Goal: Book appointment/travel/reservation

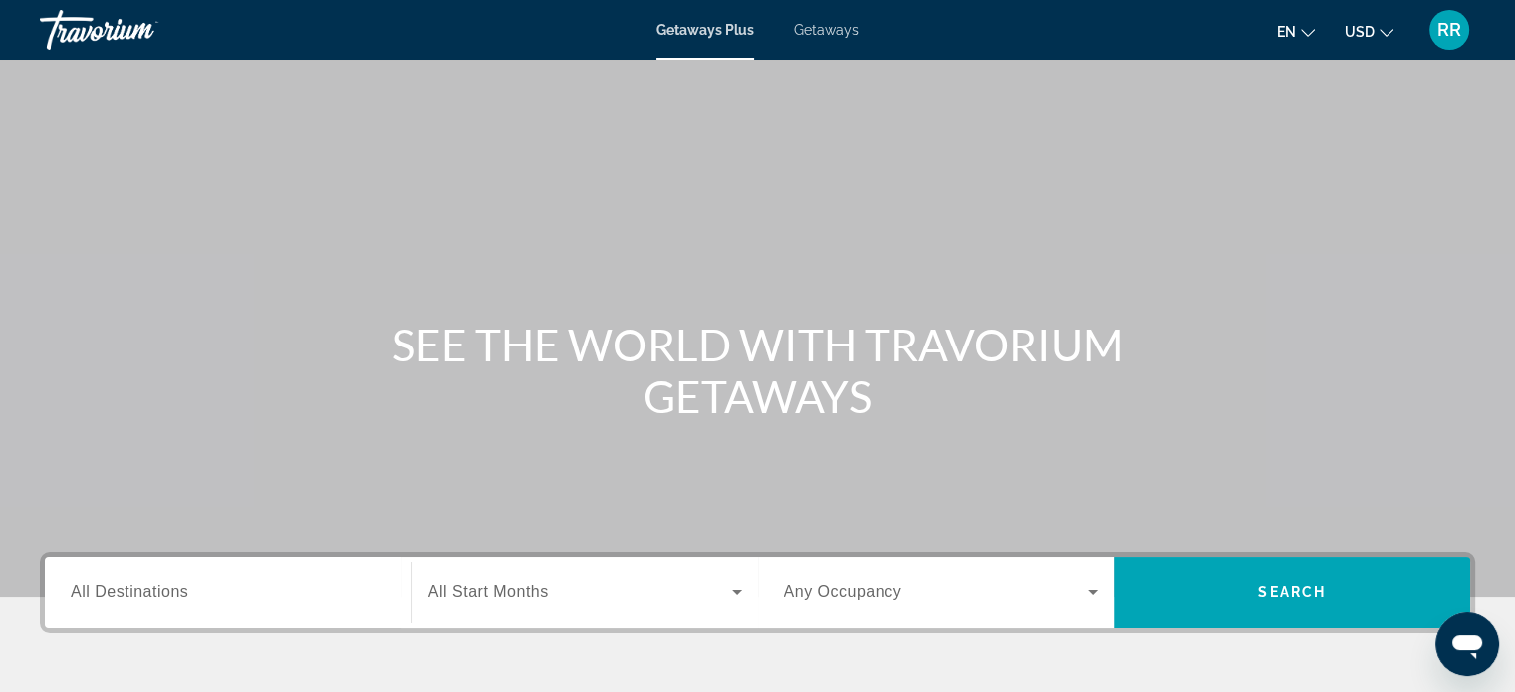
click at [278, 595] on input "Destination All Destinations" at bounding box center [228, 594] width 315 height 24
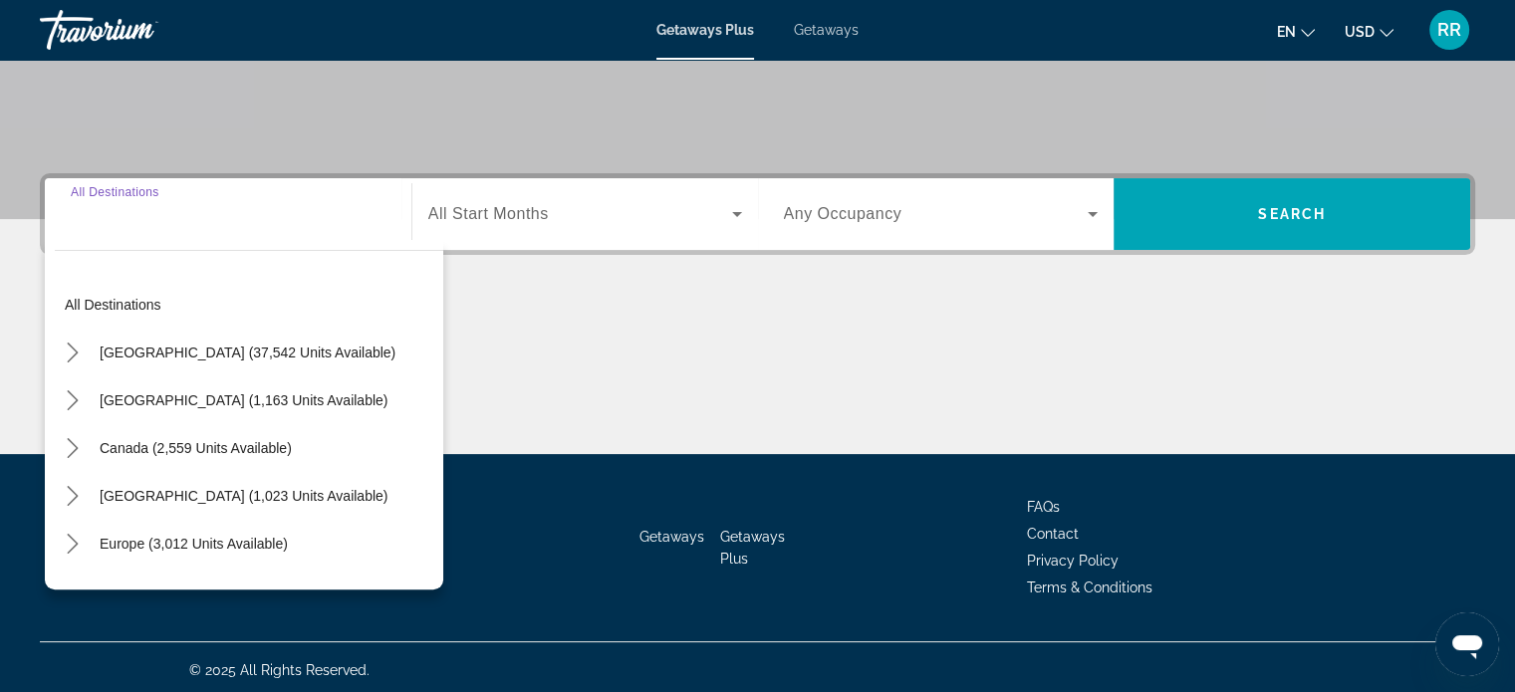
scroll to position [383, 0]
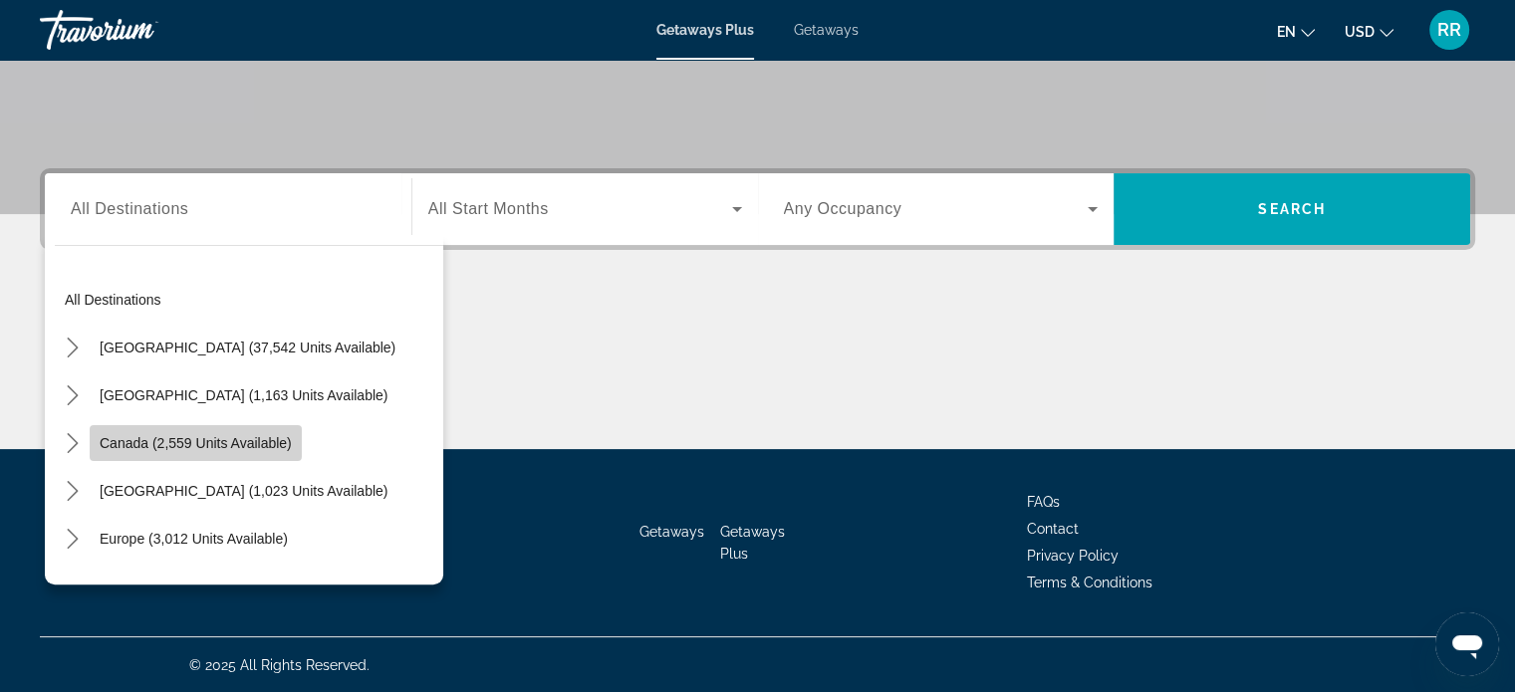
click at [187, 435] on span "Canada (2,559 units available)" at bounding box center [196, 443] width 192 height 16
type input "**********"
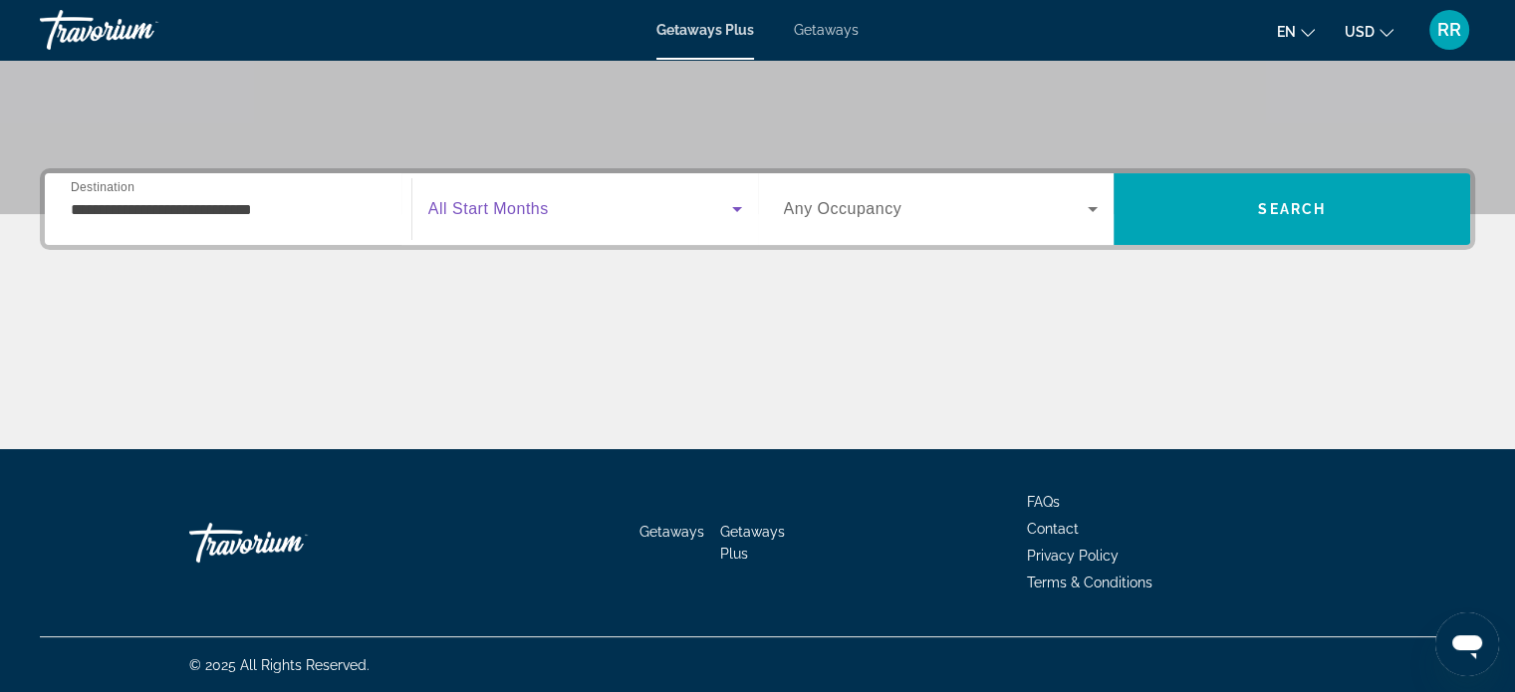
click at [565, 210] on span "Search widget" at bounding box center [580, 209] width 304 height 24
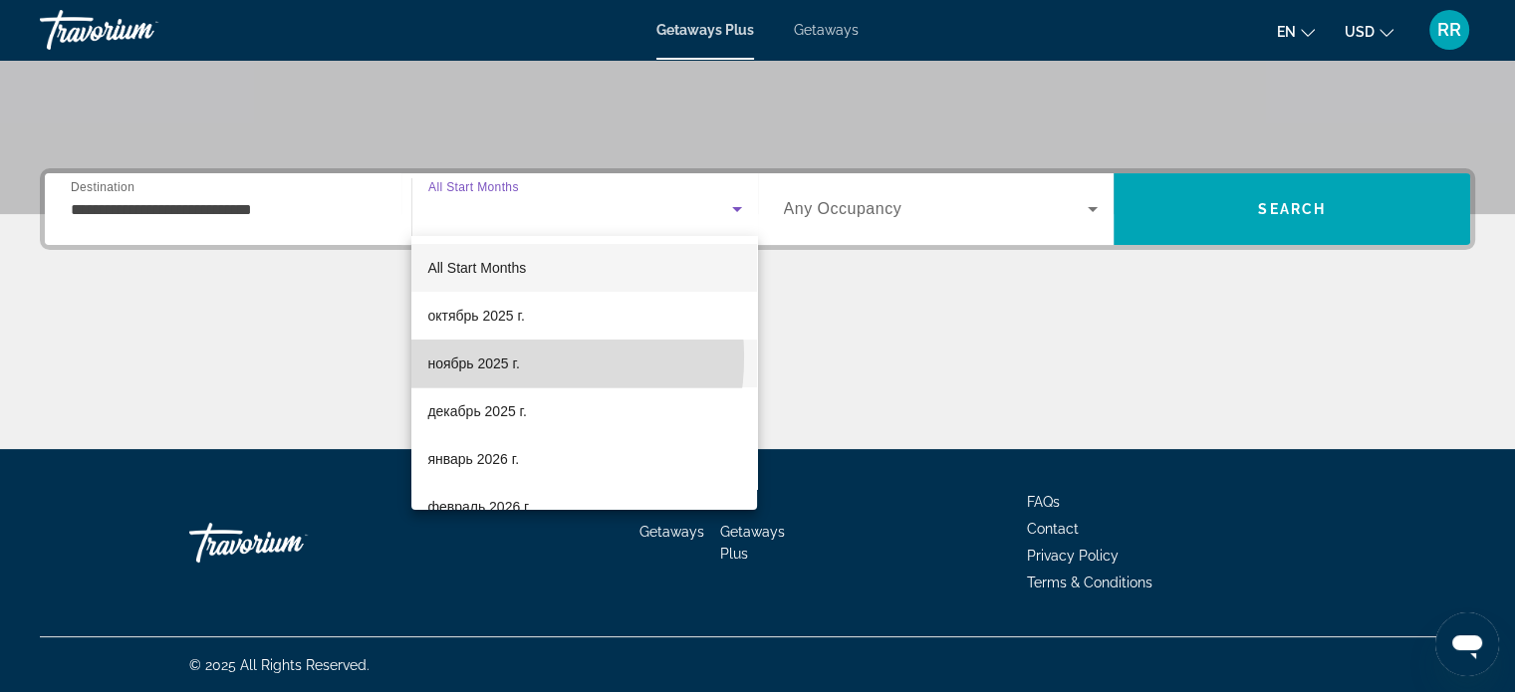
click at [486, 357] on span "ноябрь 2025 г." at bounding box center [473, 364] width 92 height 24
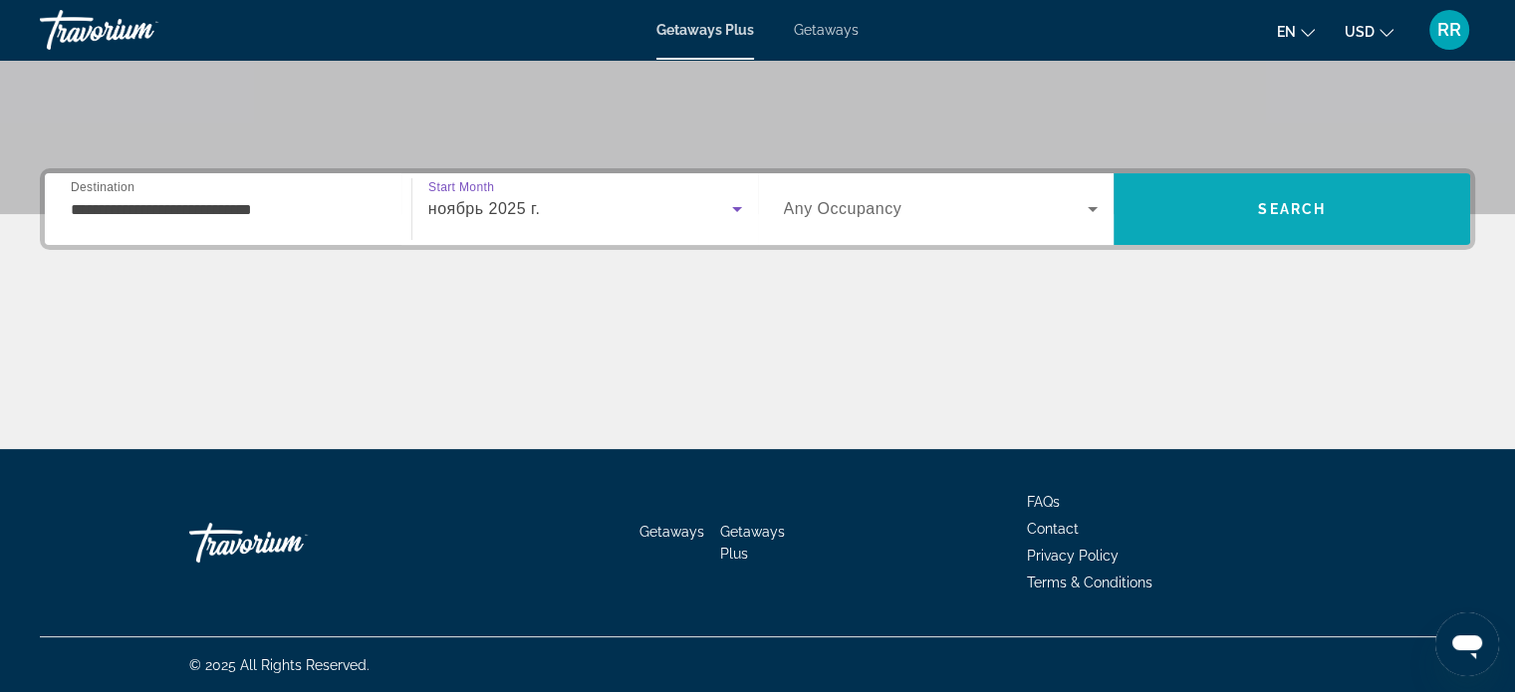
click at [1309, 195] on span "Search" at bounding box center [1291, 209] width 357 height 48
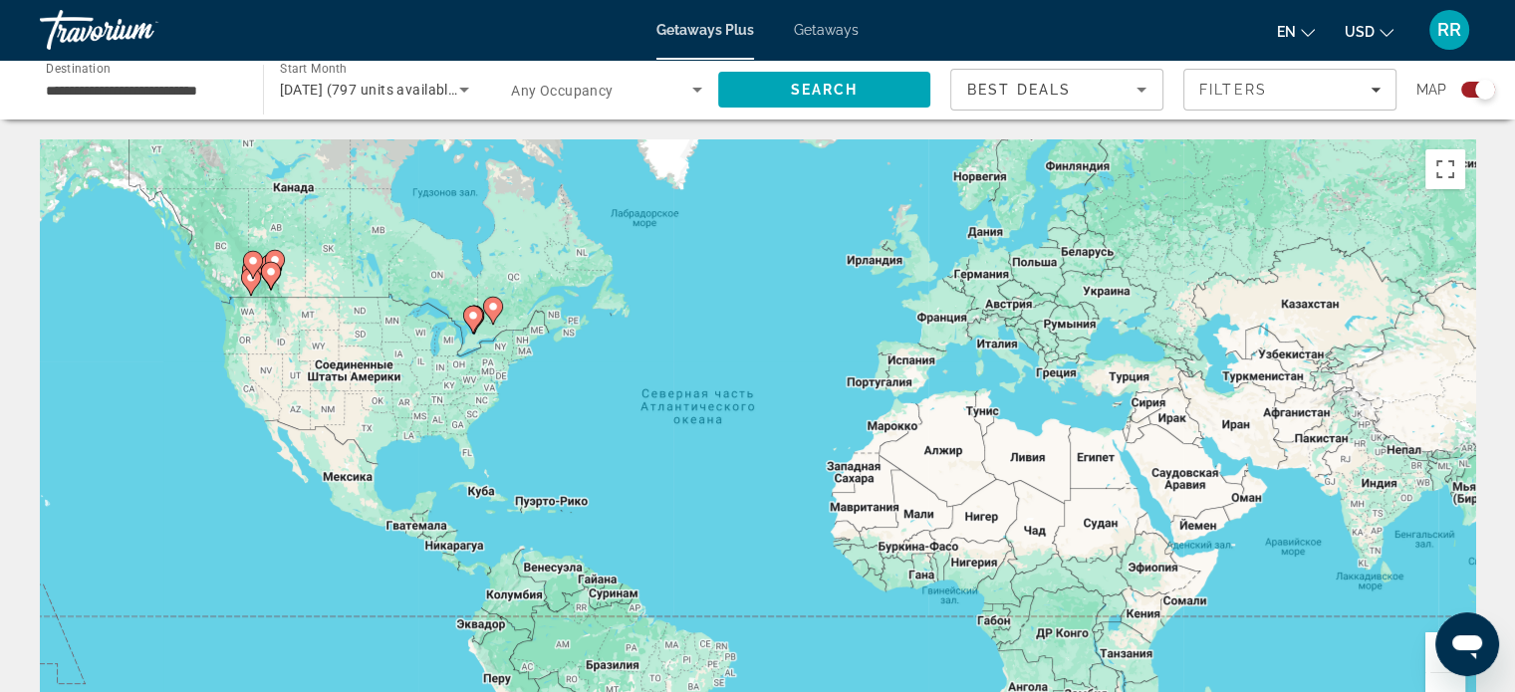
click at [1429, 651] on button "Увеличить" at bounding box center [1445, 652] width 40 height 40
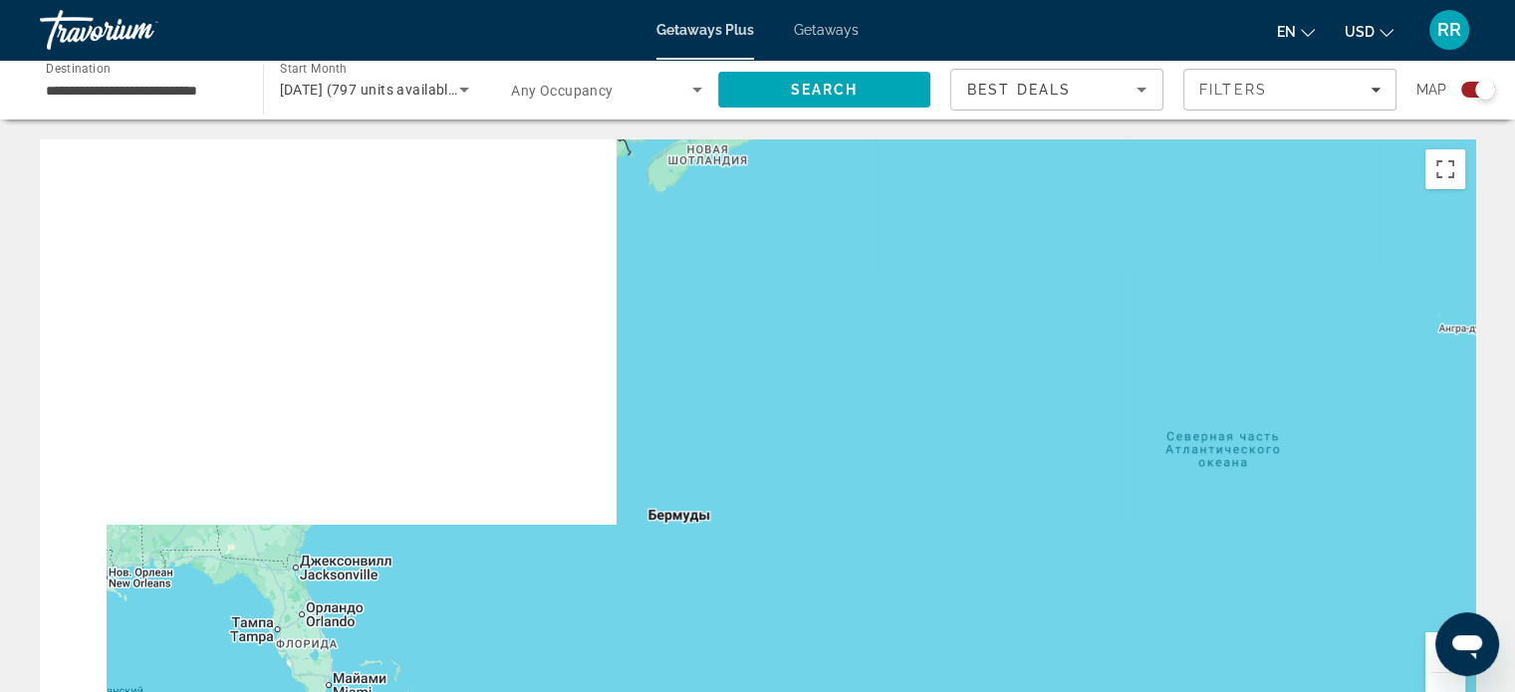
drag, startPoint x: 458, startPoint y: 406, endPoint x: 1370, endPoint y: 575, distance: 927.6
click at [1370, 576] on div "Main content" at bounding box center [757, 437] width 1435 height 597
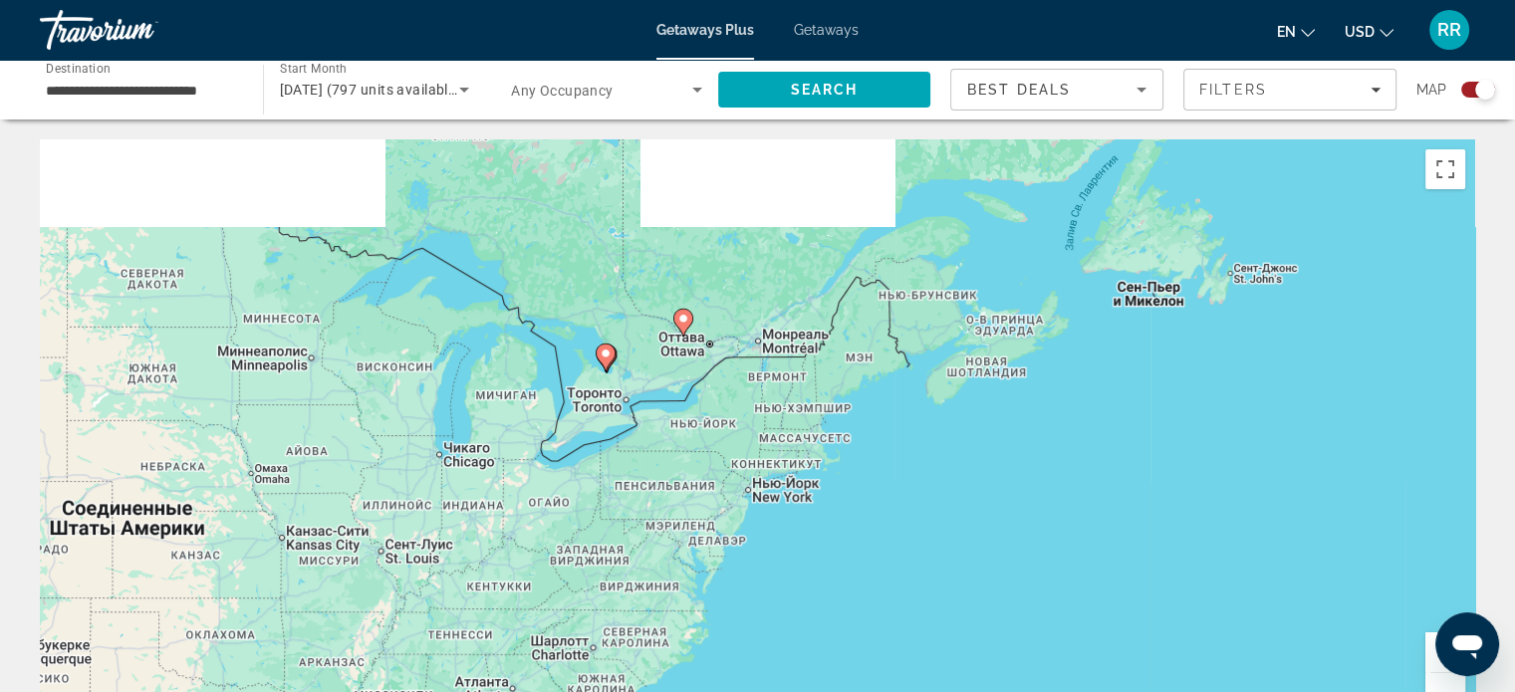
drag, startPoint x: 711, startPoint y: 414, endPoint x: 687, endPoint y: 491, distance: 80.3
click at [687, 485] on div "Чтобы активировать перетаскивание с помощью клавиатуры, нажмите Alt + Ввод. Пос…" at bounding box center [757, 437] width 1435 height 597
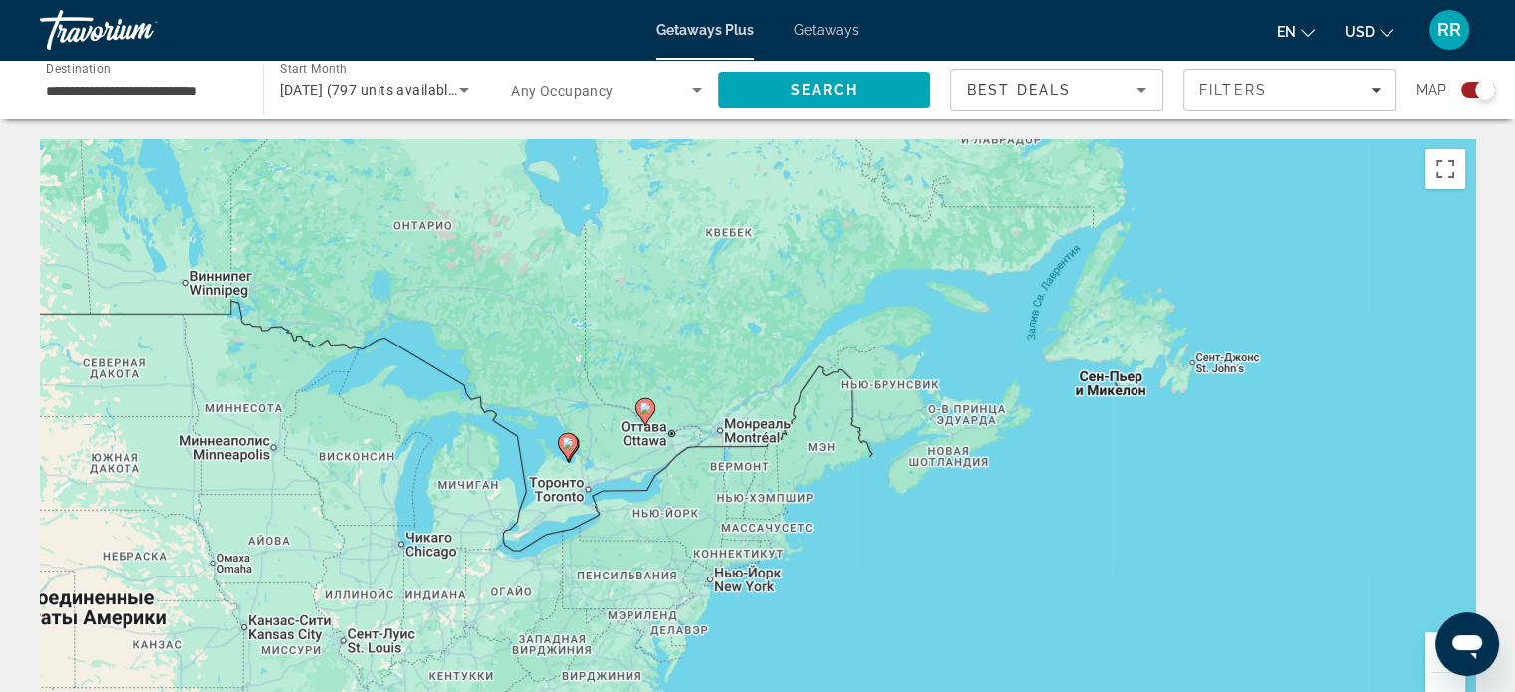
click at [1429, 651] on button "Увеличить" at bounding box center [1445, 652] width 40 height 40
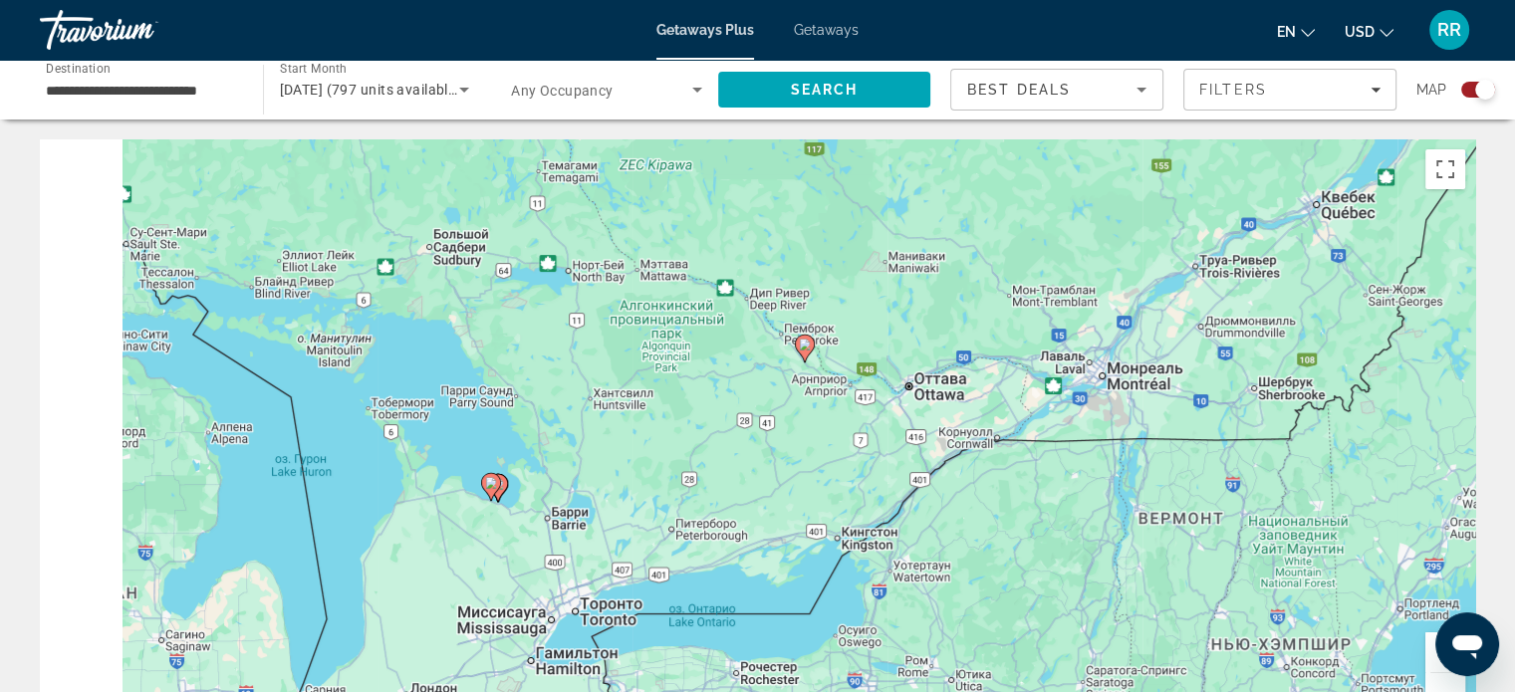
drag, startPoint x: 554, startPoint y: 513, endPoint x: 1081, endPoint y: 481, distance: 528.7
click at [1081, 481] on div "Чтобы активировать перетаскивание с помощью клавиатуры, нажмите Alt + Ввод. Пос…" at bounding box center [757, 437] width 1435 height 597
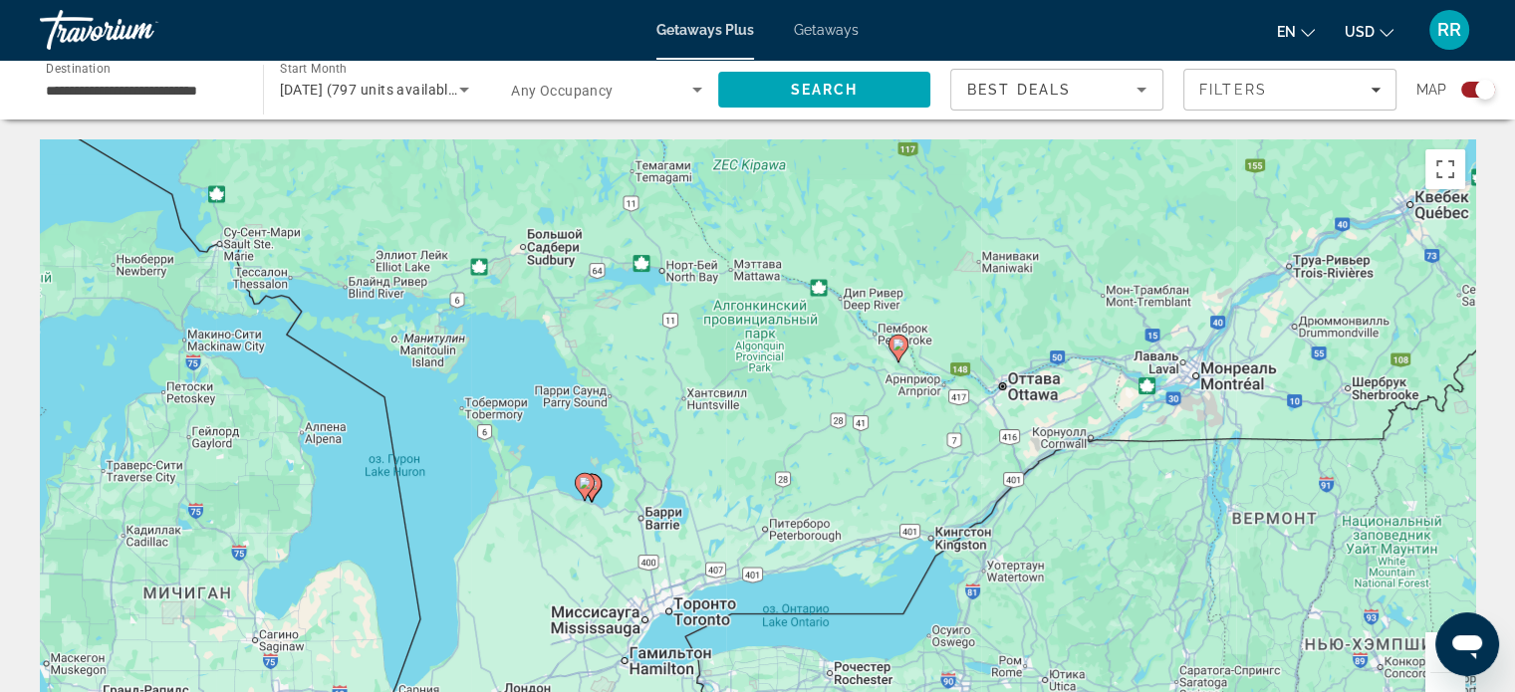
click at [897, 338] on icon "Main content" at bounding box center [897, 349] width 18 height 26
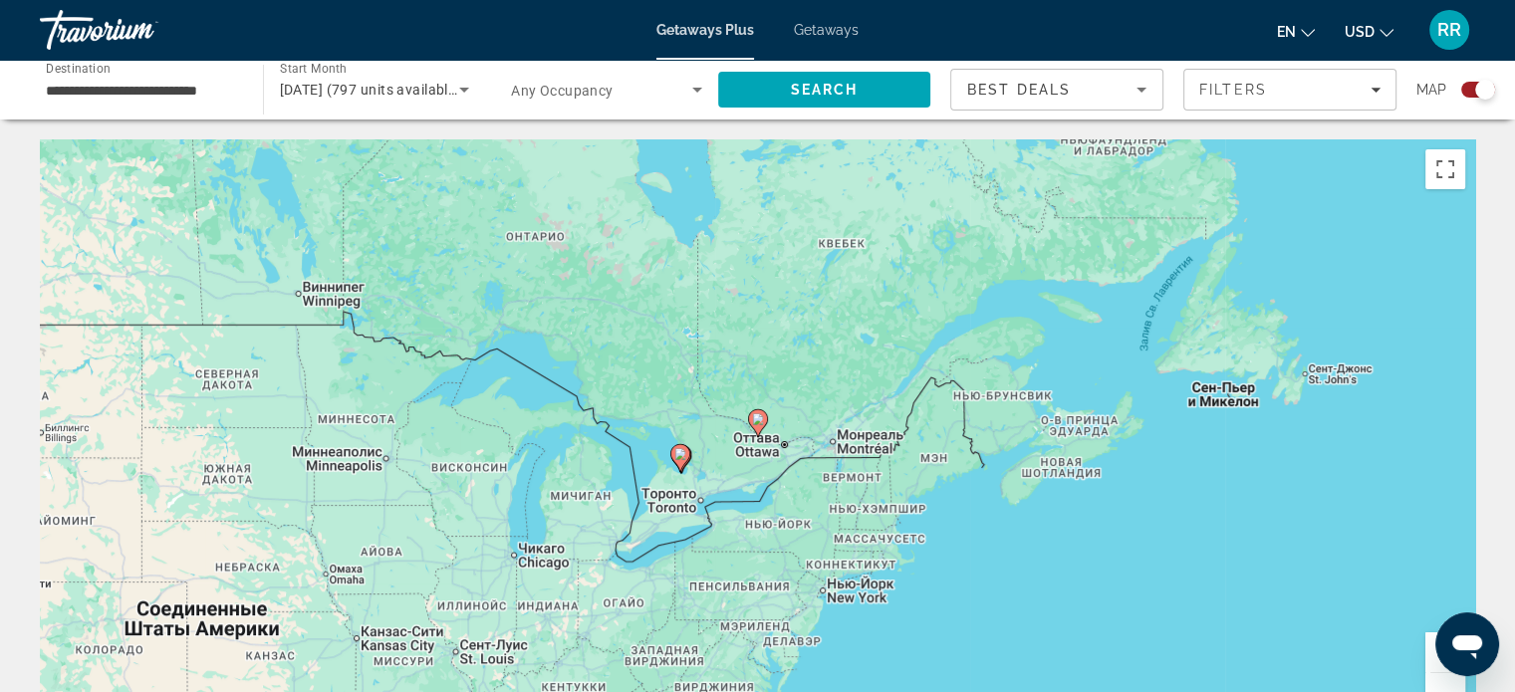
click at [755, 416] on image "Main content" at bounding box center [758, 419] width 12 height 12
type input "**********"
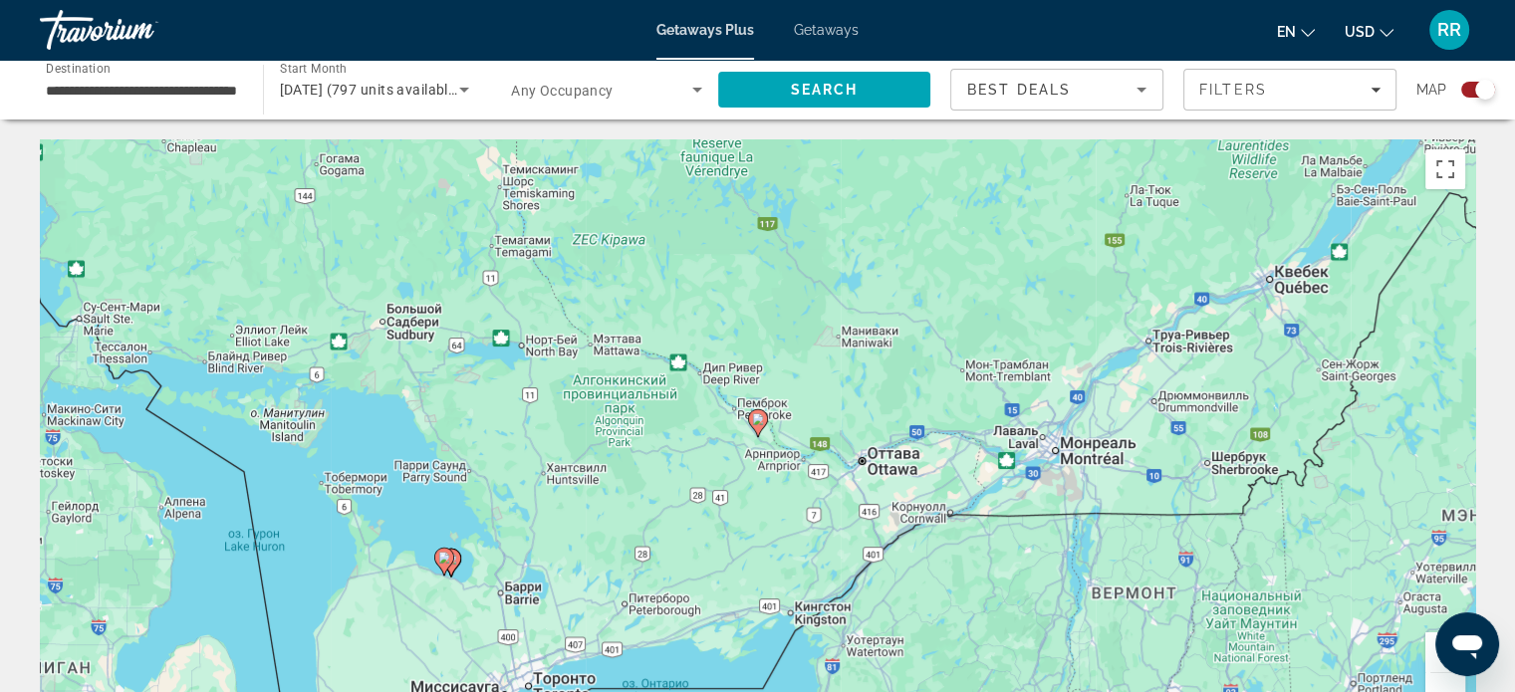
click at [757, 416] on image "Main content" at bounding box center [758, 419] width 12 height 12
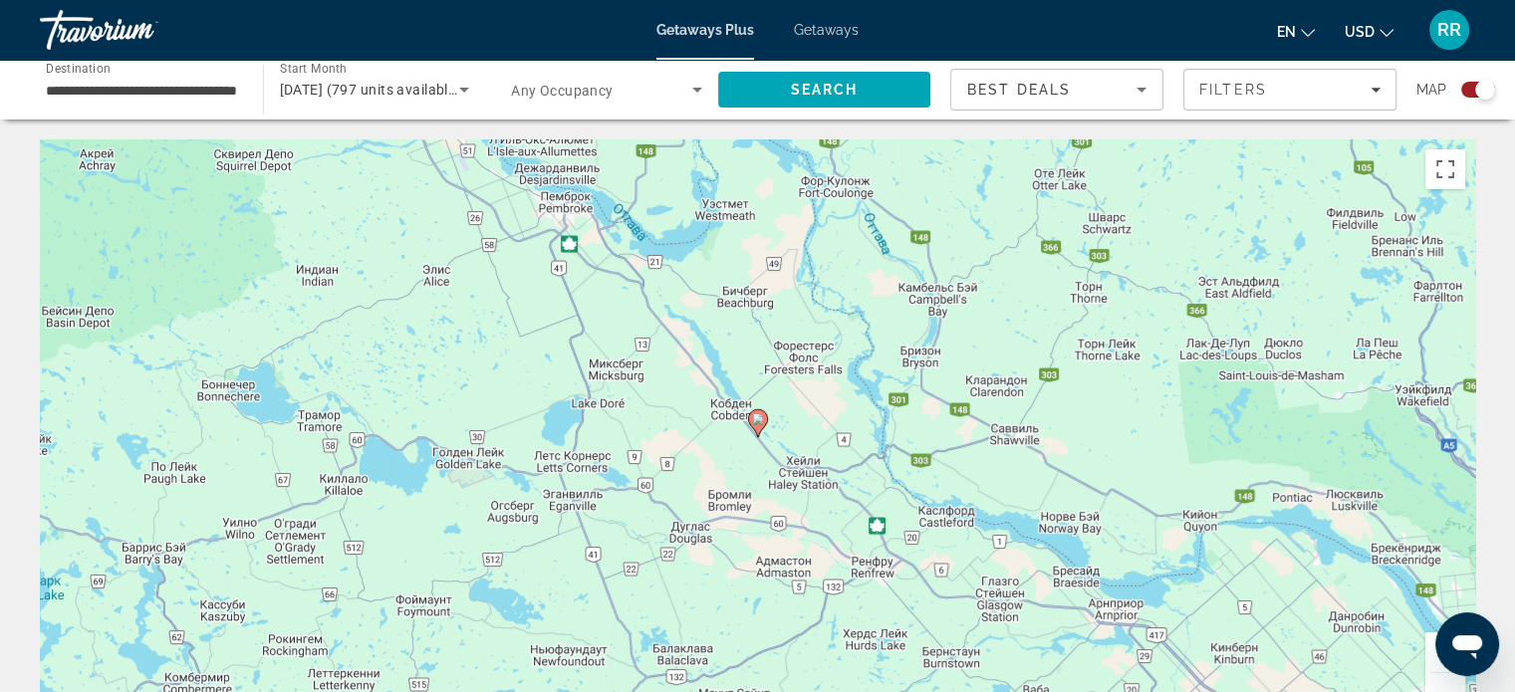
click at [760, 417] on image "Main content" at bounding box center [758, 419] width 12 height 12
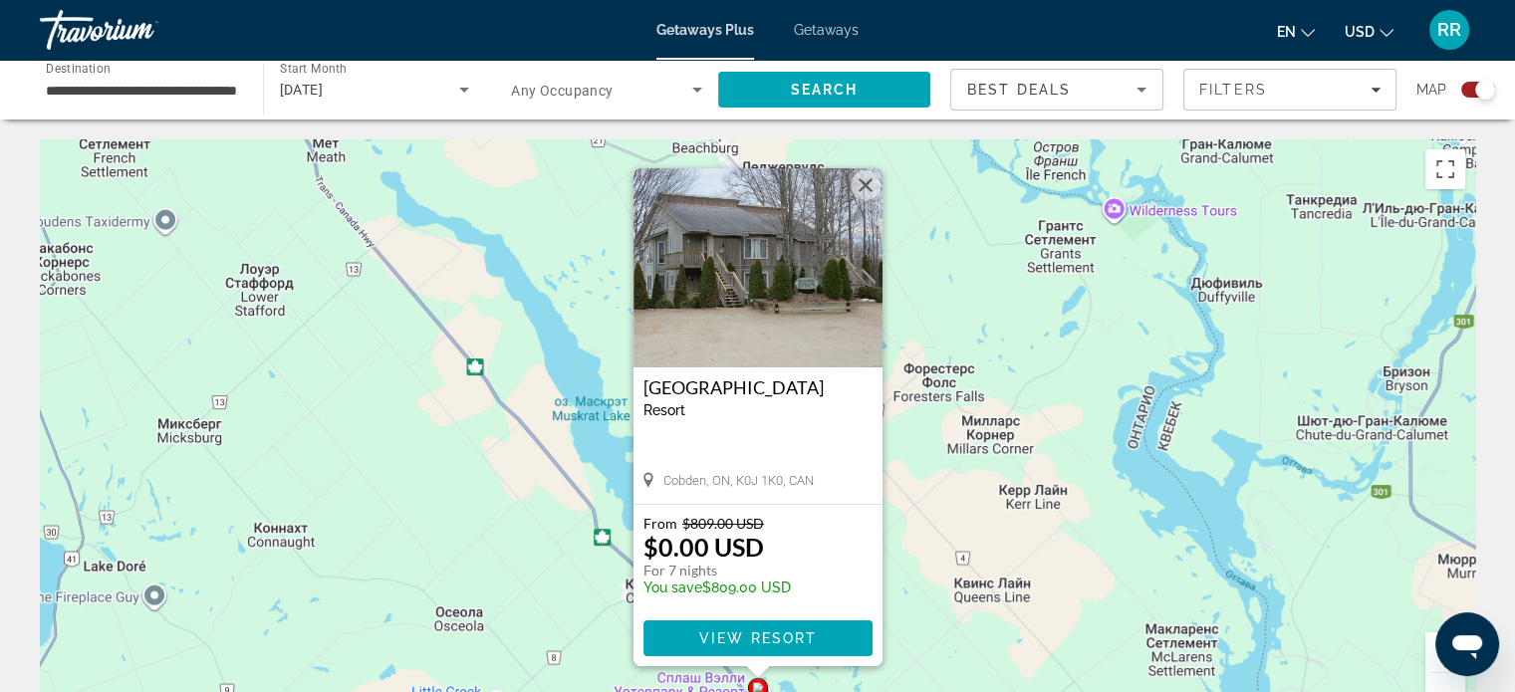
click at [864, 182] on button "Закрыть" at bounding box center [865, 185] width 30 height 30
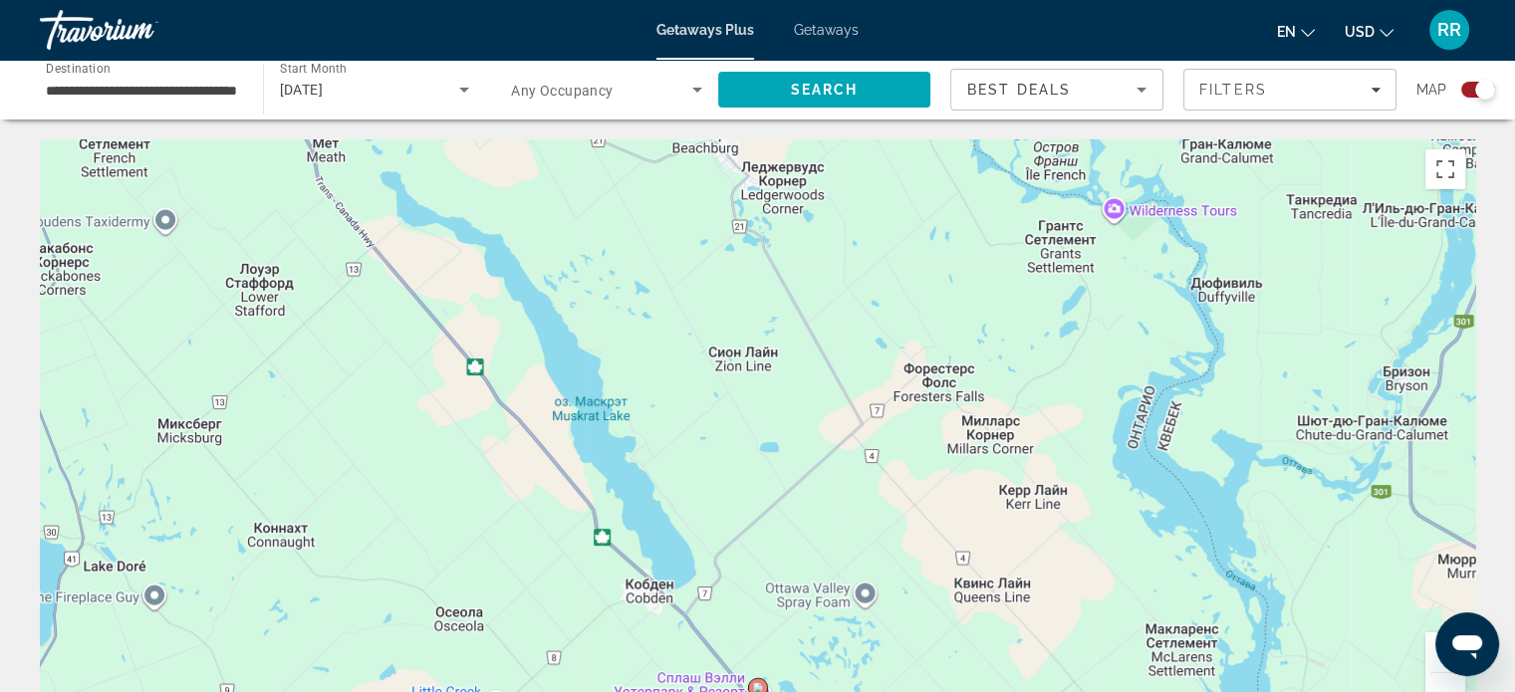
click at [1444, 678] on button "Уменьшить" at bounding box center [1445, 693] width 40 height 40
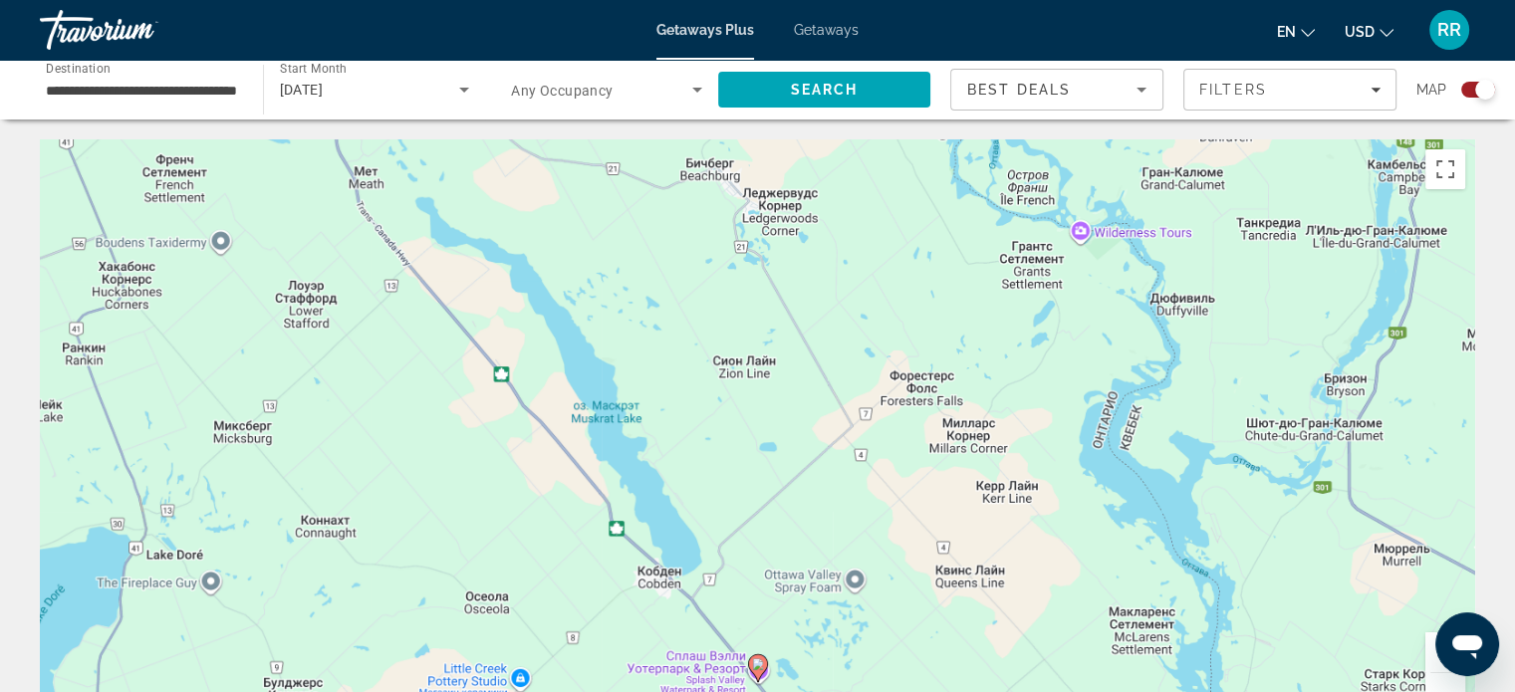
click at [1444, 678] on button "Уменьшить" at bounding box center [1445, 693] width 40 height 40
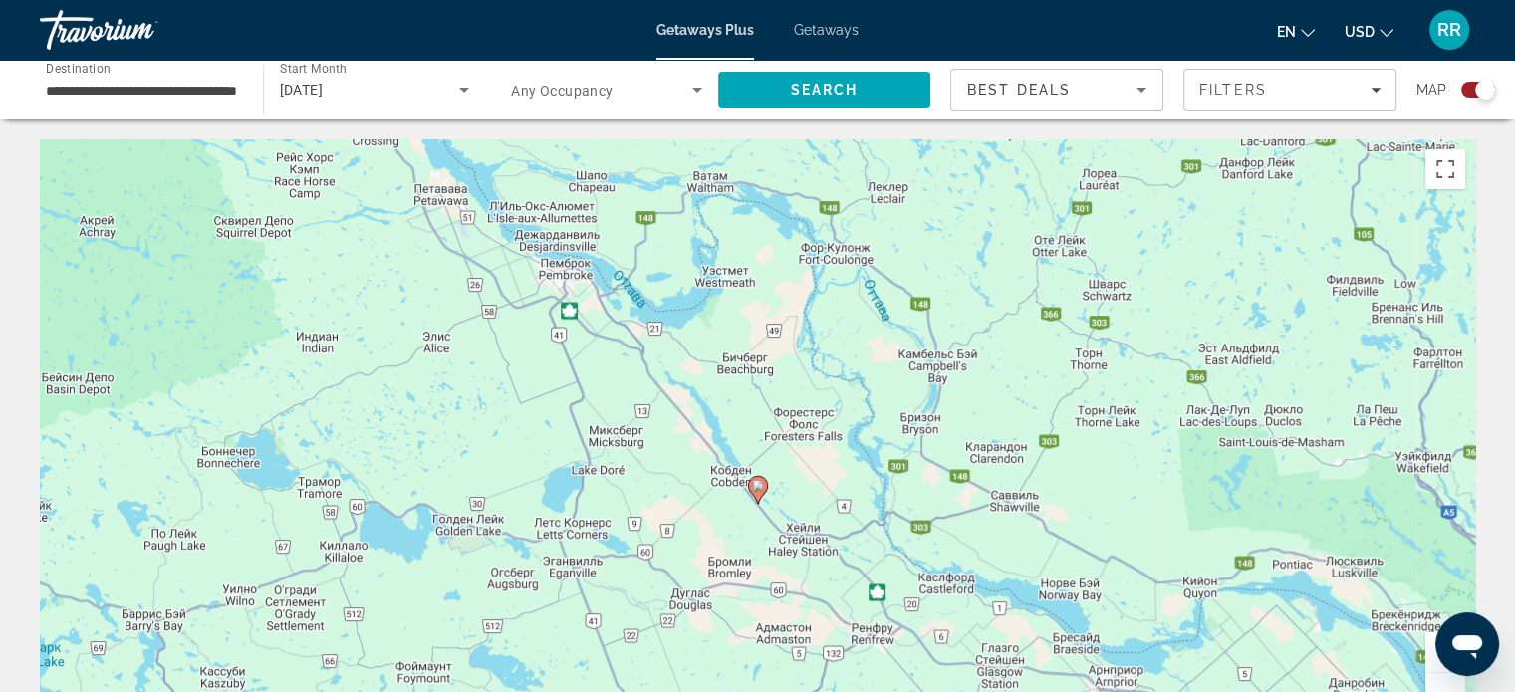
click at [1443, 678] on button "Уменьшить" at bounding box center [1445, 693] width 40 height 40
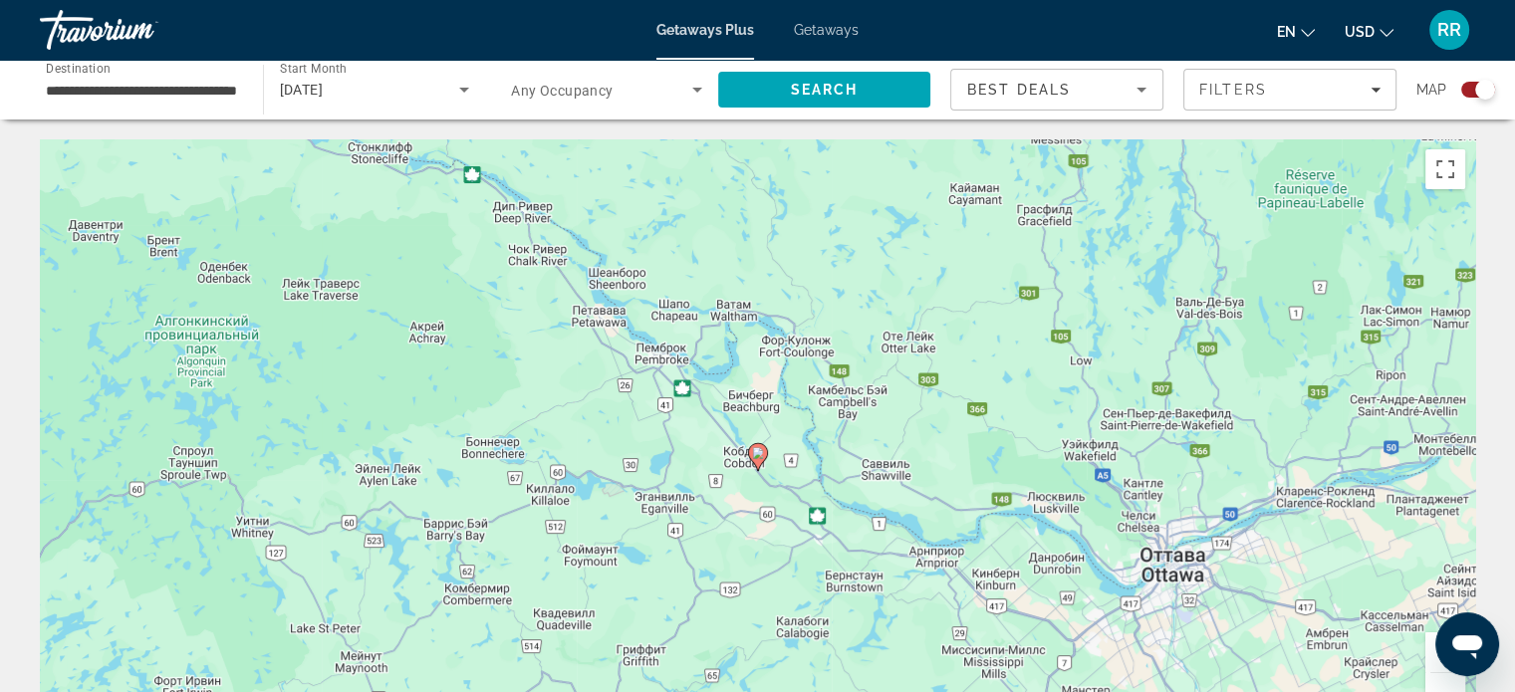
click at [1443, 678] on button "Уменьшить" at bounding box center [1445, 693] width 40 height 40
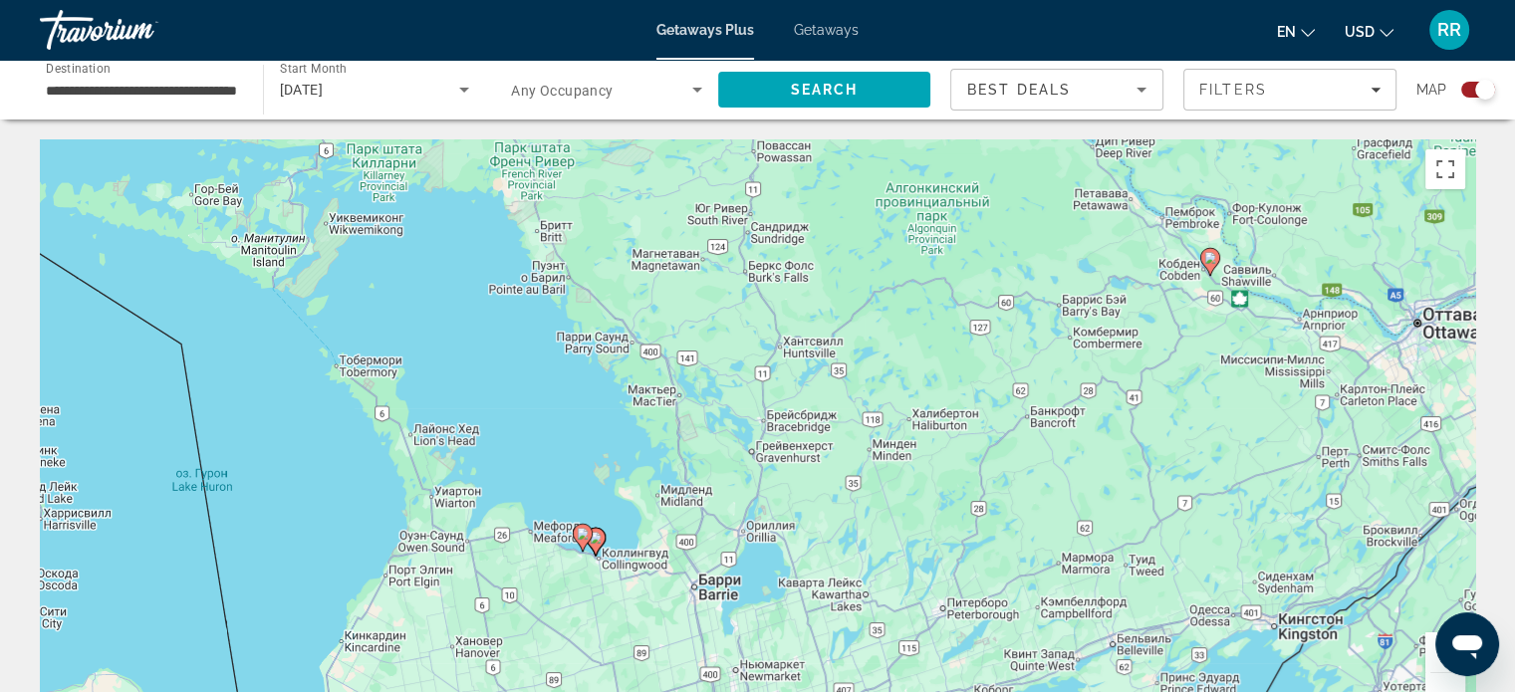
drag, startPoint x: 731, startPoint y: 577, endPoint x: 1215, endPoint y: 374, distance: 524.5
click at [1211, 377] on div "Чтобы активировать перетаскивание с помощью клавиатуры, нажмите Alt + Ввод. Пос…" at bounding box center [757, 437] width 1435 height 597
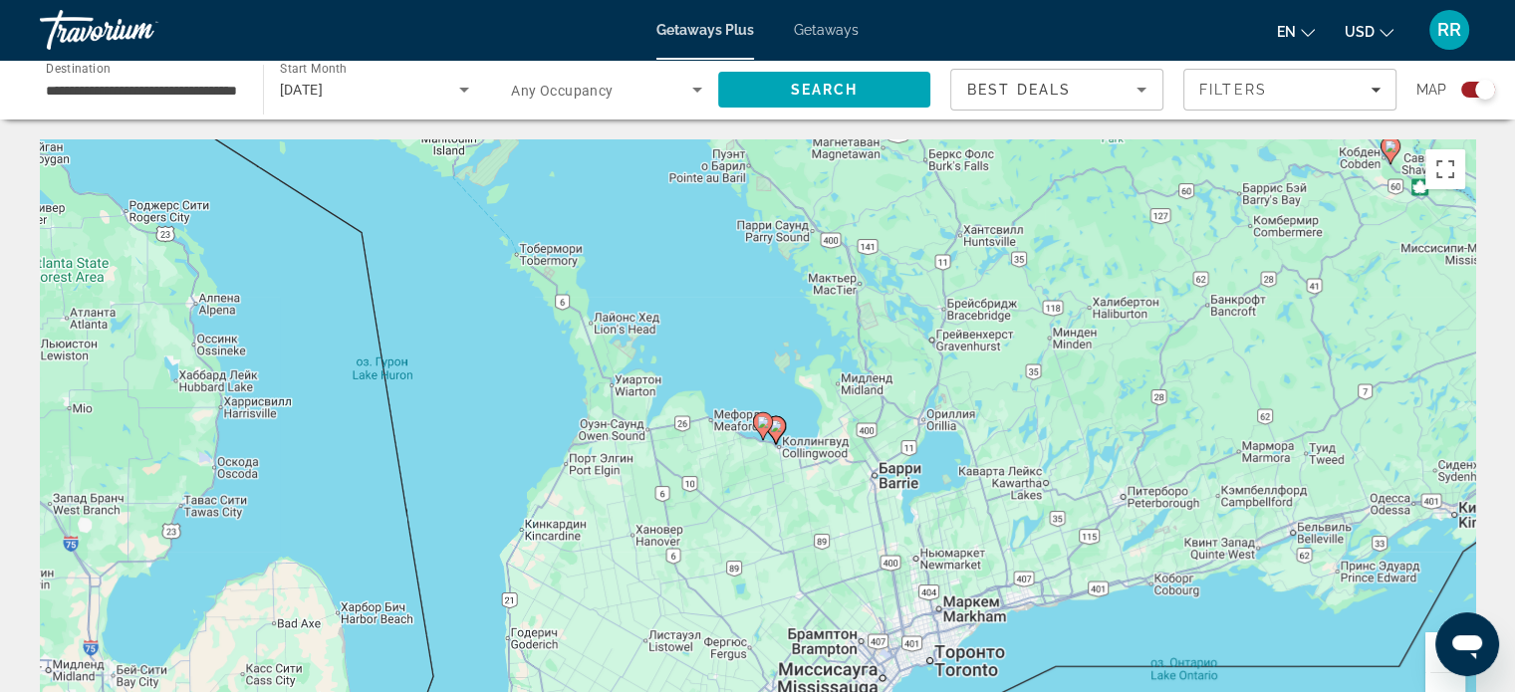
drag, startPoint x: 789, startPoint y: 499, endPoint x: 1004, endPoint y: 381, distance: 245.1
click at [1004, 381] on div "Чтобы активировать перетаскивание с помощью клавиатуры, нажмите Alt + Ввод. Пос…" at bounding box center [757, 437] width 1435 height 597
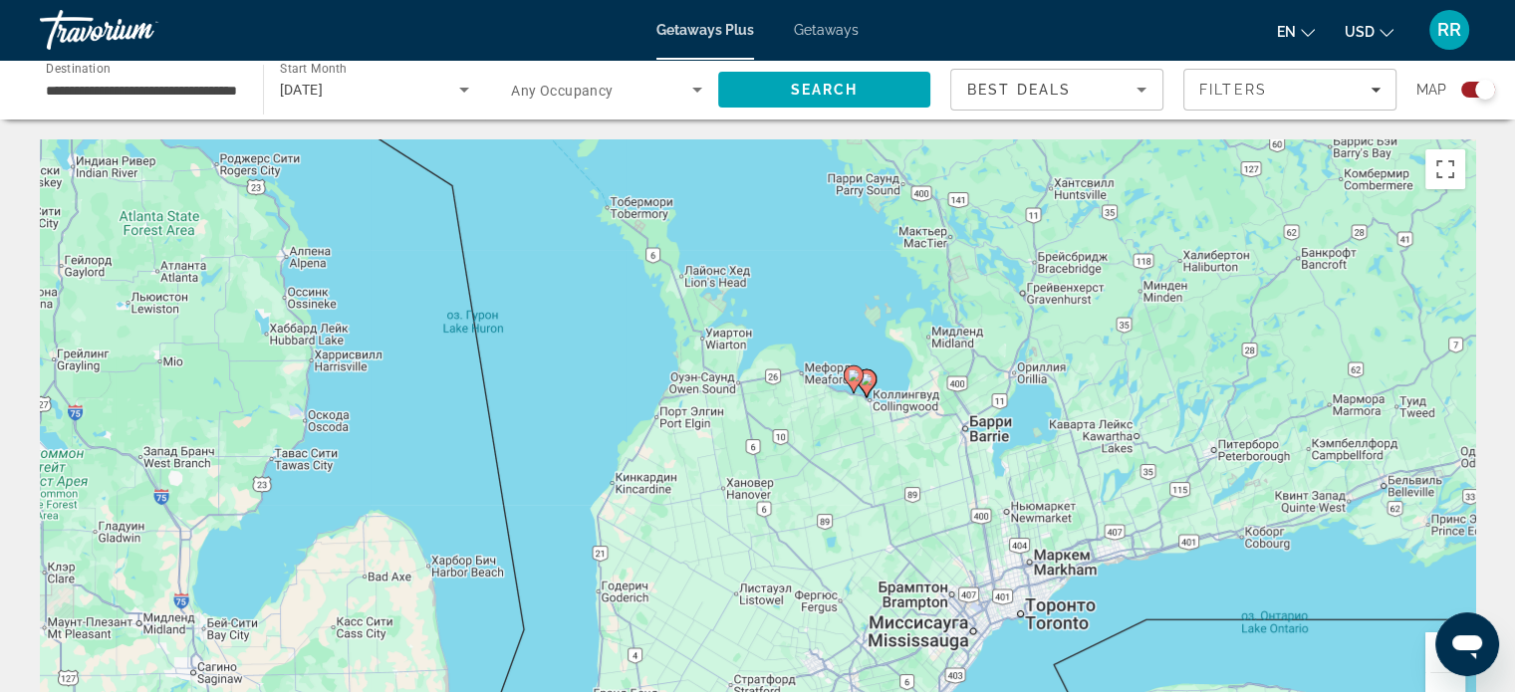
click at [852, 372] on image "Main content" at bounding box center [853, 375] width 12 height 12
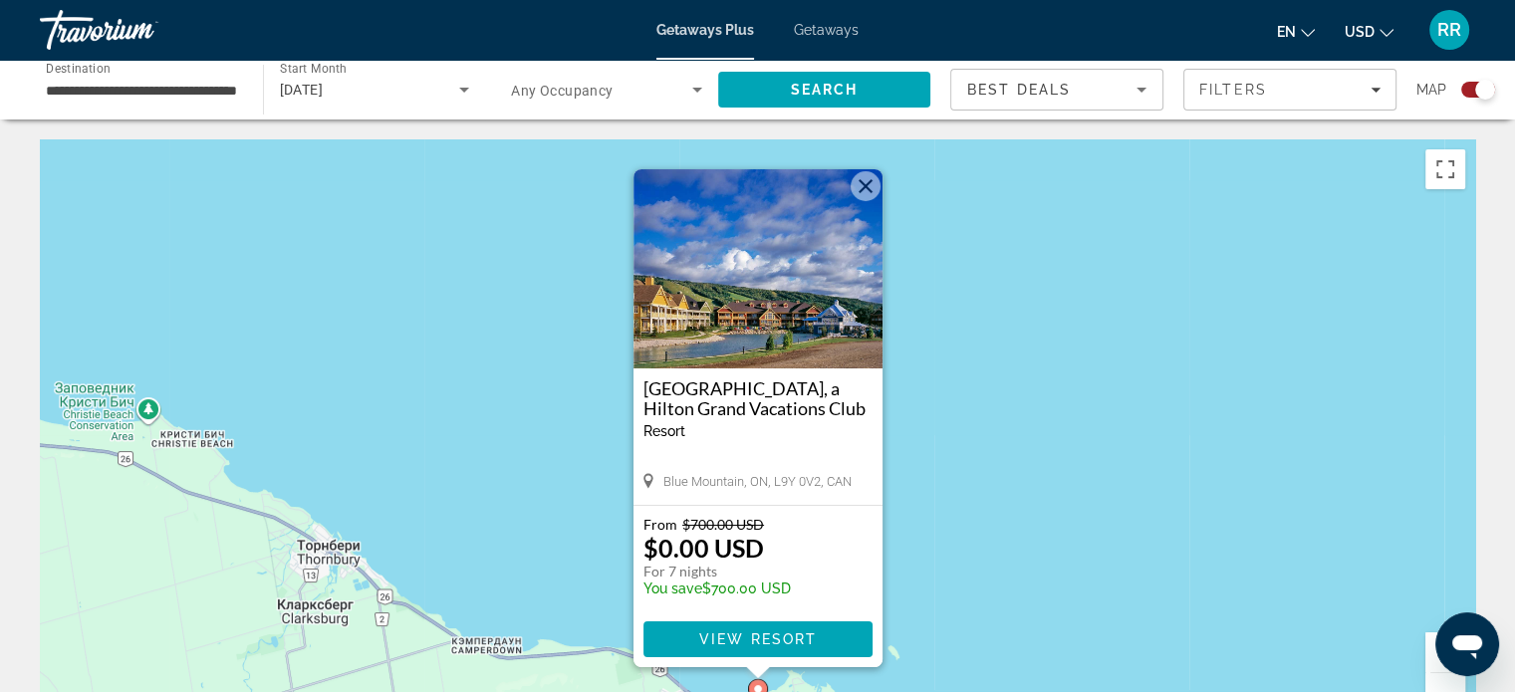
click at [867, 182] on button "Закрыть" at bounding box center [865, 186] width 30 height 30
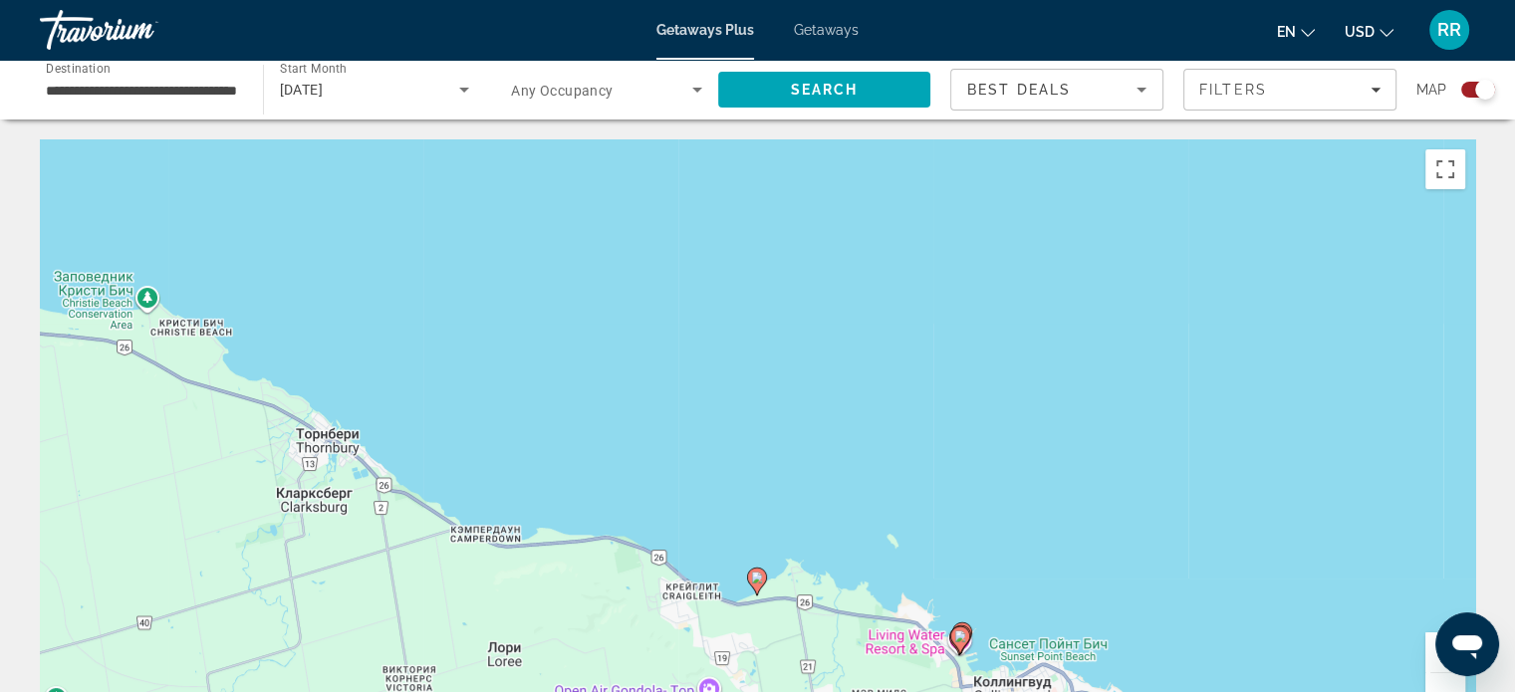
drag, startPoint x: 917, startPoint y: 545, endPoint x: 919, endPoint y: 269, distance: 275.8
click at [919, 269] on div "Чтобы активировать перетаскивание с помощью клавиатуры, нажмите Alt + Ввод. Пос…" at bounding box center [757, 437] width 1435 height 597
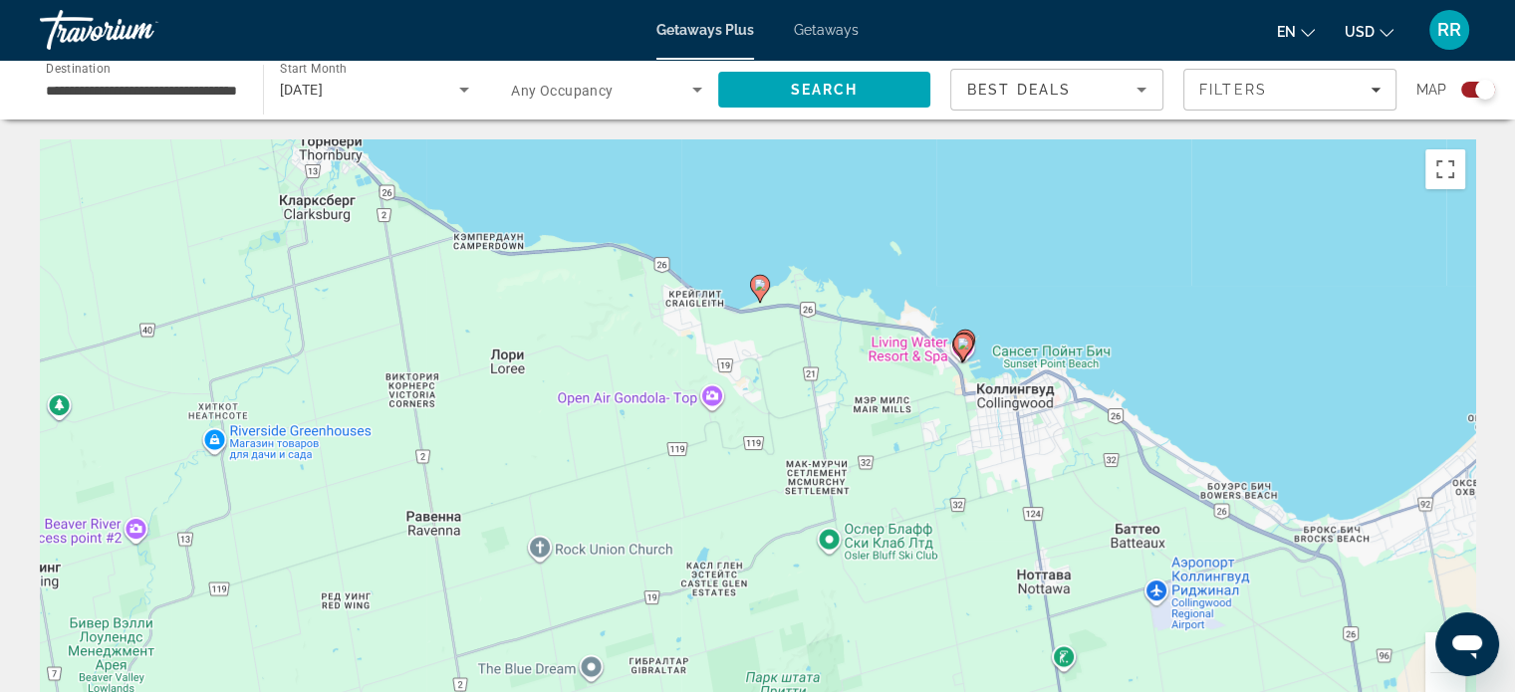
click at [962, 344] on image "Main content" at bounding box center [963, 344] width 12 height 12
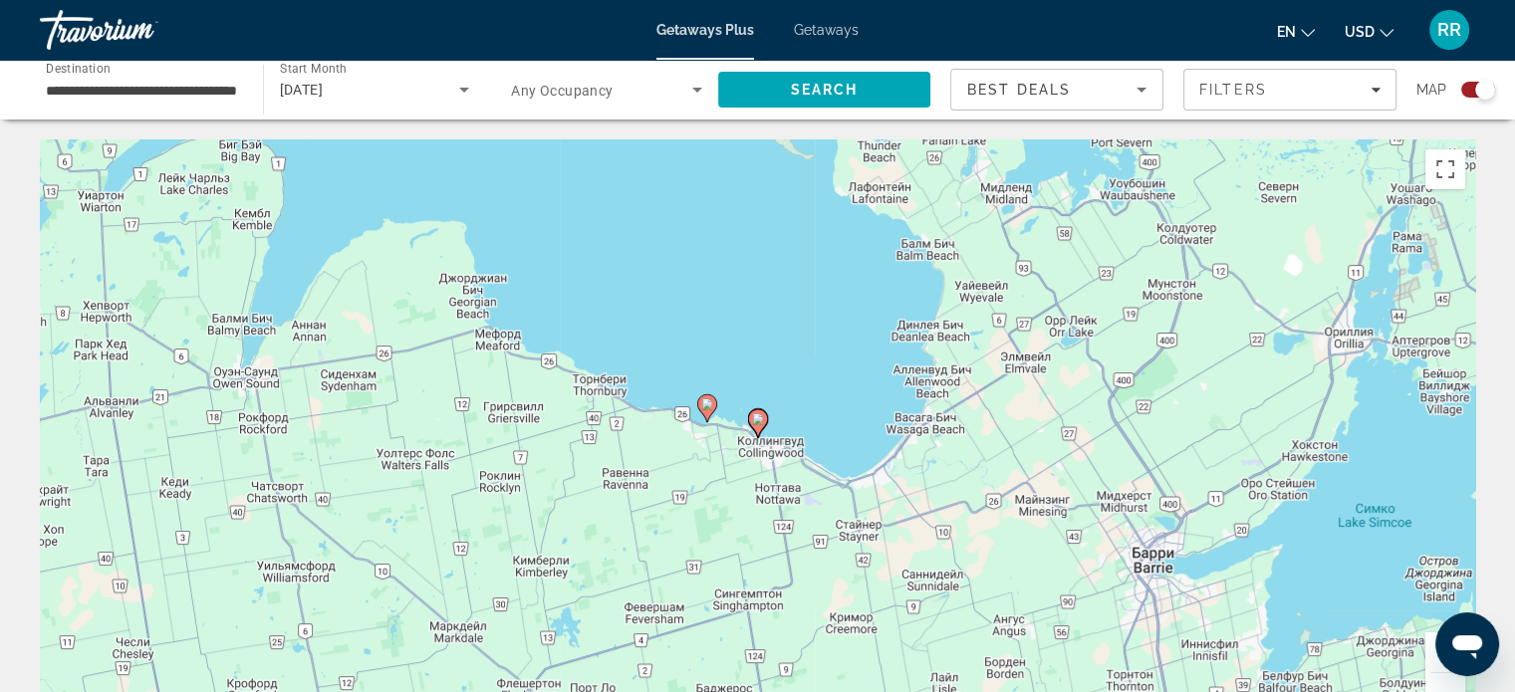
click at [754, 421] on image "Main content" at bounding box center [758, 419] width 12 height 12
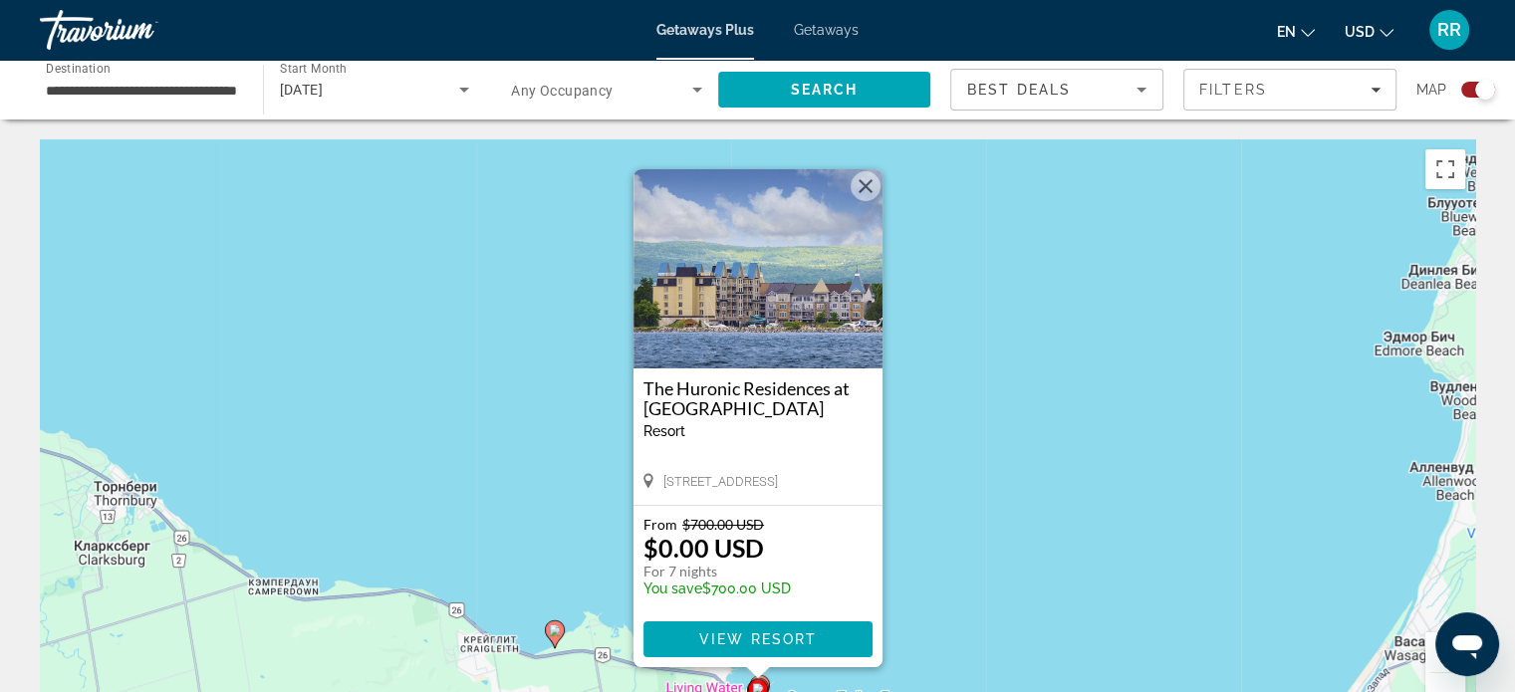
click at [864, 184] on button "Закрыть" at bounding box center [865, 186] width 30 height 30
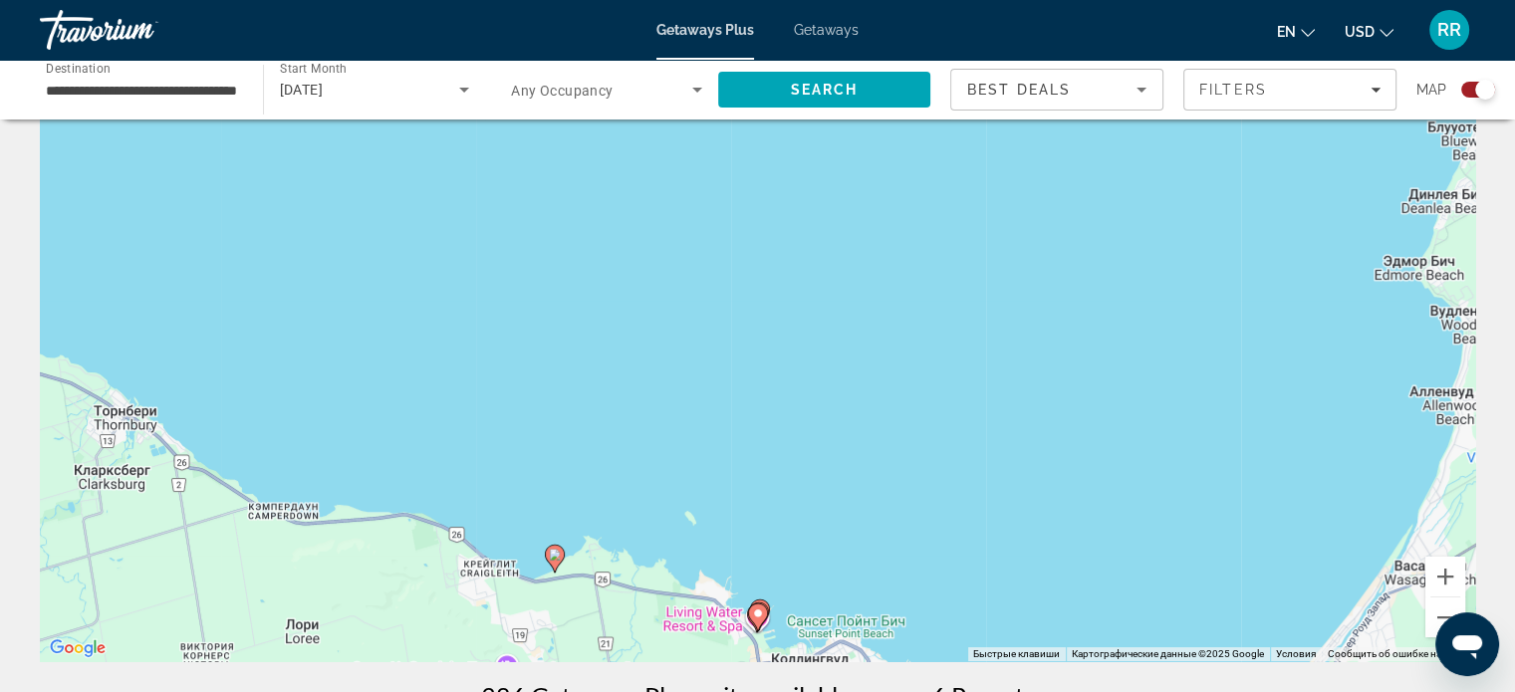
scroll to position [199, 0]
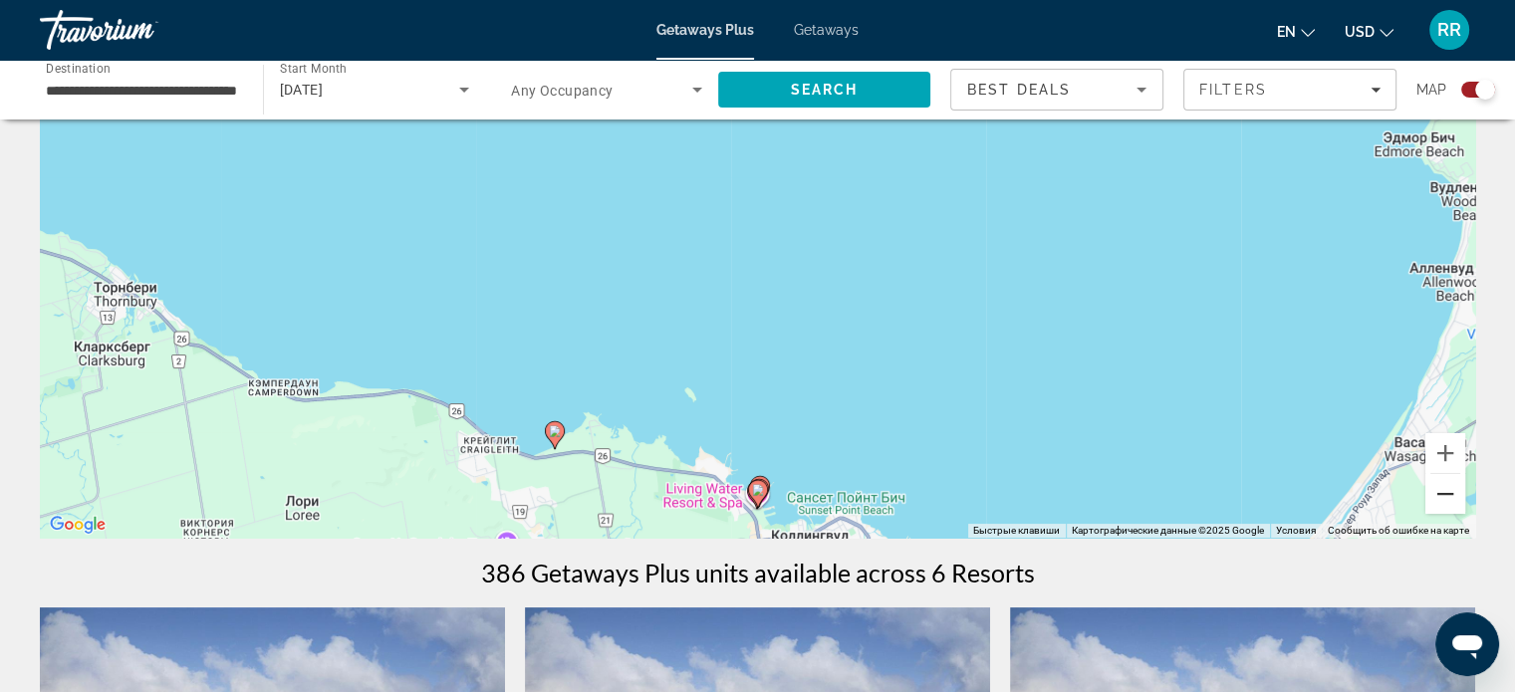
click at [1440, 503] on button "Уменьшить" at bounding box center [1445, 494] width 40 height 40
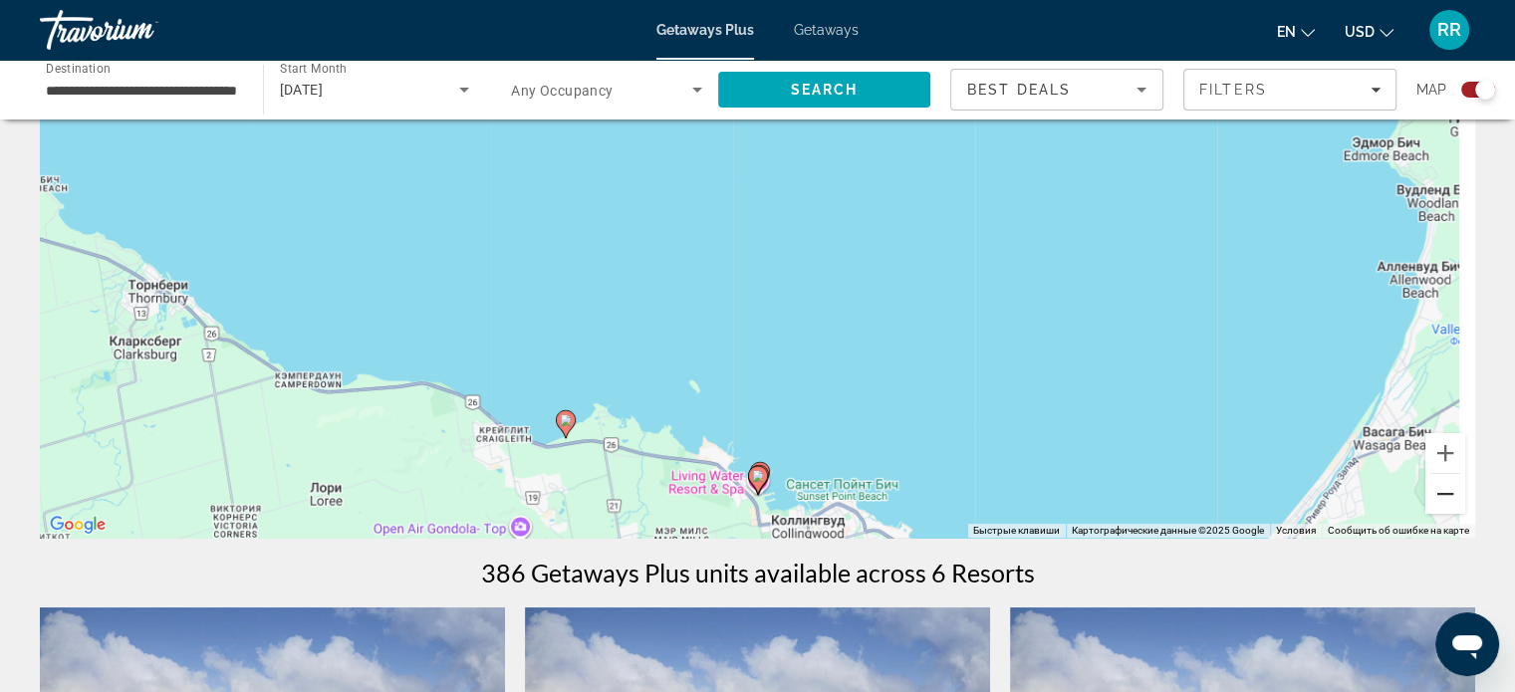
click at [1440, 503] on button "Уменьшить" at bounding box center [1445, 494] width 40 height 40
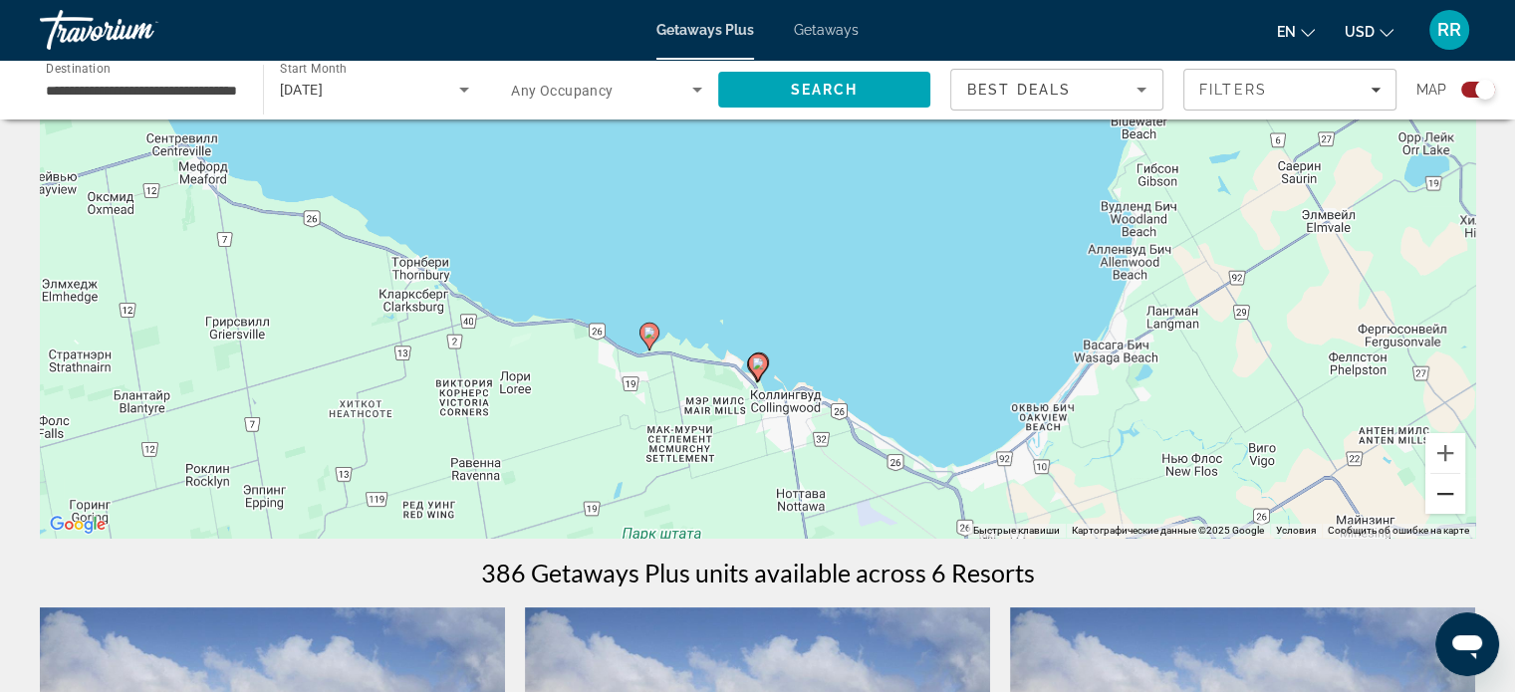
click at [1440, 503] on button "Уменьшить" at bounding box center [1445, 494] width 40 height 40
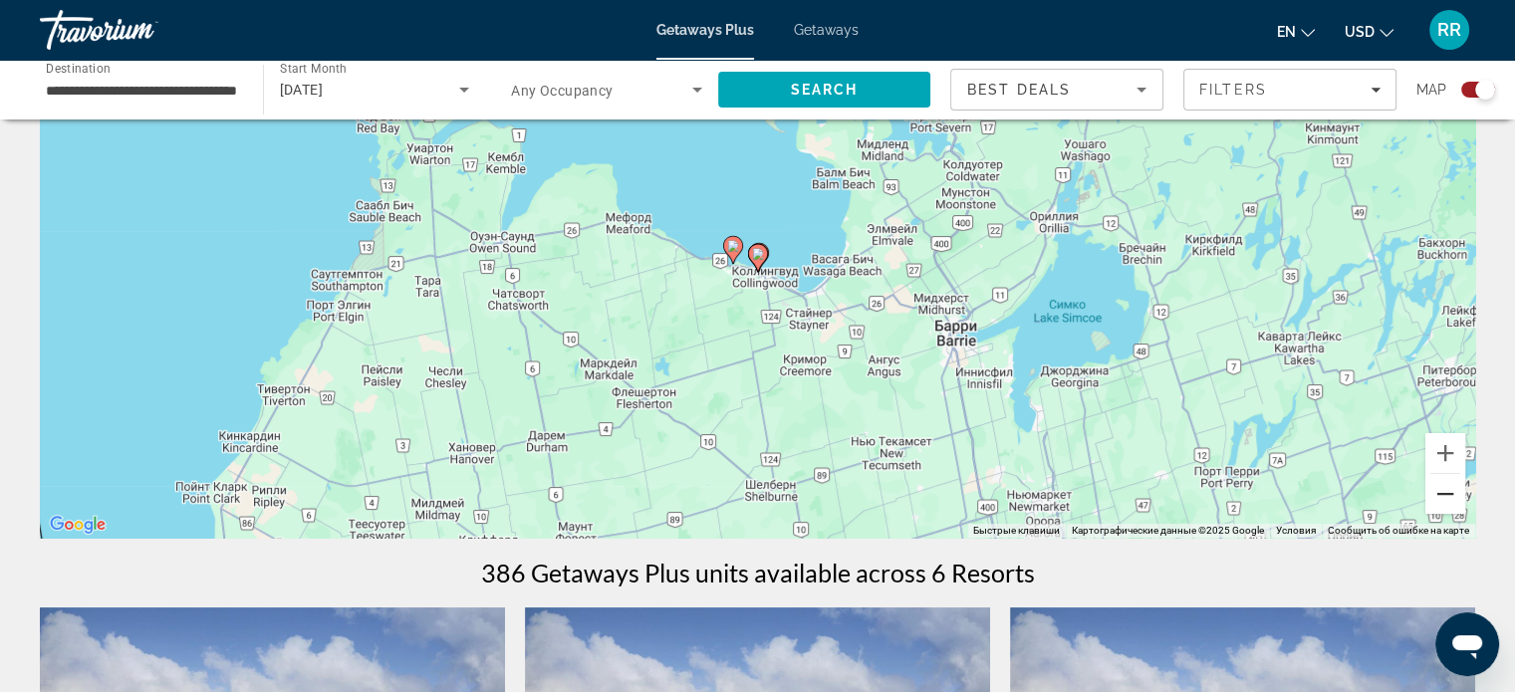
click at [1442, 496] on button "Уменьшить" at bounding box center [1445, 494] width 40 height 40
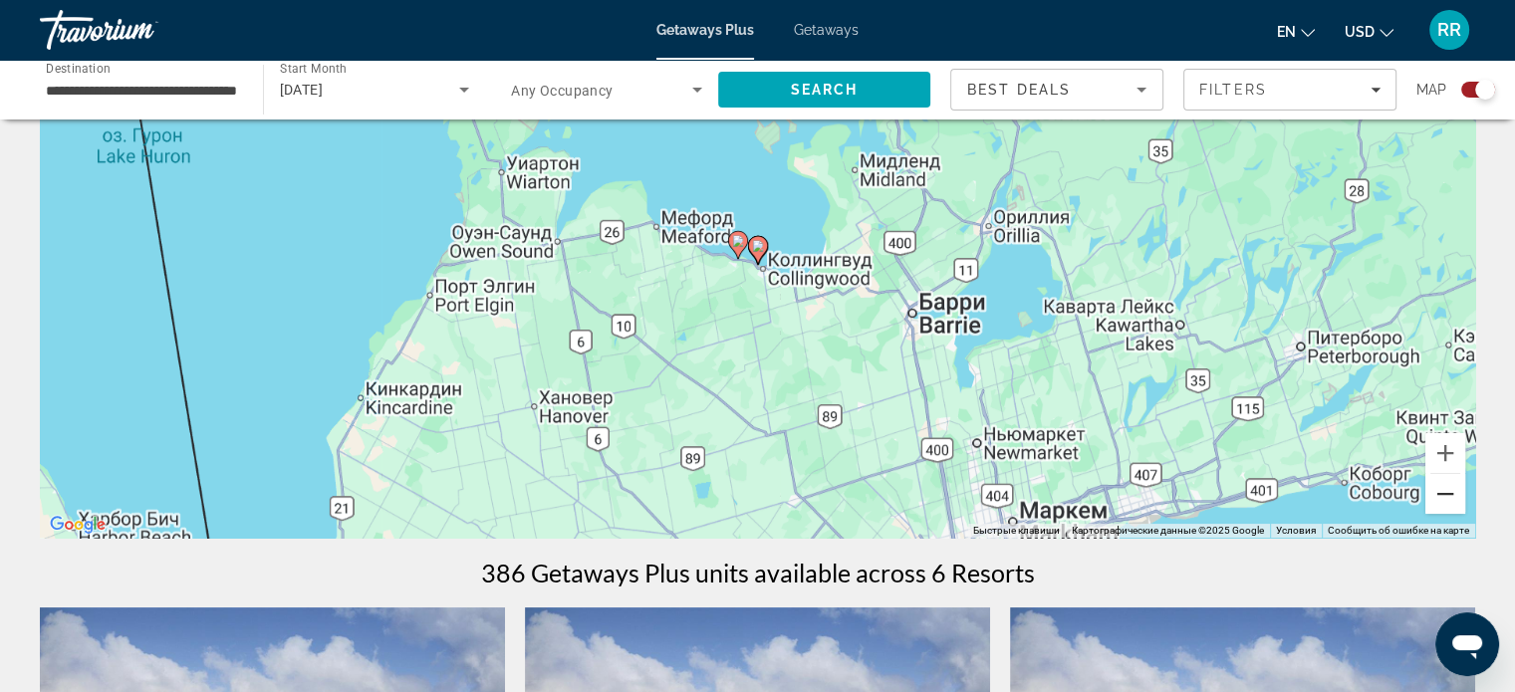
click at [1444, 494] on button "Уменьшить" at bounding box center [1445, 494] width 40 height 40
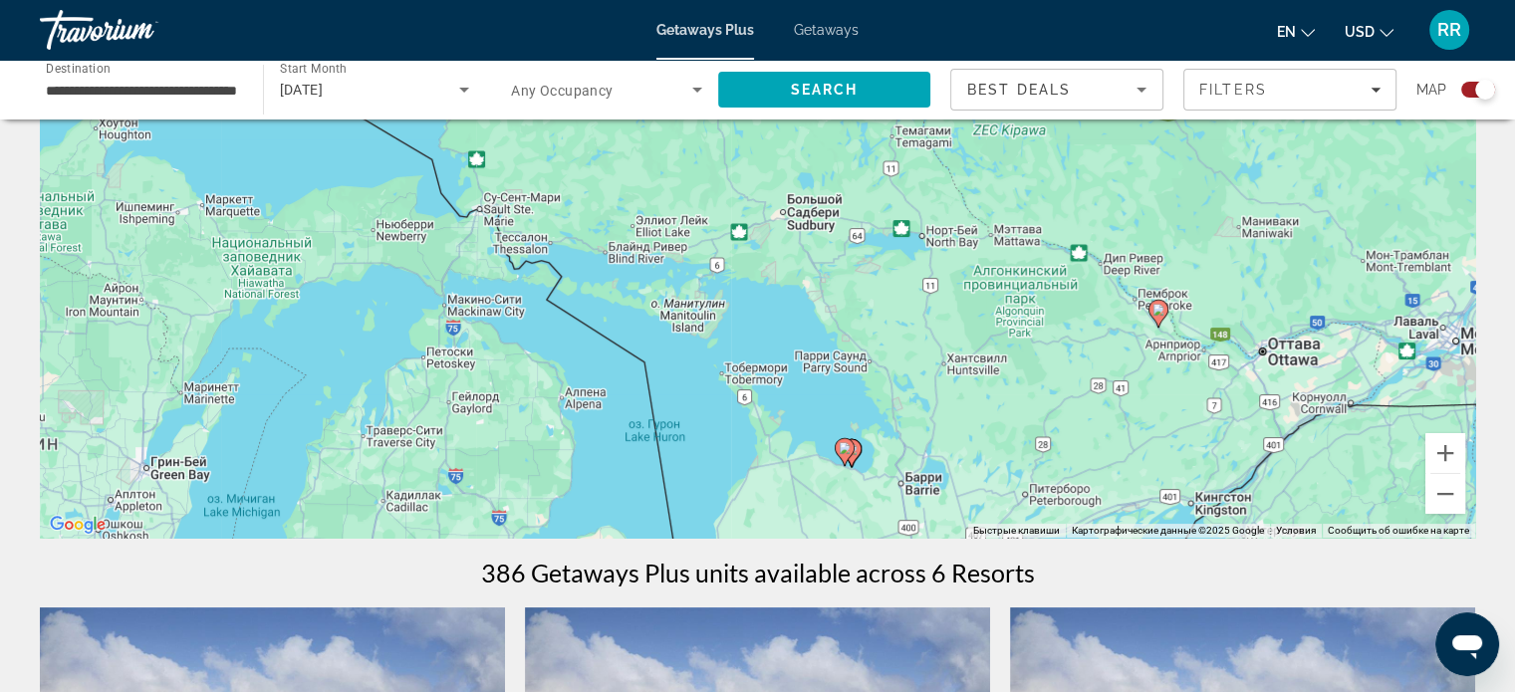
drag, startPoint x: 1019, startPoint y: 333, endPoint x: 1097, endPoint y: 524, distance: 206.7
click at [1097, 524] on div "Чтобы активировать перетаскивание с помощью клавиатуры, нажмите Alt + Ввод. Пос…" at bounding box center [757, 238] width 1435 height 597
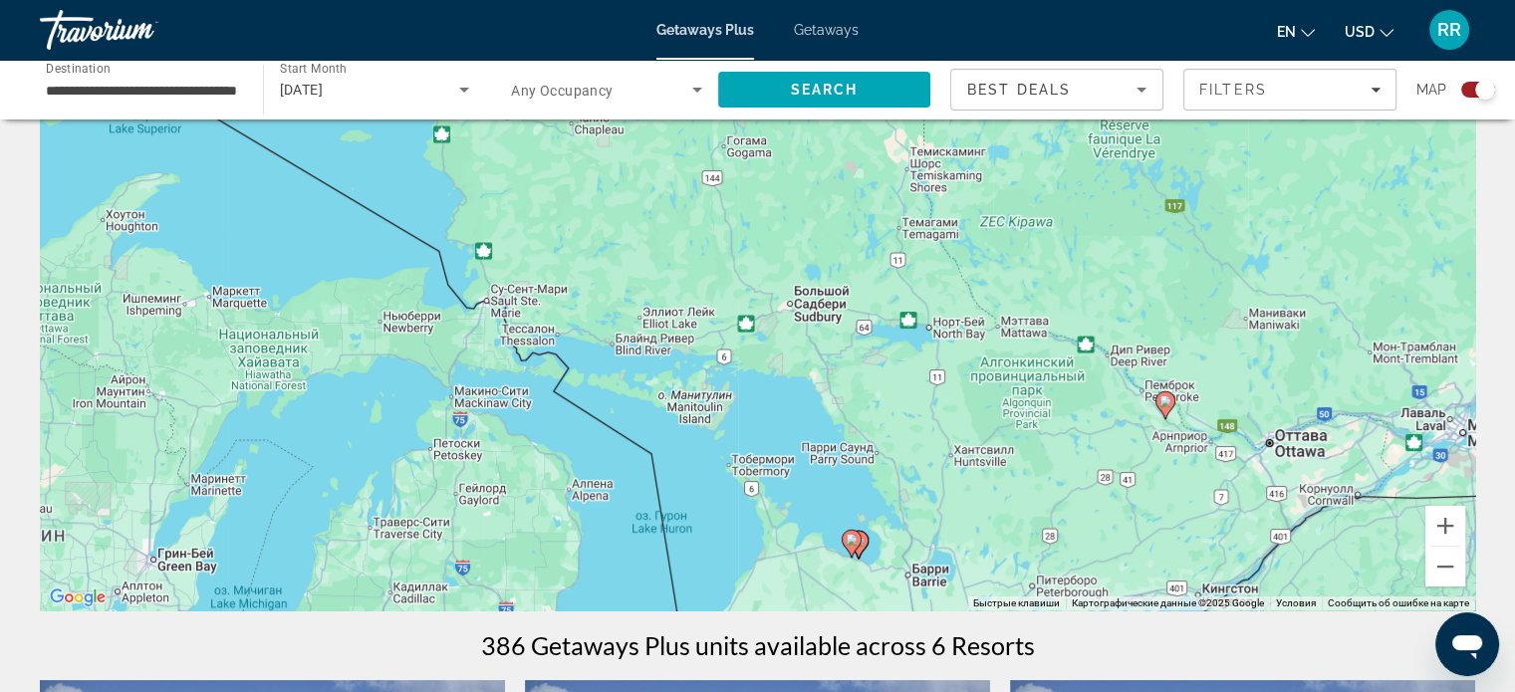
scroll to position [59, 0]
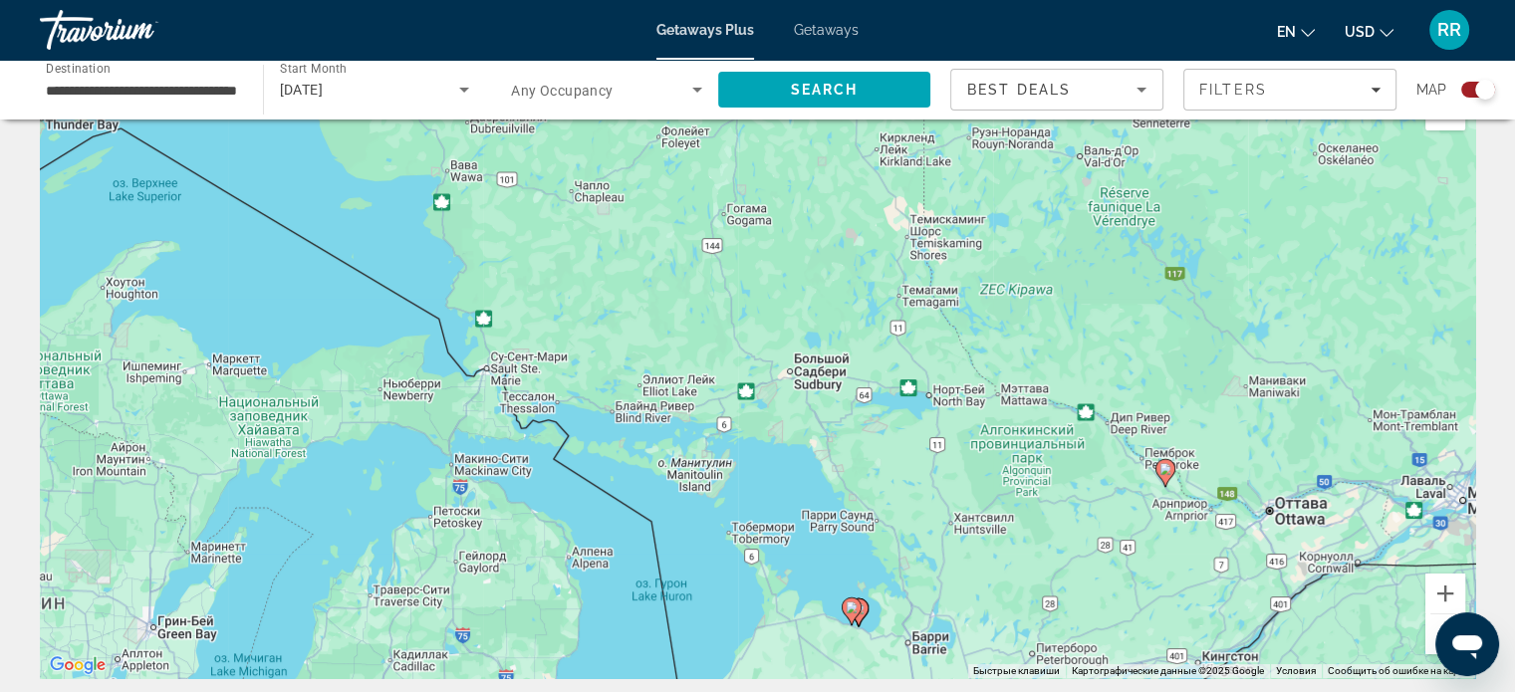
click at [463, 90] on icon "Search widget" at bounding box center [464, 90] width 10 height 5
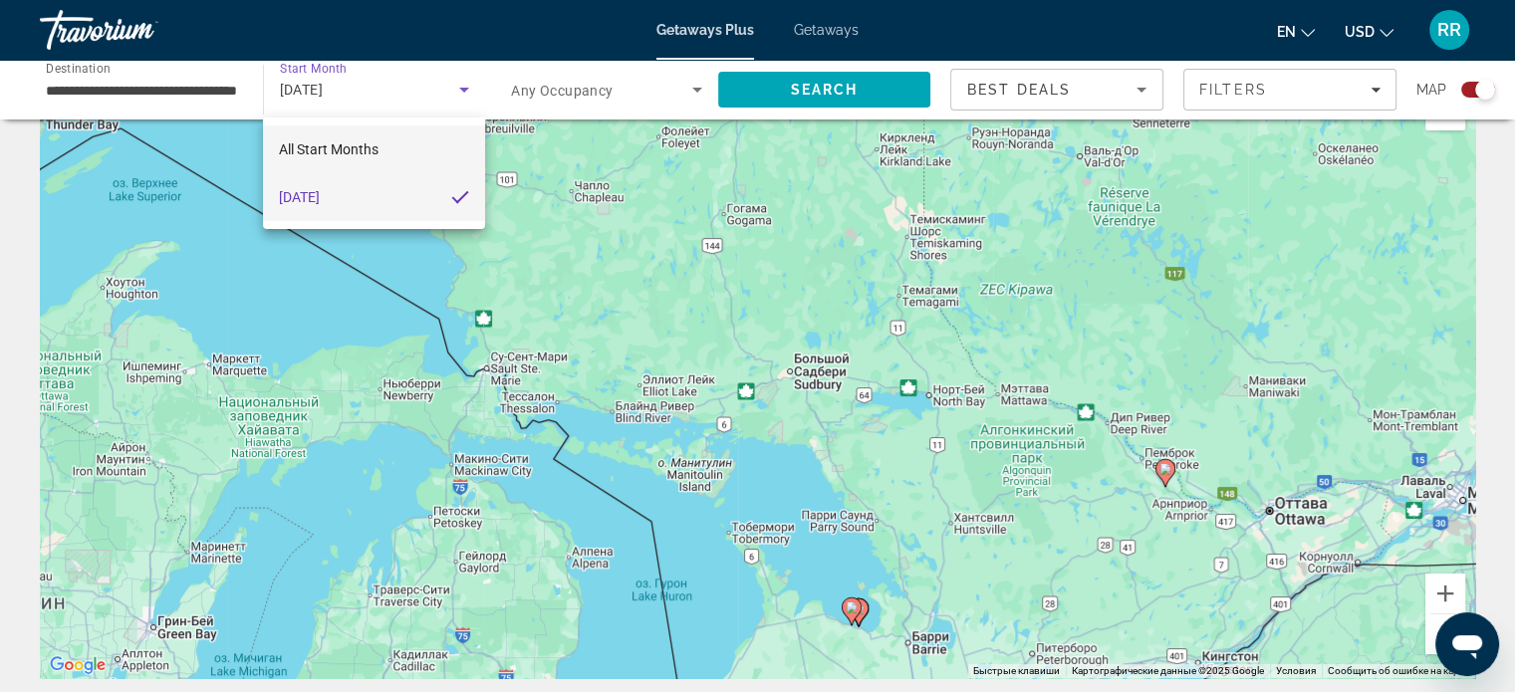
click at [376, 145] on span "All Start Months" at bounding box center [329, 149] width 100 height 16
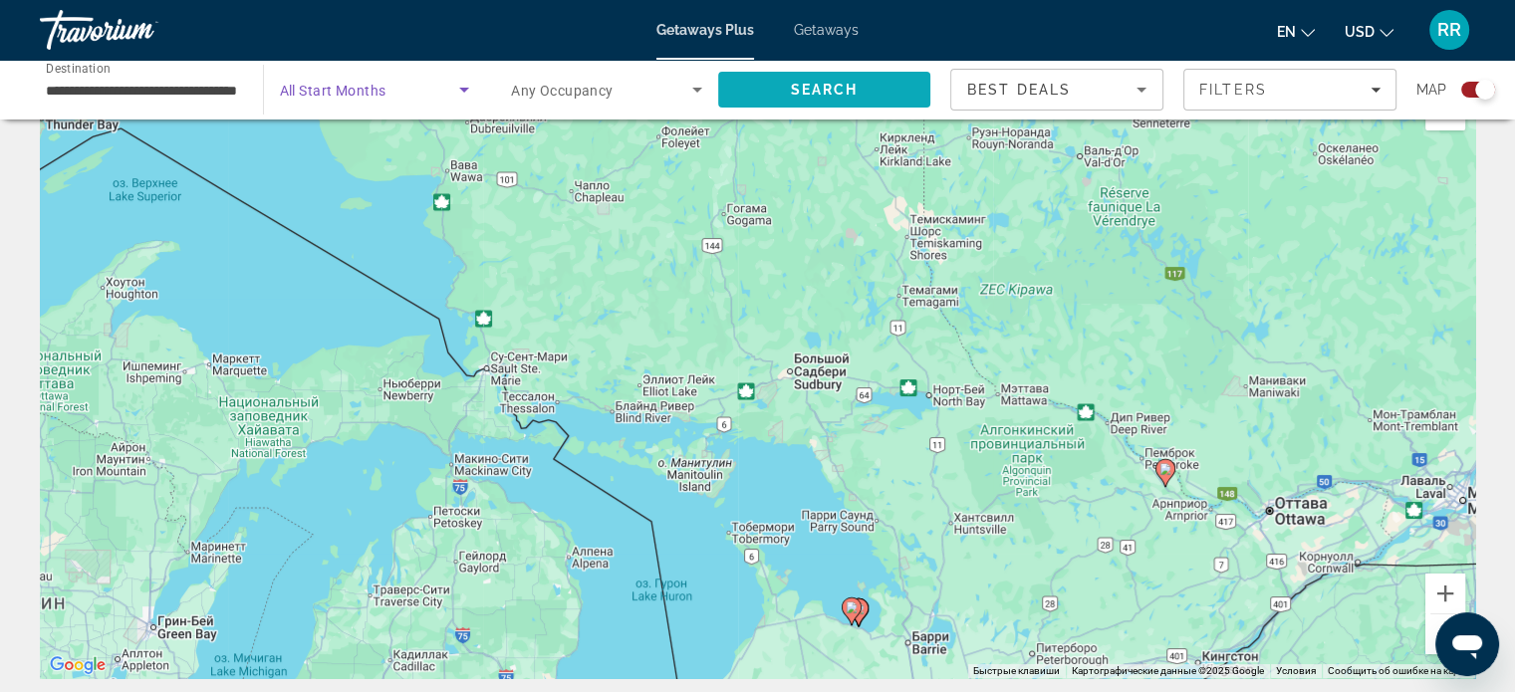
click at [876, 96] on span "Search" at bounding box center [824, 90] width 213 height 48
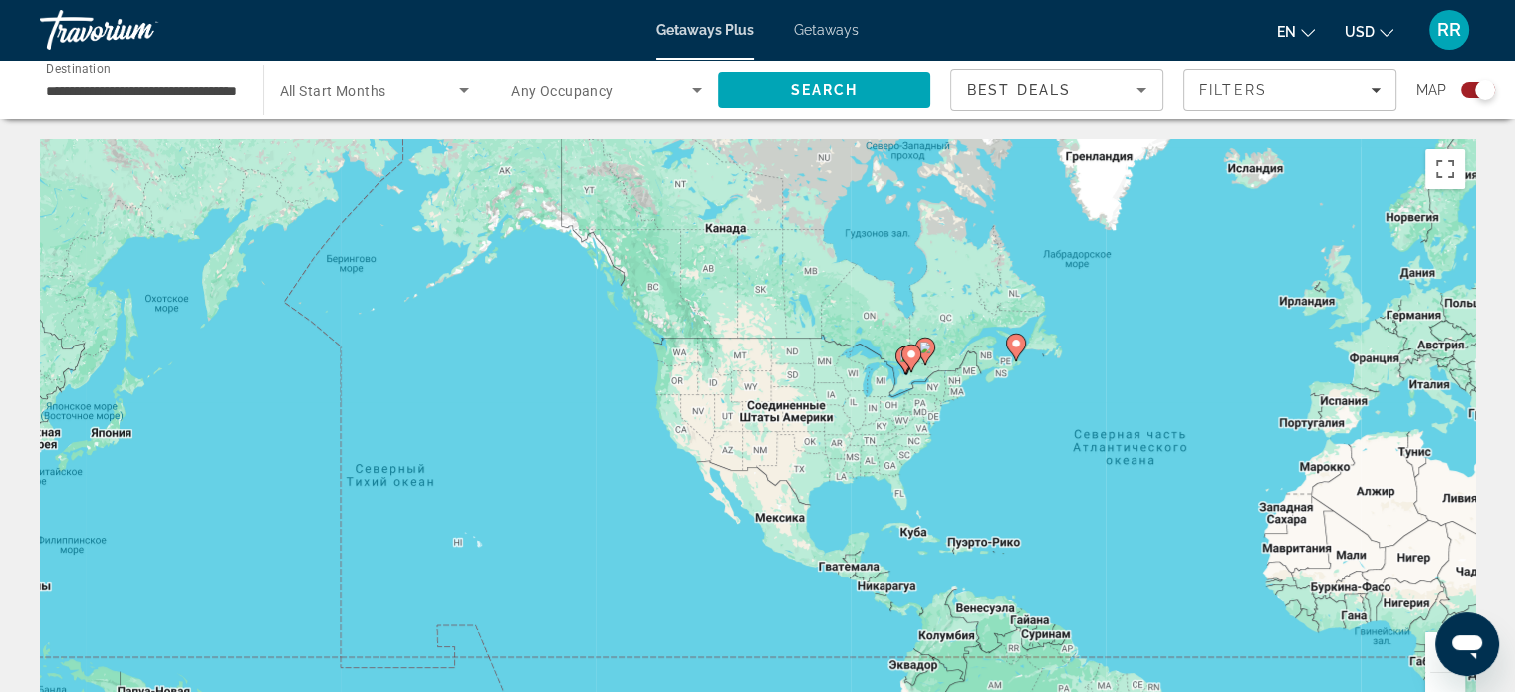
drag, startPoint x: 438, startPoint y: 337, endPoint x: 831, endPoint y: 377, distance: 394.5
click at [831, 377] on div "Чтобы активировать перетаскивание с помощью клавиатуры, нажмите Alt + Ввод. Пос…" at bounding box center [757, 437] width 1435 height 597
click at [1432, 652] on button "Увеличить" at bounding box center [1445, 652] width 40 height 40
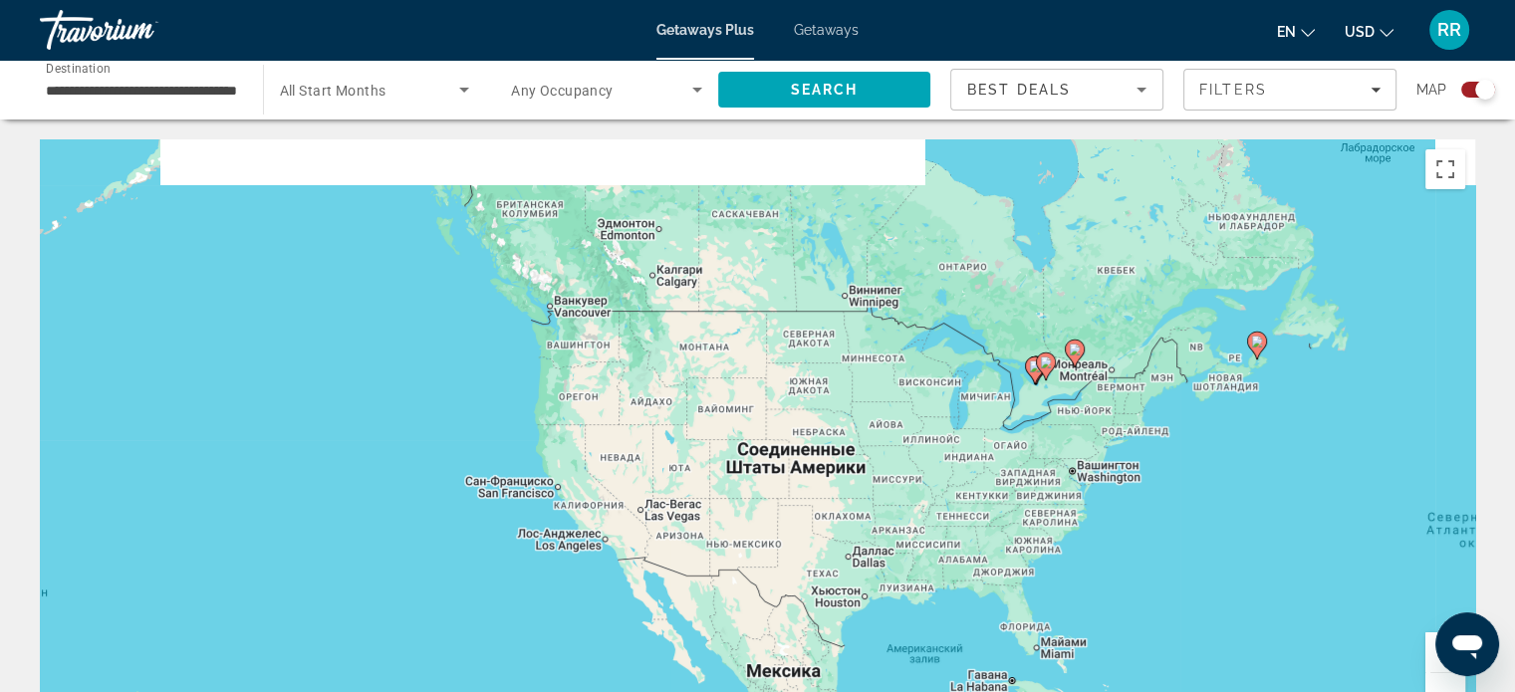
drag, startPoint x: 876, startPoint y: 299, endPoint x: 858, endPoint y: 393, distance: 96.3
click at [858, 393] on div "Чтобы активировать перетаскивание с помощью клавиатуры, нажмите Alt + Ввод. Пос…" at bounding box center [757, 437] width 1435 height 597
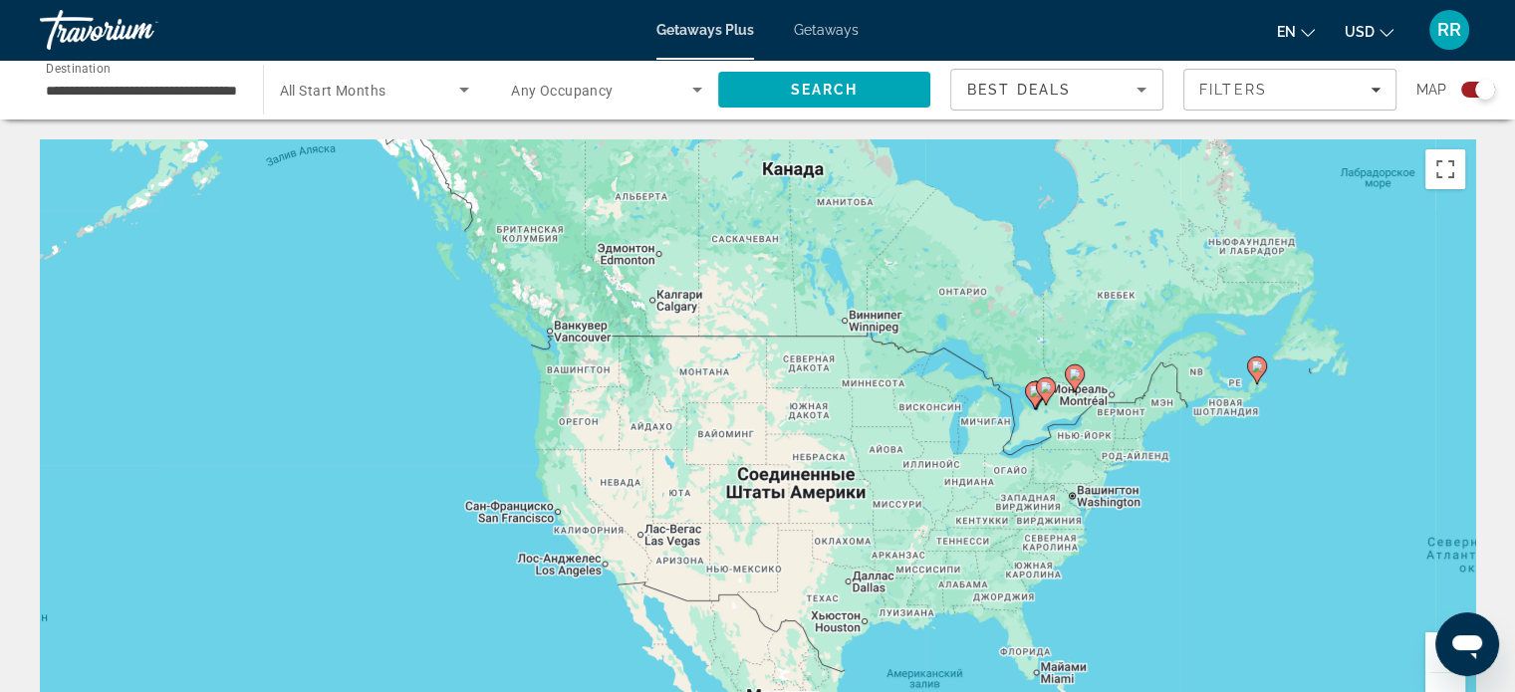
click at [1076, 377] on image "Main content" at bounding box center [1075, 374] width 12 height 12
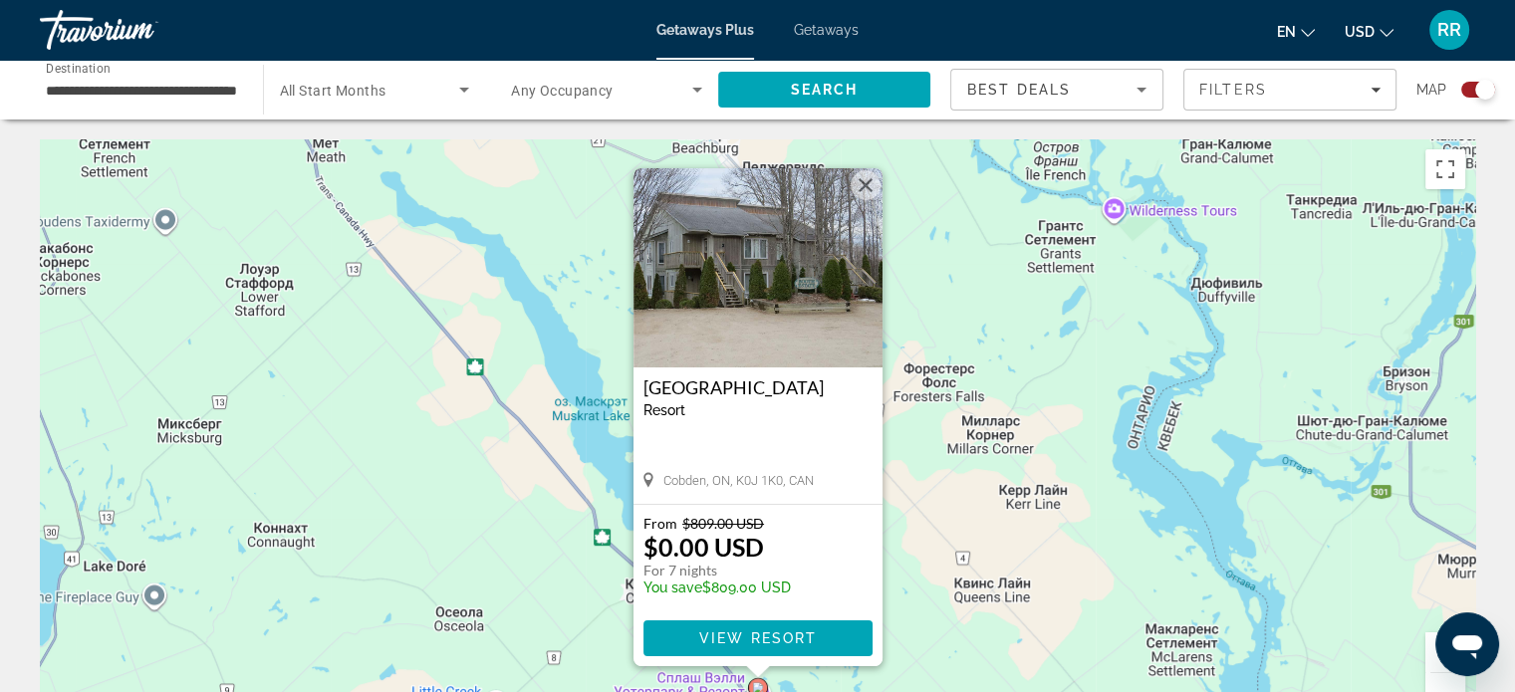
click at [871, 182] on button "Закрыть" at bounding box center [865, 185] width 30 height 30
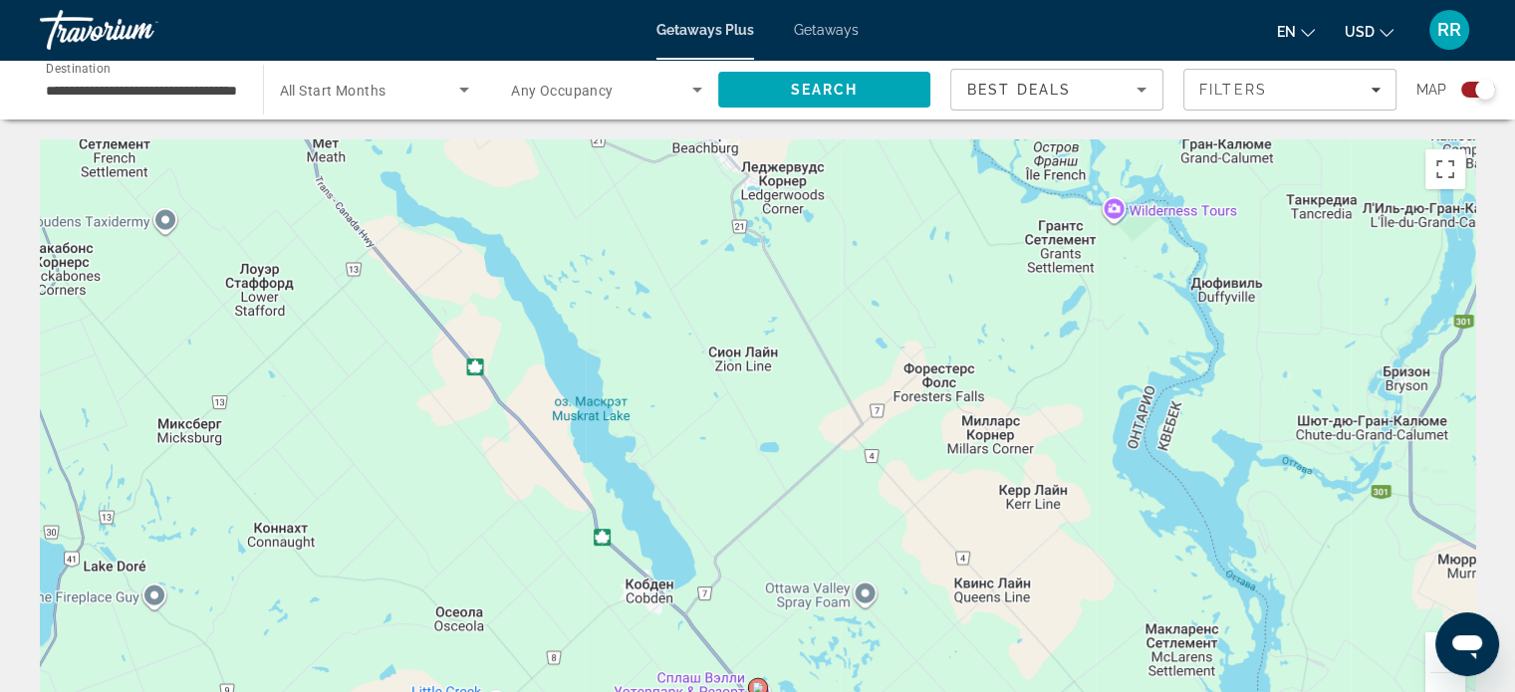
click at [1444, 683] on button "Уменьшить" at bounding box center [1445, 693] width 40 height 40
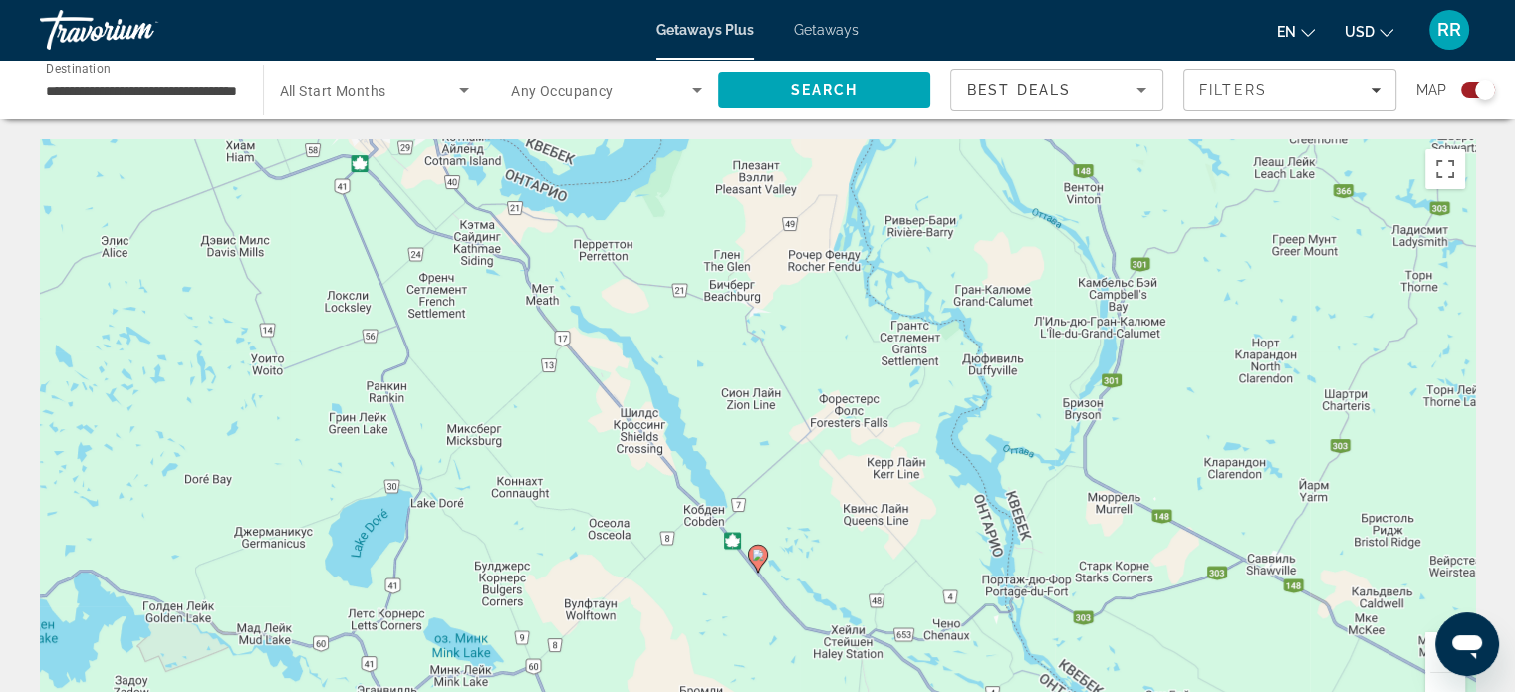
click at [1444, 683] on button "Уменьшить" at bounding box center [1445, 693] width 40 height 40
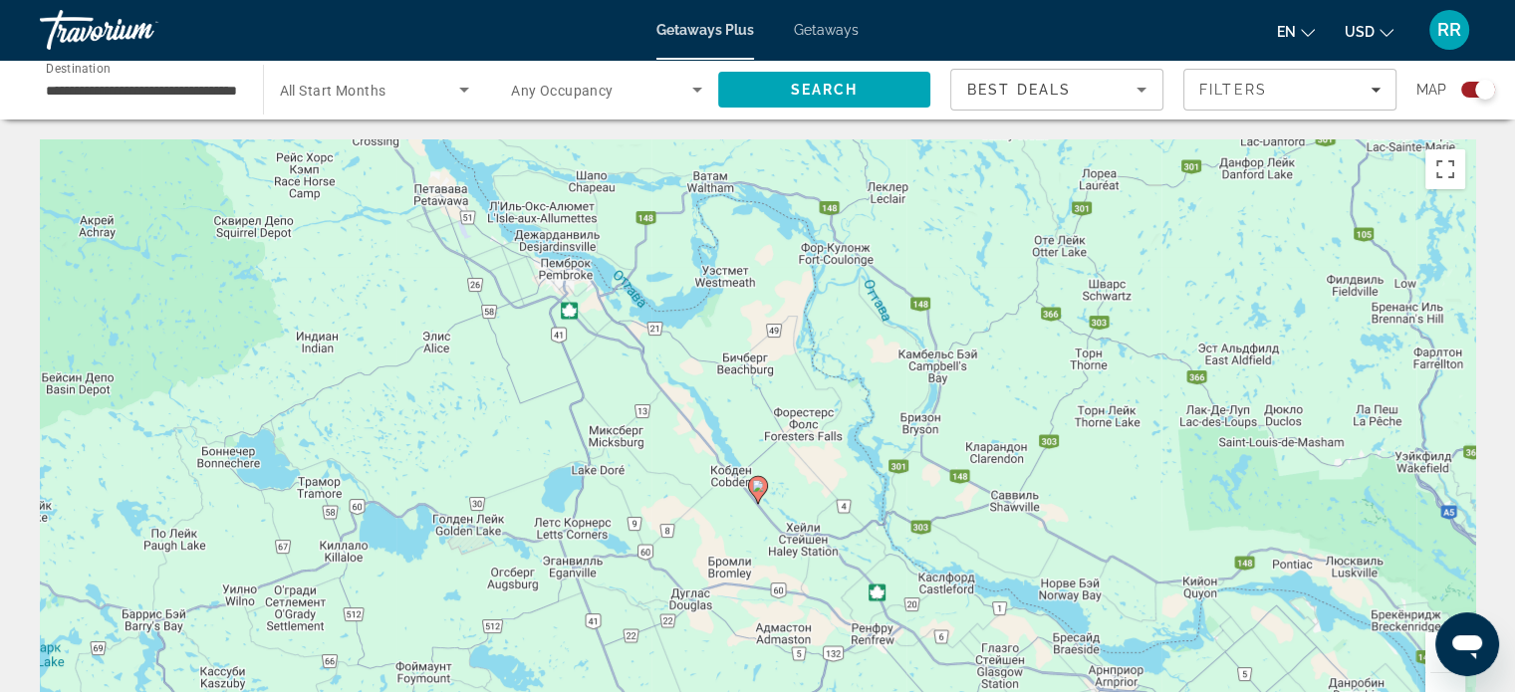
click at [1444, 683] on button "Уменьшить" at bounding box center [1445, 693] width 40 height 40
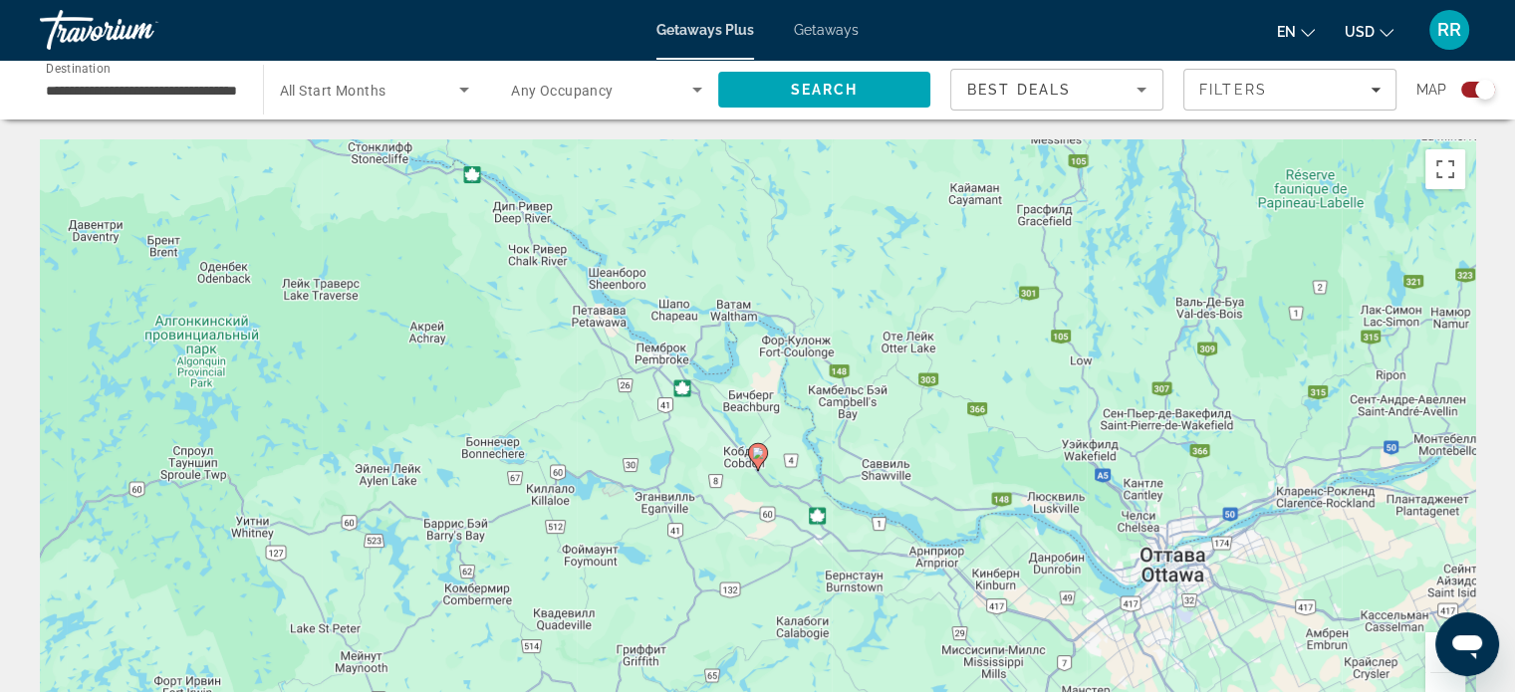
click at [1444, 683] on button "Уменьшить" at bounding box center [1445, 693] width 40 height 40
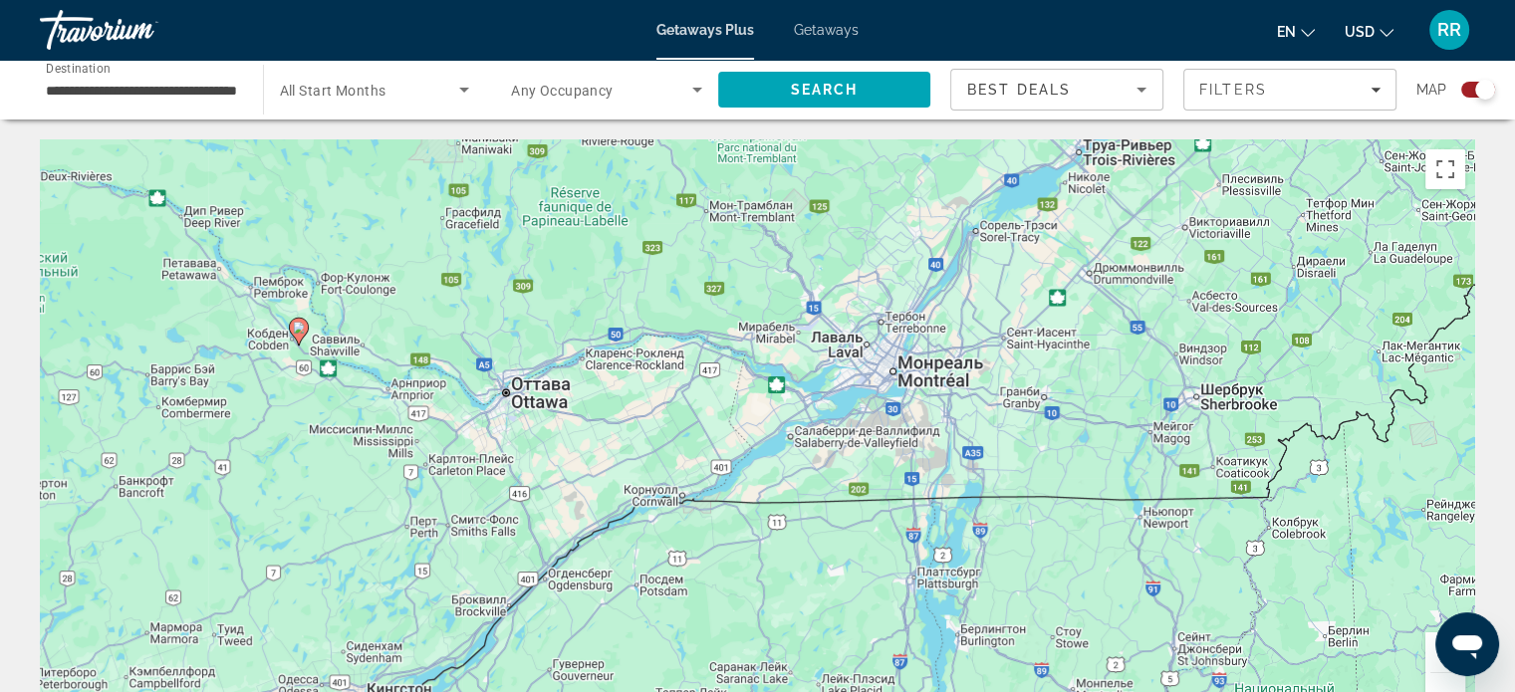
drag, startPoint x: 1271, startPoint y: 582, endPoint x: 794, endPoint y: 451, distance: 494.5
click at [797, 453] on div "Чтобы активировать перетаскивание с помощью клавиатуры, нажмите Alt + Ввод. Пос…" at bounding box center [757, 437] width 1435 height 597
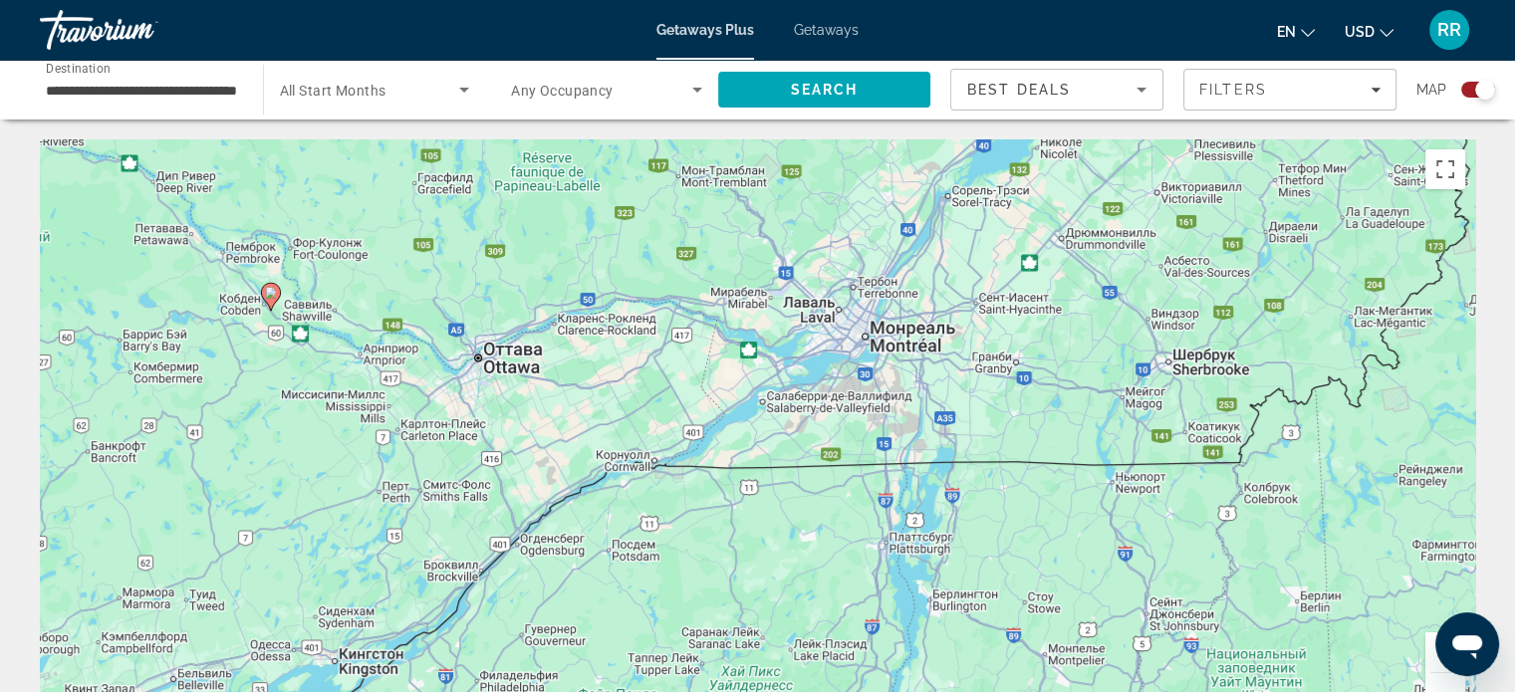
click at [1454, 679] on button "Уменьшить" at bounding box center [1445, 693] width 40 height 40
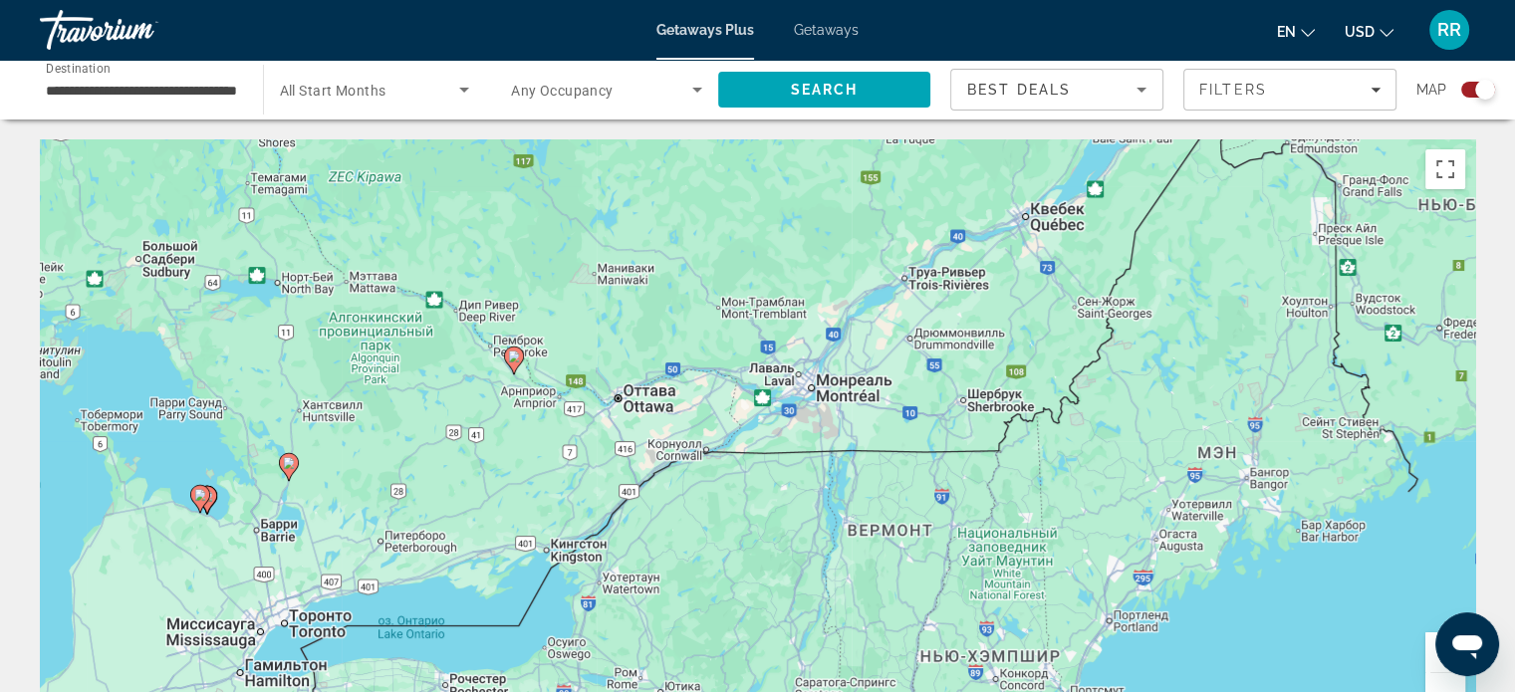
click at [1454, 686] on button "Уменьшить" at bounding box center [1445, 693] width 40 height 40
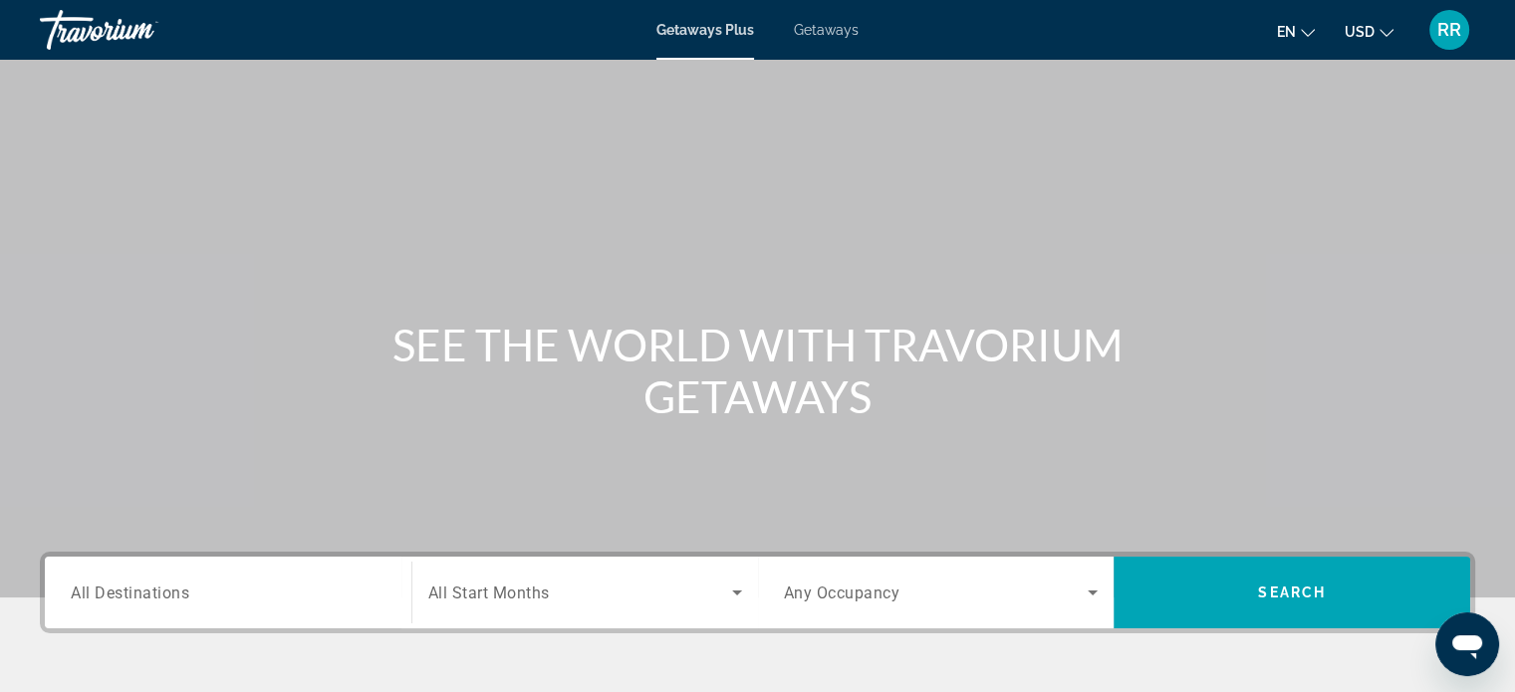
click at [203, 591] on input "Destination All Destinations" at bounding box center [228, 594] width 315 height 24
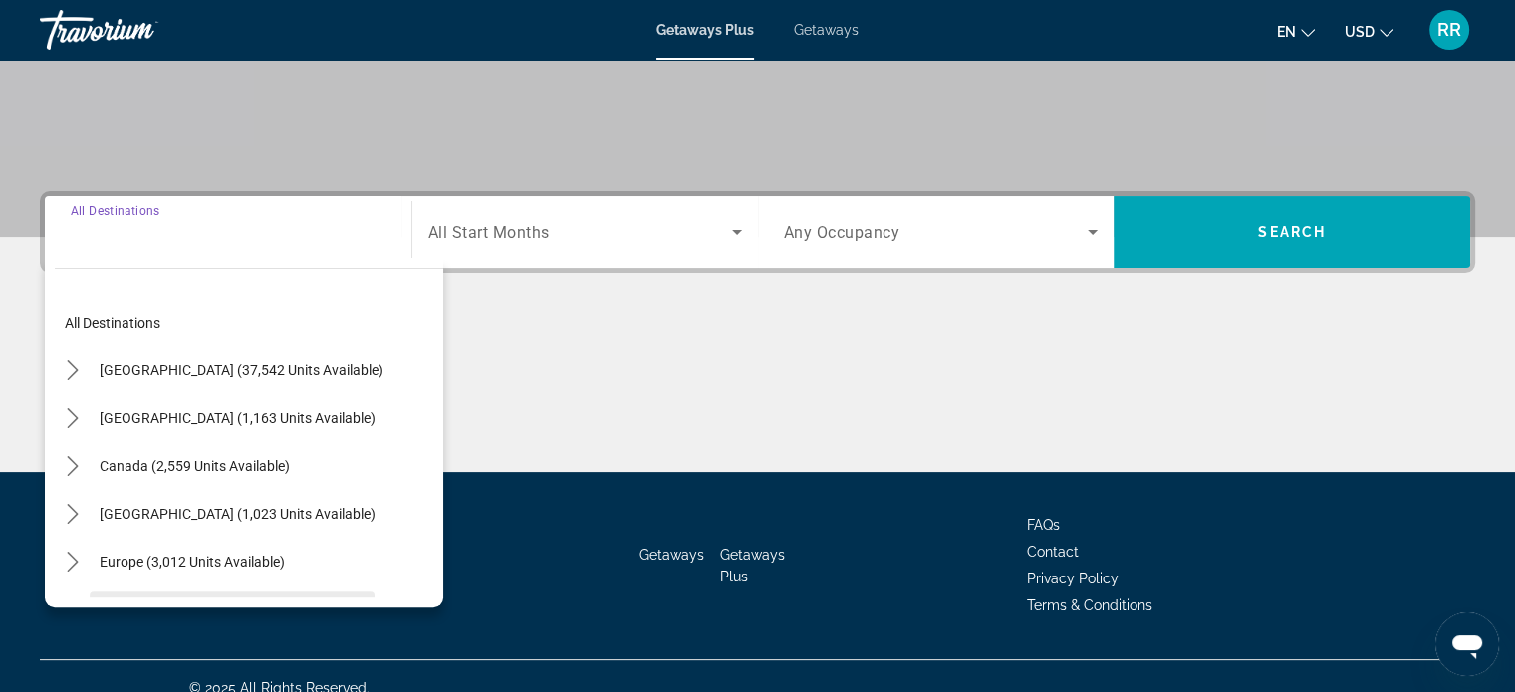
scroll to position [383, 0]
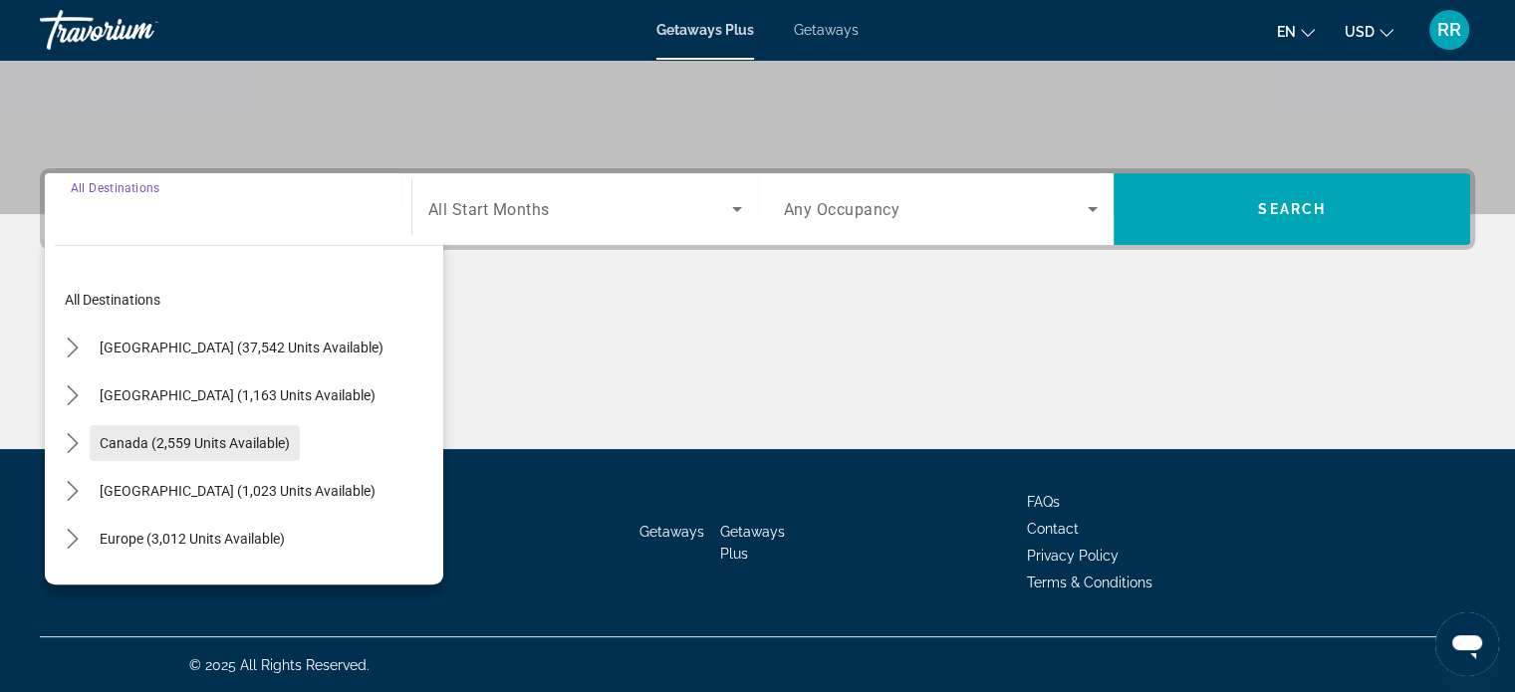
click at [184, 441] on span "Canada (2,559 units available)" at bounding box center [195, 443] width 190 height 16
type input "**********"
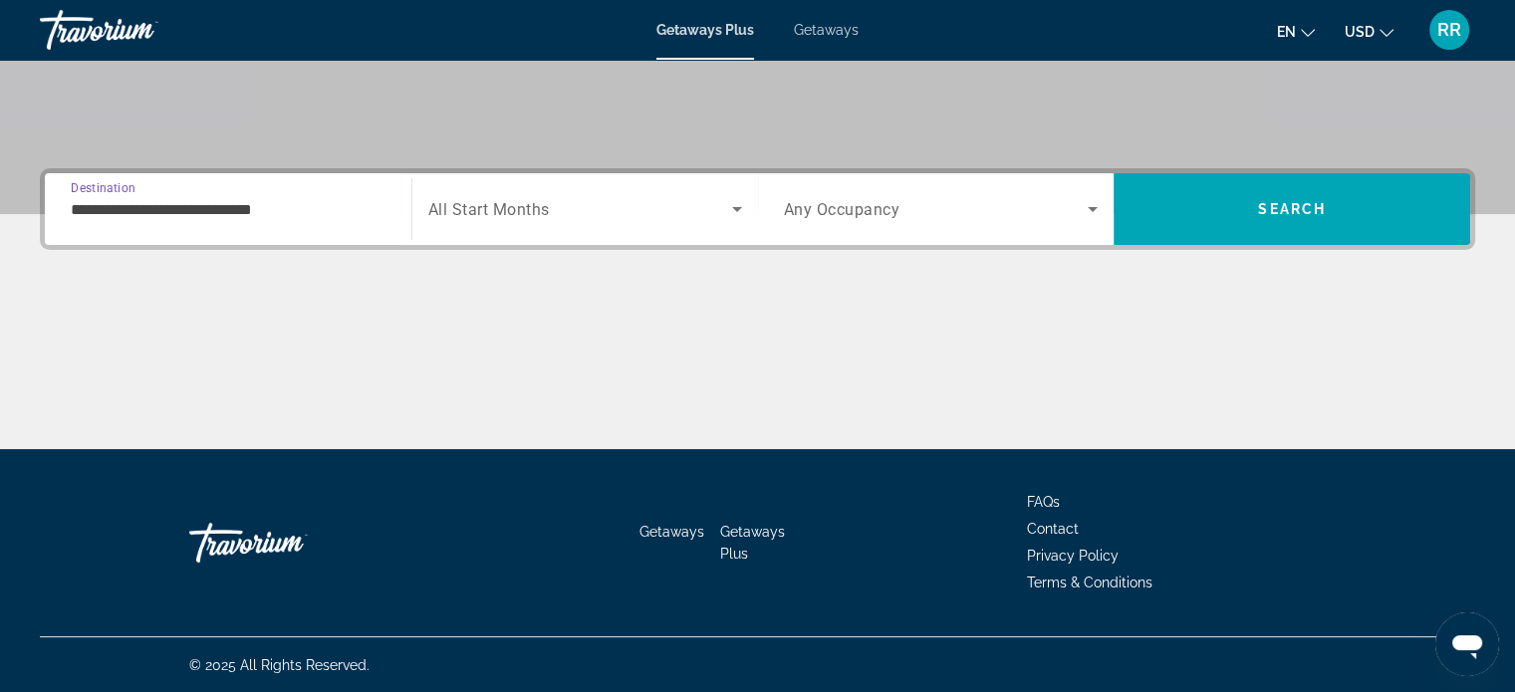
click at [558, 206] on span "Search widget" at bounding box center [580, 209] width 304 height 24
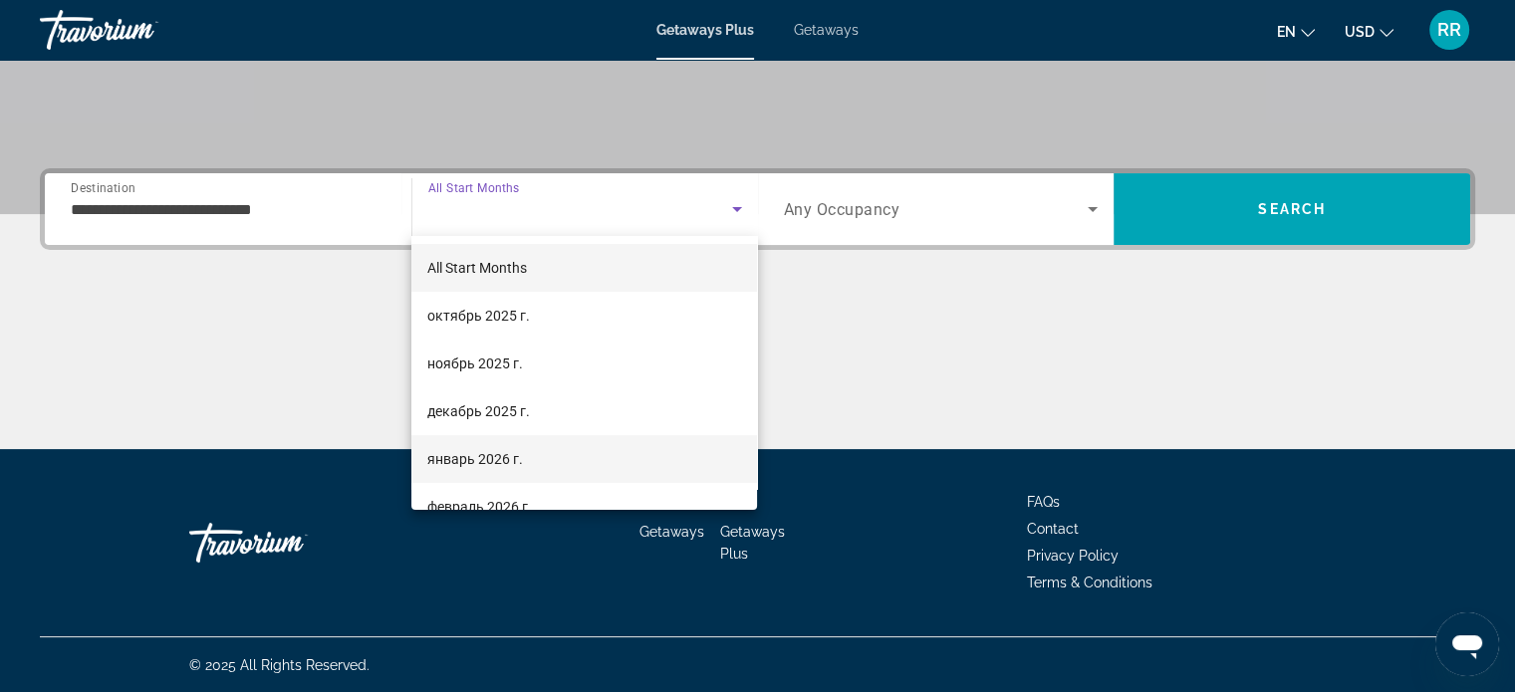
click at [501, 457] on span "январь 2026 г." at bounding box center [475, 459] width 96 height 24
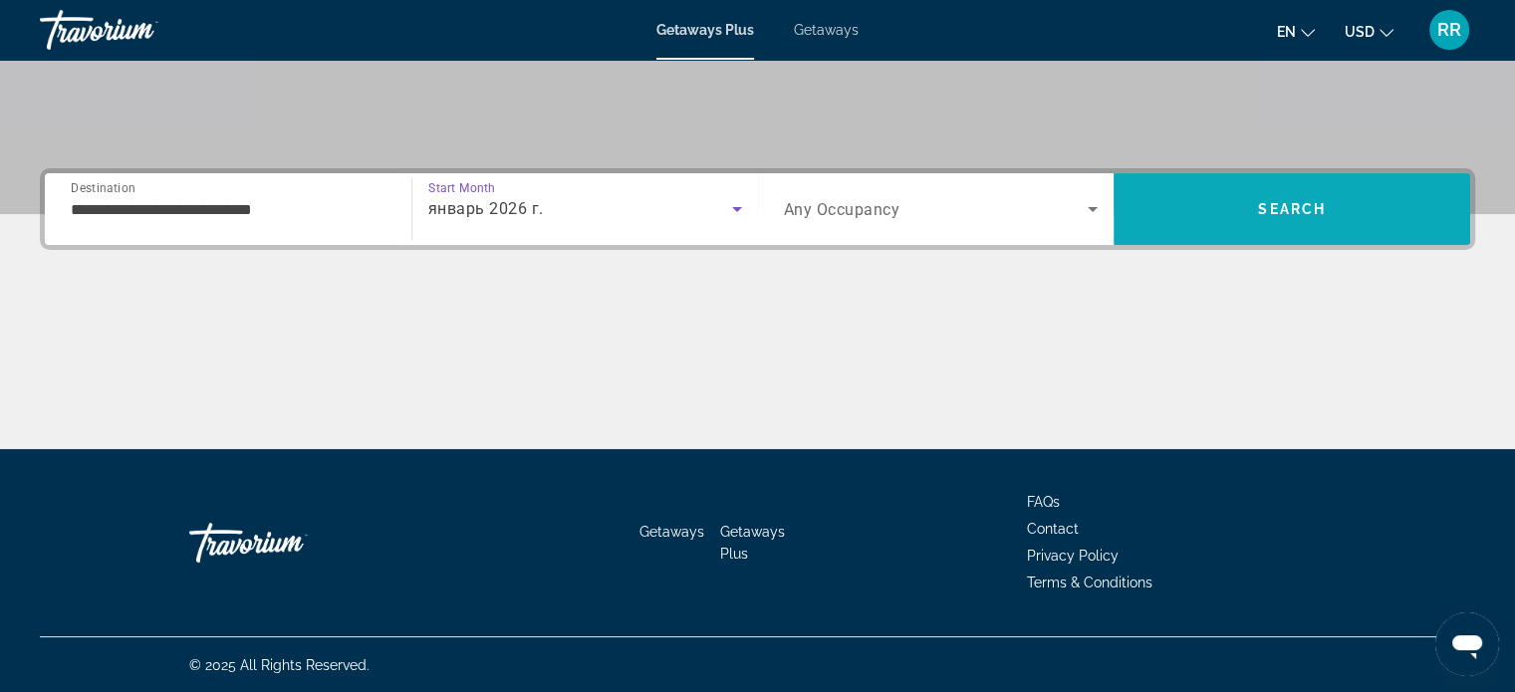
click at [1268, 204] on span "Search" at bounding box center [1292, 209] width 68 height 16
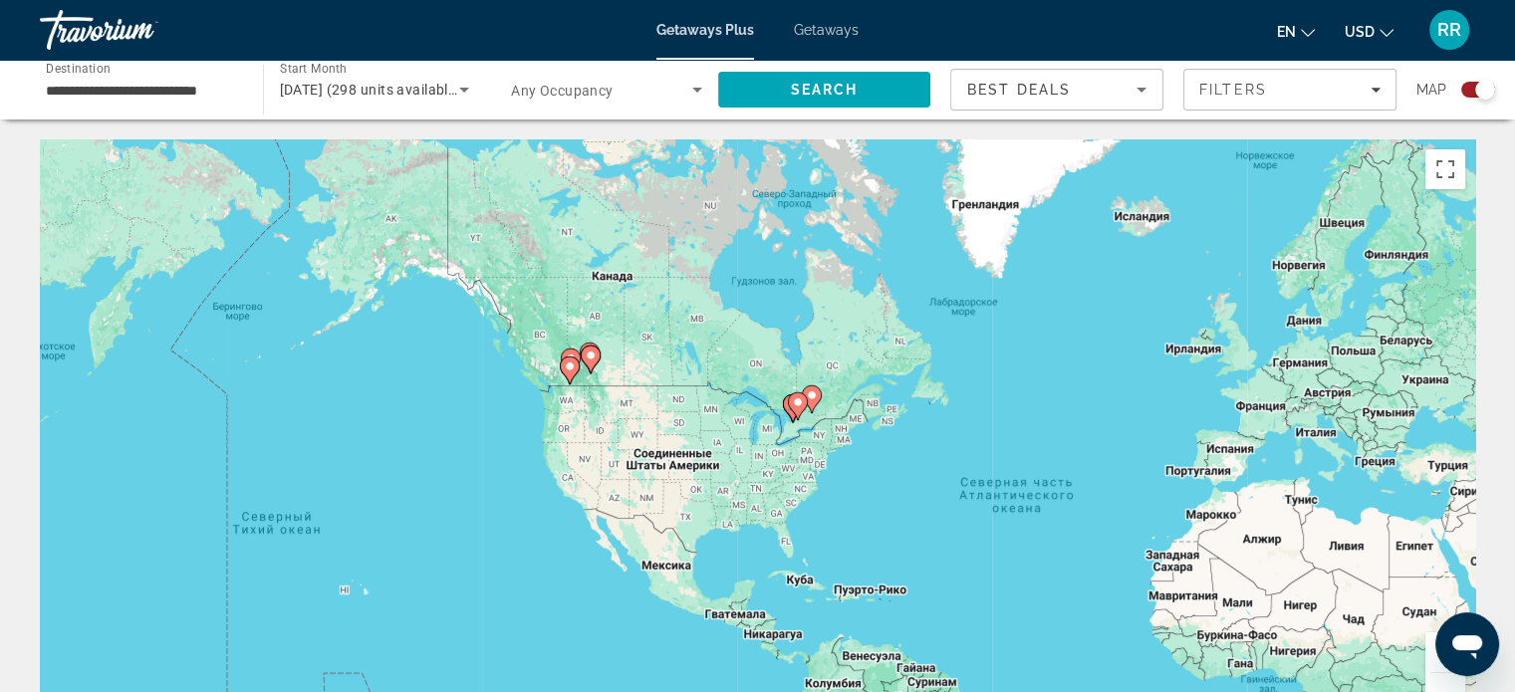
drag, startPoint x: 351, startPoint y: 377, endPoint x: 705, endPoint y: 481, distance: 369.3
click at [705, 481] on div "Чтобы активировать перетаскивание с помощью клавиатуры, нажмите Alt + Ввод. Пос…" at bounding box center [757, 437] width 1435 height 597
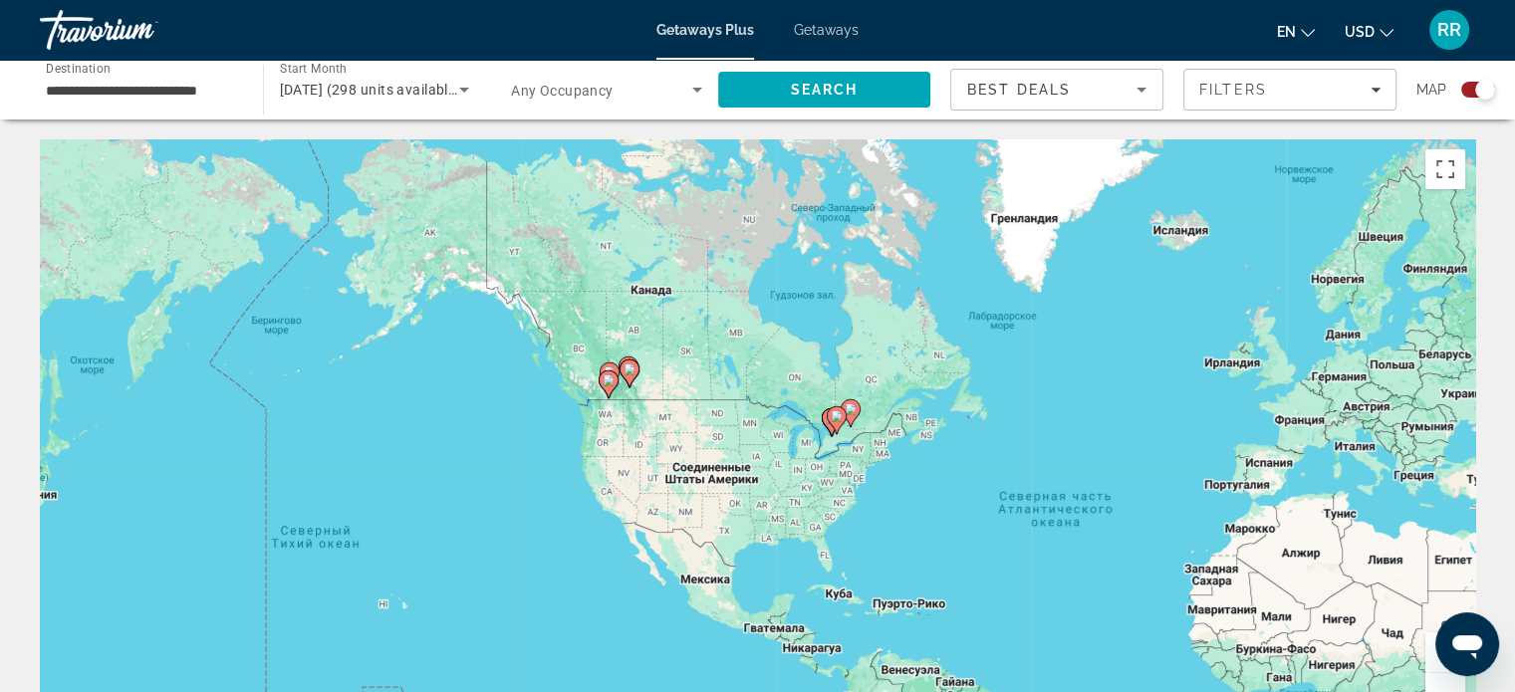
click at [1430, 644] on button "Увеличить" at bounding box center [1445, 652] width 40 height 40
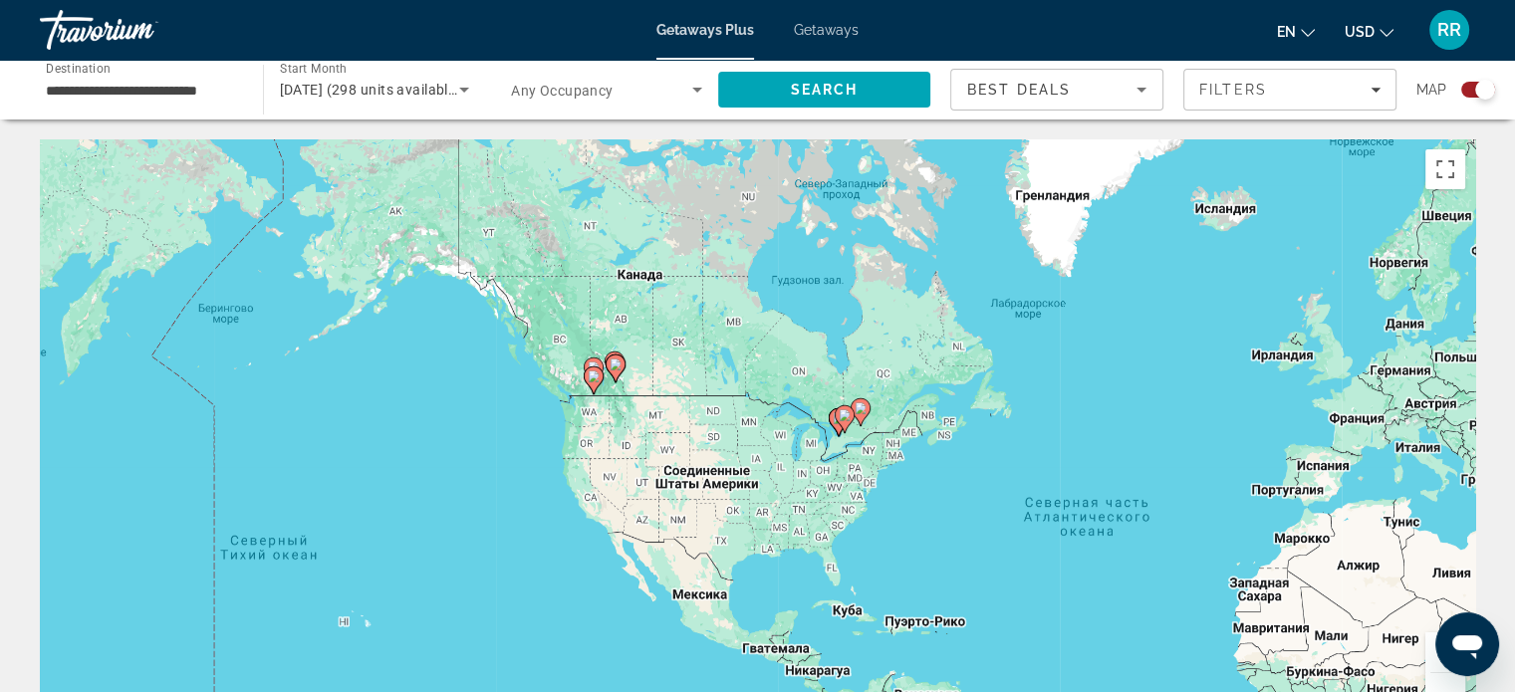
click at [1430, 644] on button "Увеличить" at bounding box center [1445, 652] width 40 height 40
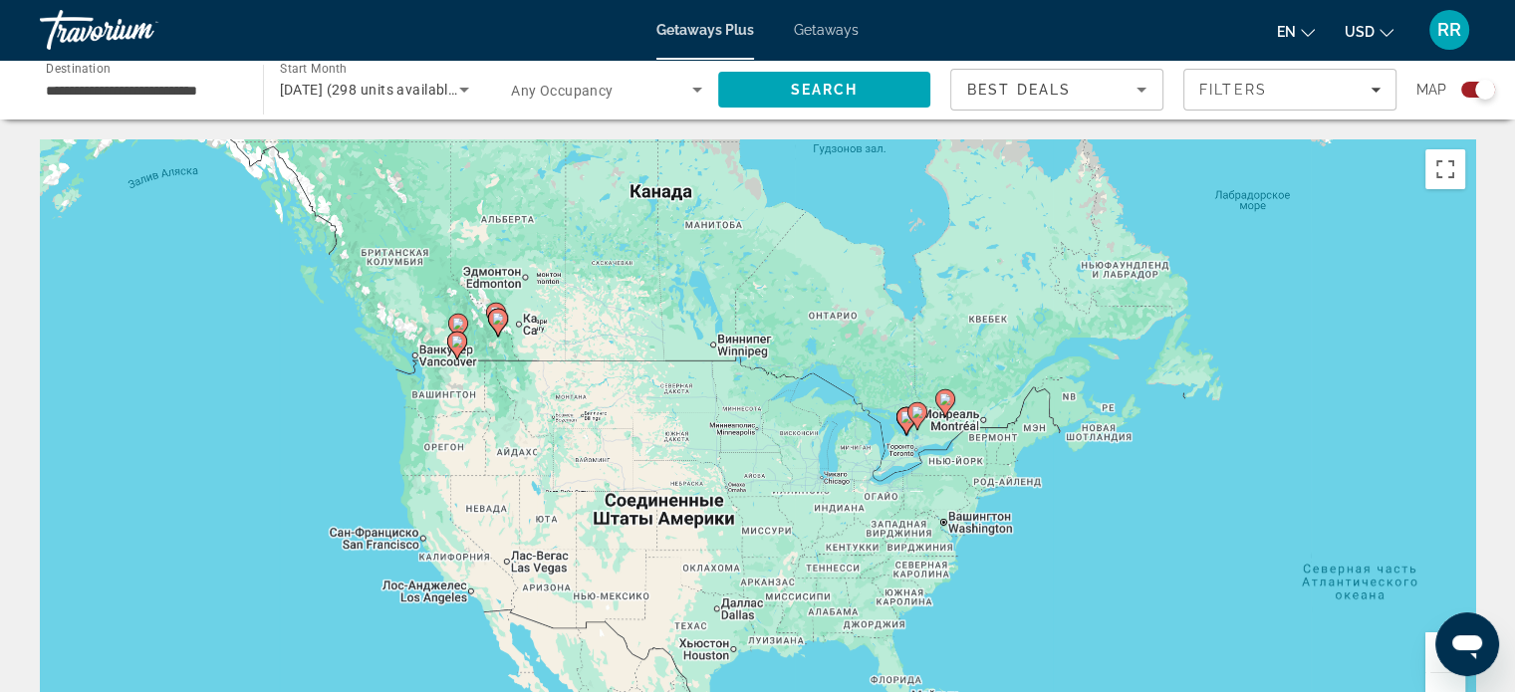
click at [1430, 644] on button "Увеличить" at bounding box center [1445, 652] width 40 height 40
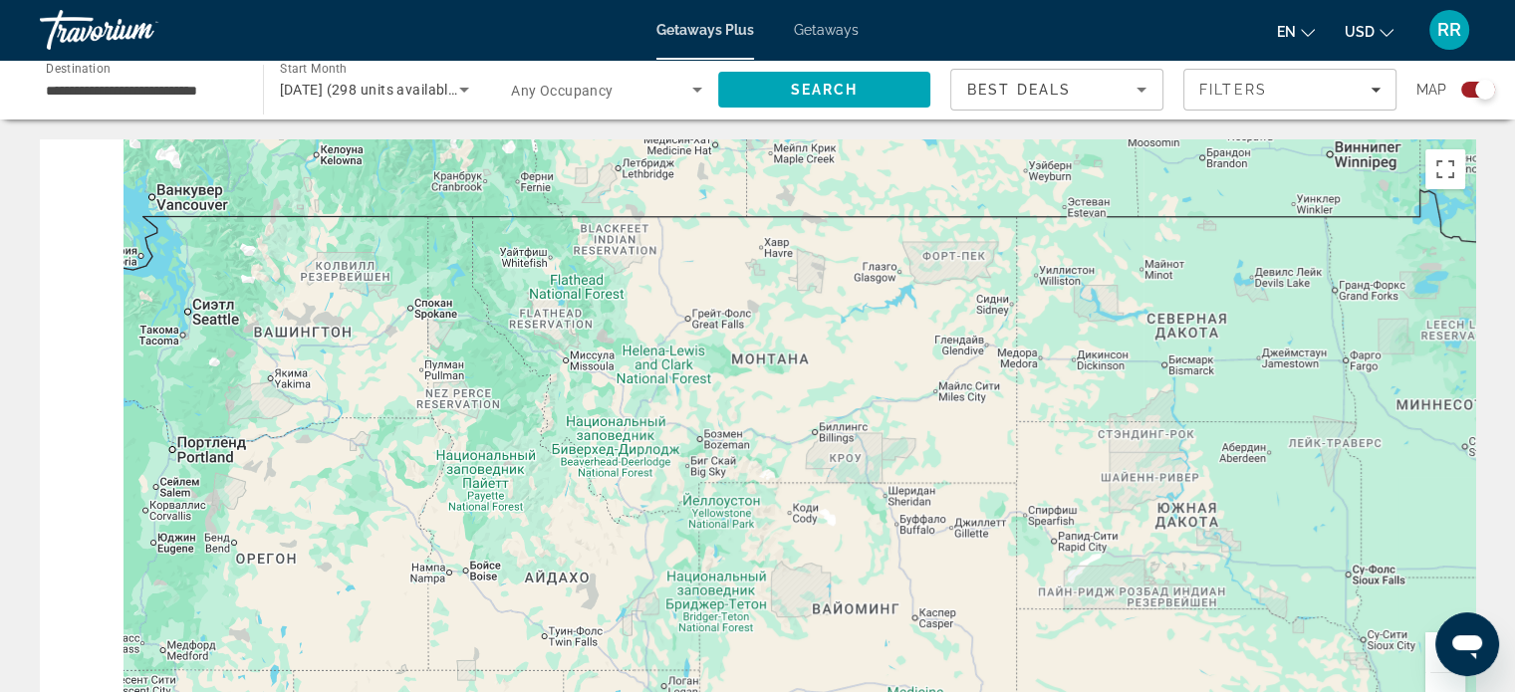
drag, startPoint x: 514, startPoint y: 394, endPoint x: 1270, endPoint y: 477, distance: 760.3
click at [1270, 477] on div "Чтобы активировать перетаскивание с помощью клавиатуры, нажмите Alt + Ввод. Пос…" at bounding box center [757, 437] width 1435 height 597
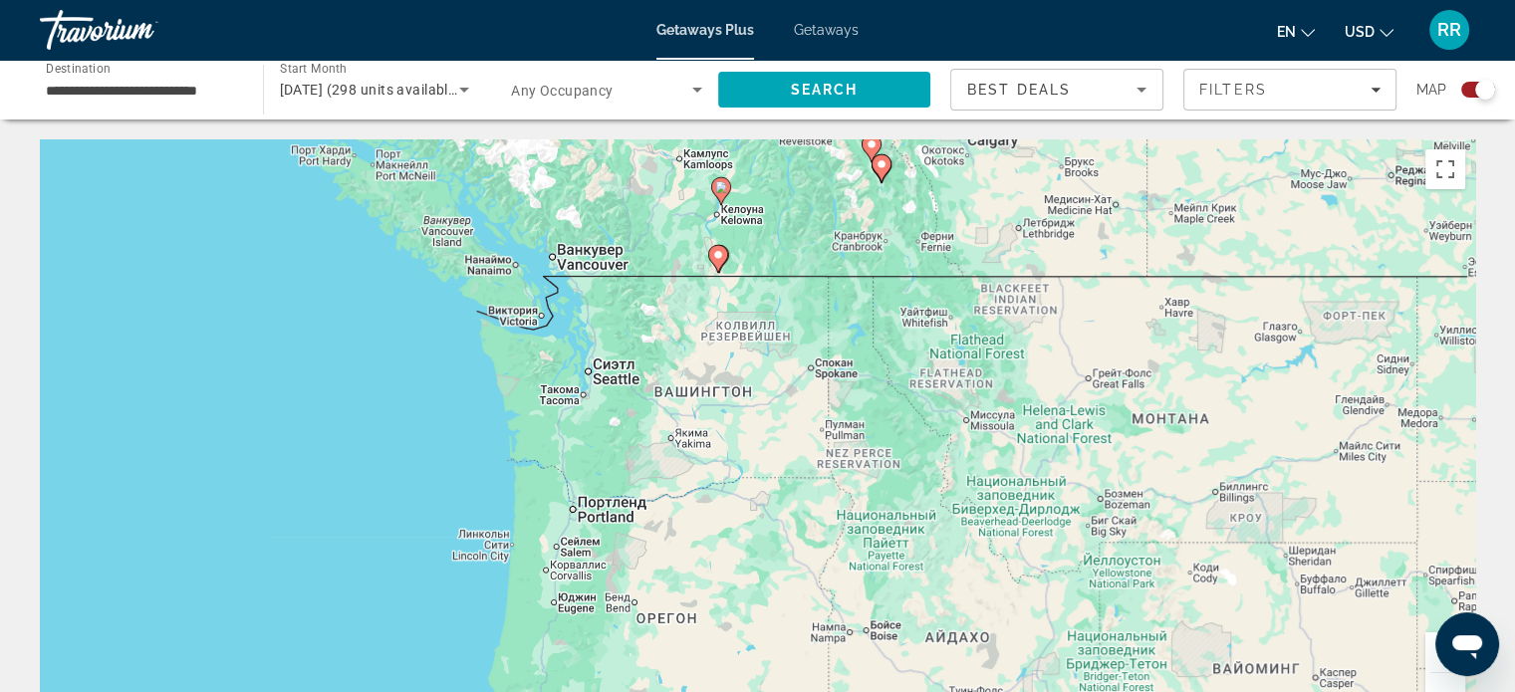
drag, startPoint x: 691, startPoint y: 320, endPoint x: 884, endPoint y: 532, distance: 286.9
click at [884, 532] on div "Чтобы активировать перетаскивание с помощью клавиатуры, нажмите Alt + Ввод. Пос…" at bounding box center [757, 437] width 1435 height 597
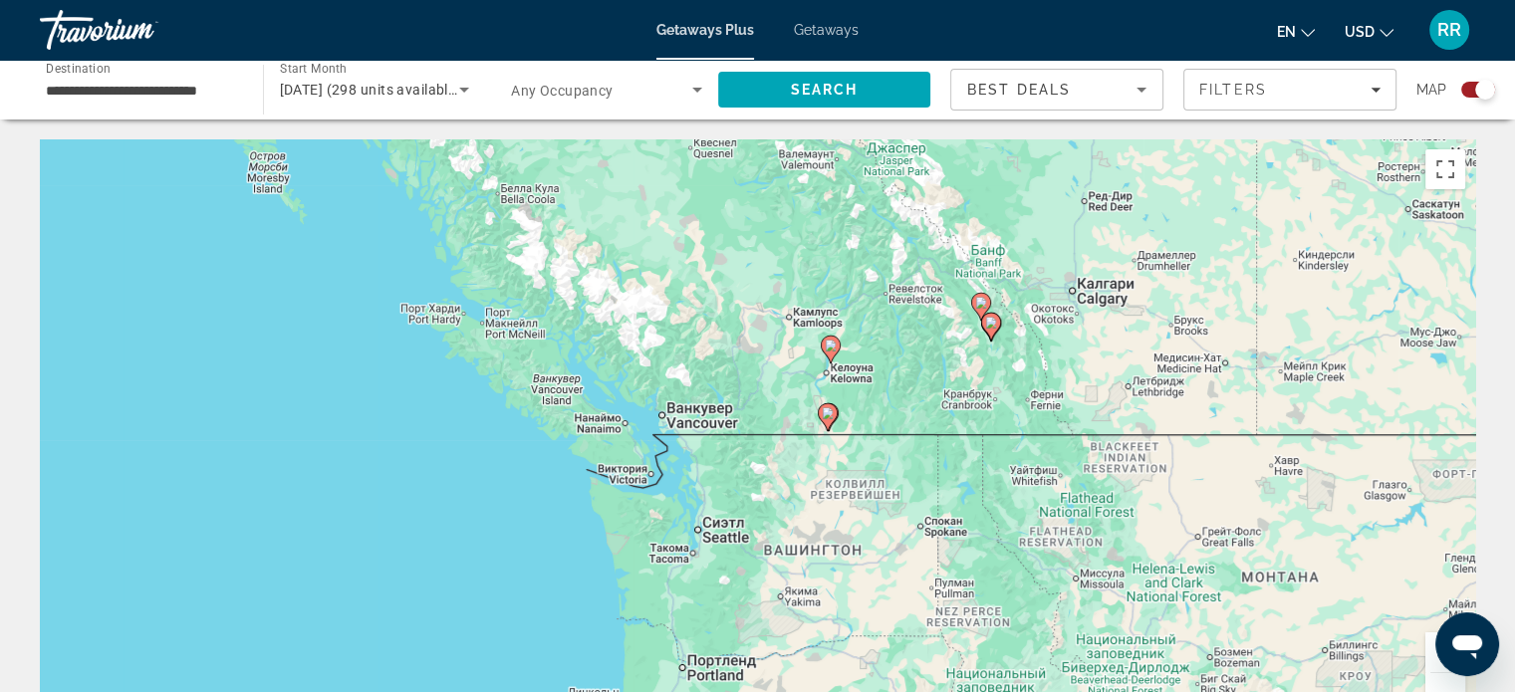
click at [459, 89] on icon "Search widget" at bounding box center [464, 90] width 24 height 24
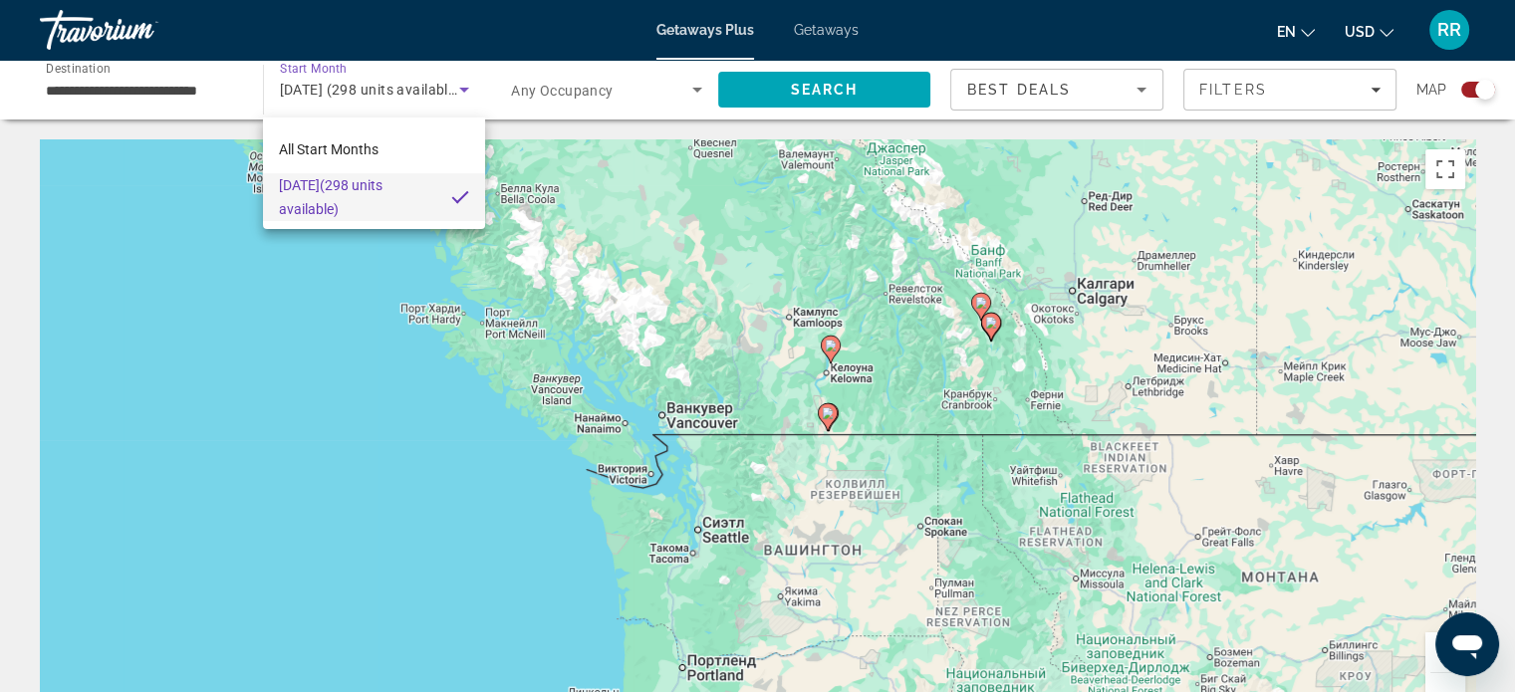
click at [462, 86] on div at bounding box center [757, 346] width 1515 height 692
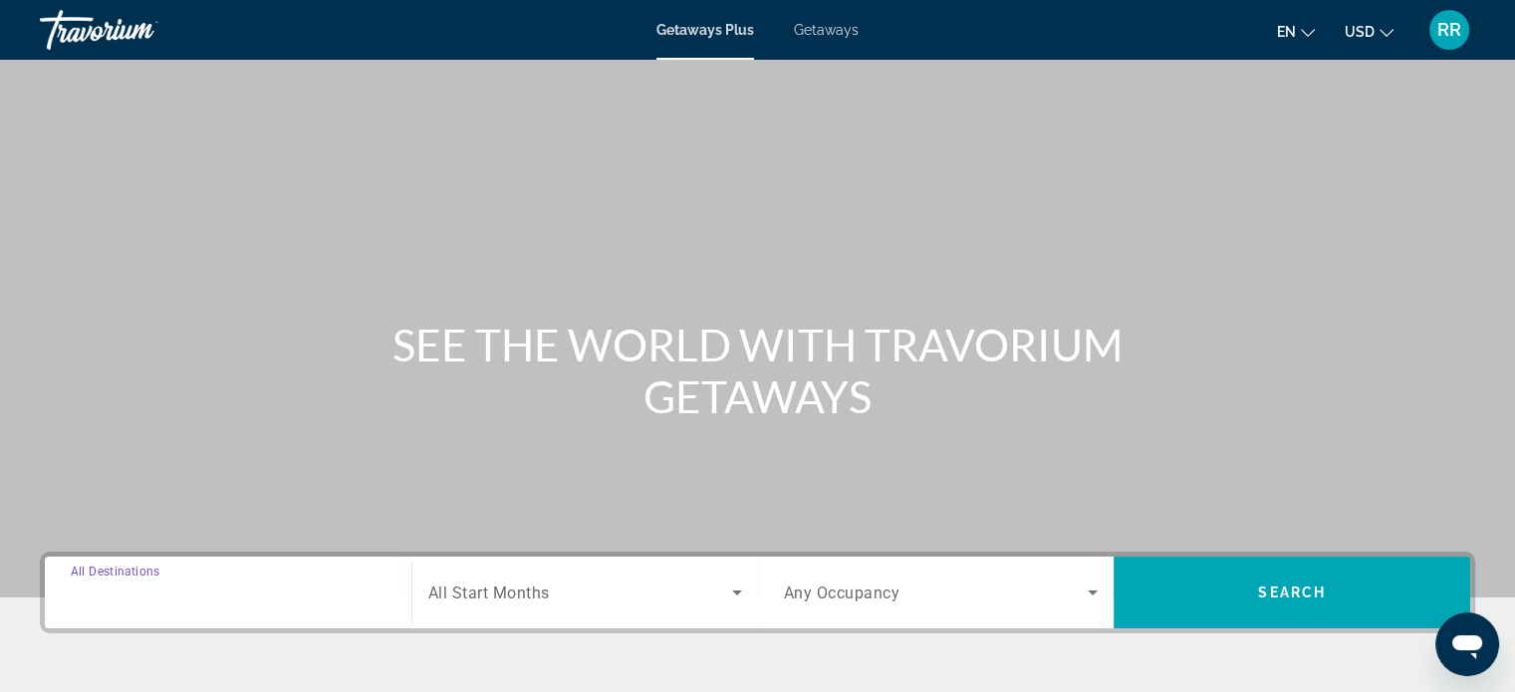
click at [263, 584] on input "Destination All Destinations" at bounding box center [228, 594] width 315 height 24
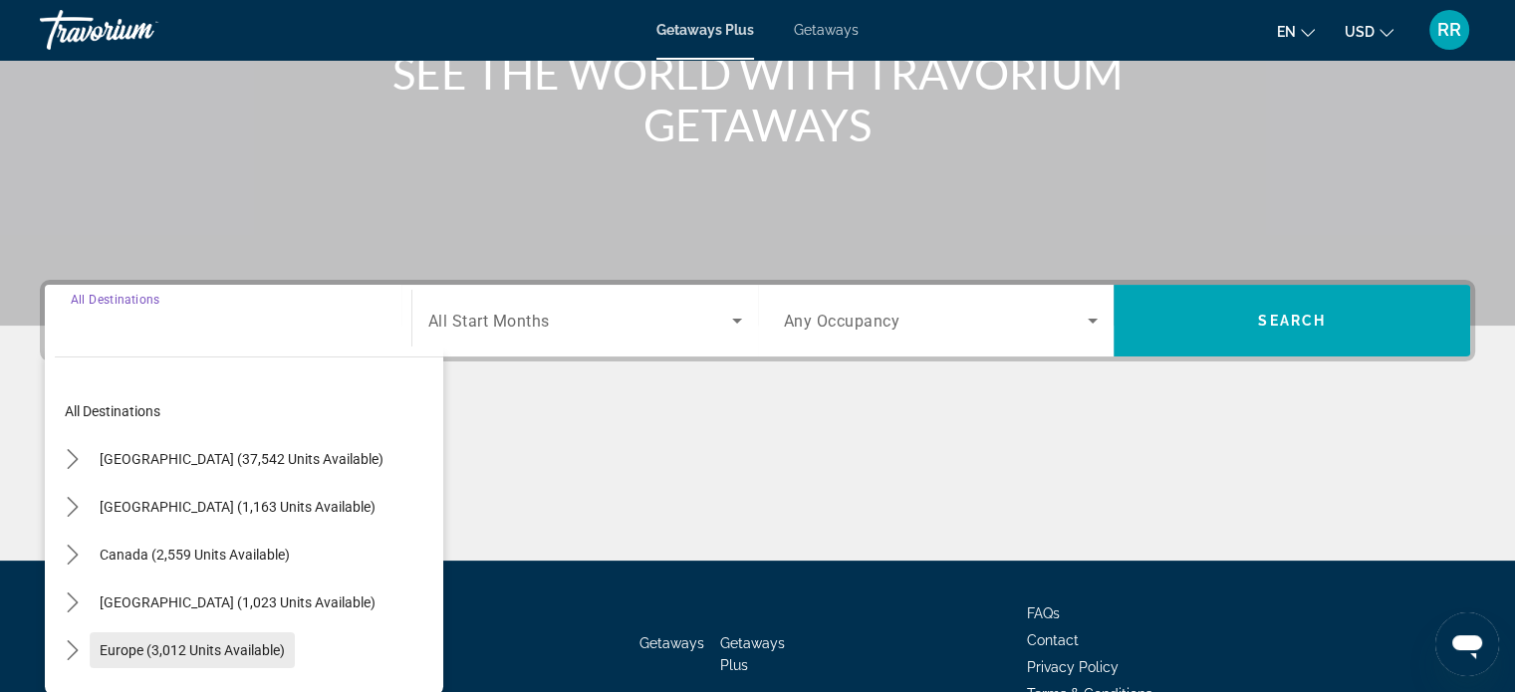
scroll to position [383, 0]
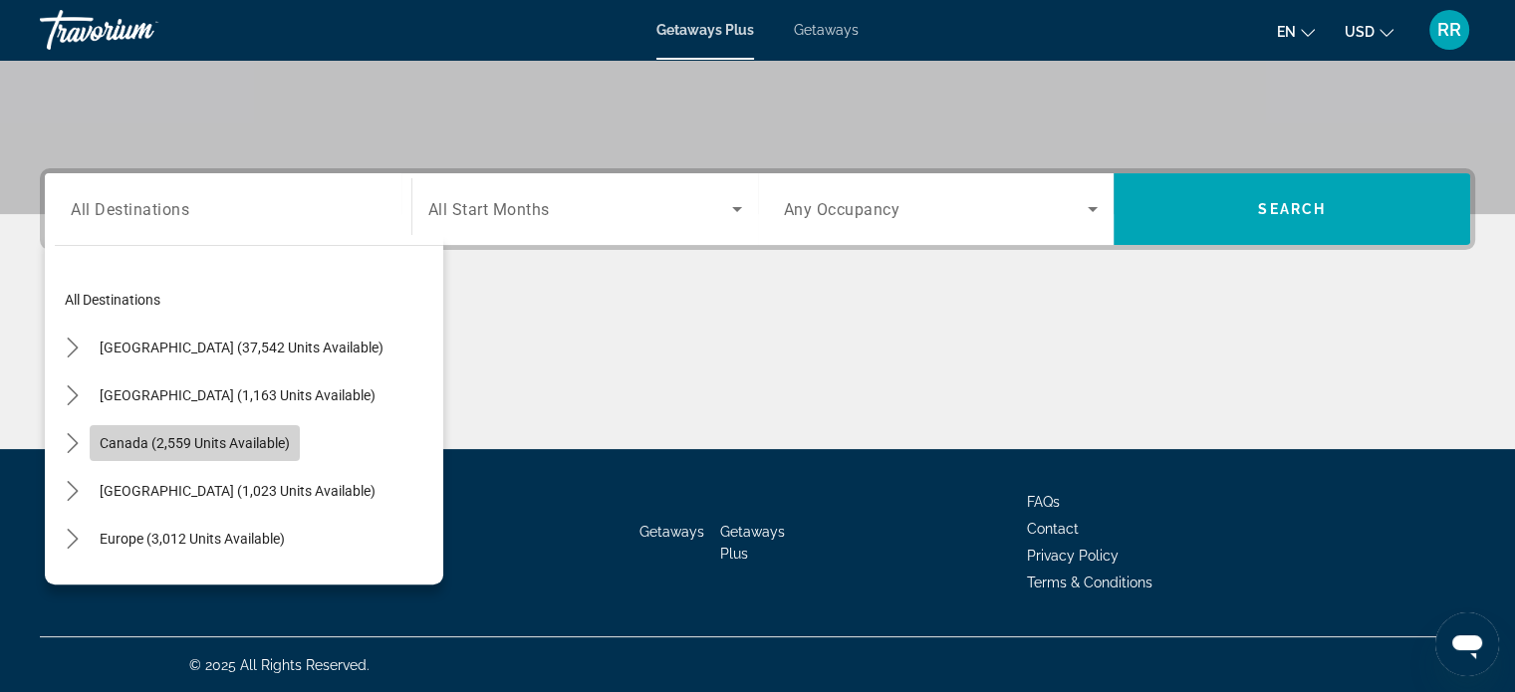
click at [248, 435] on span "Canada (2,559 units available)" at bounding box center [195, 443] width 190 height 16
type input "**********"
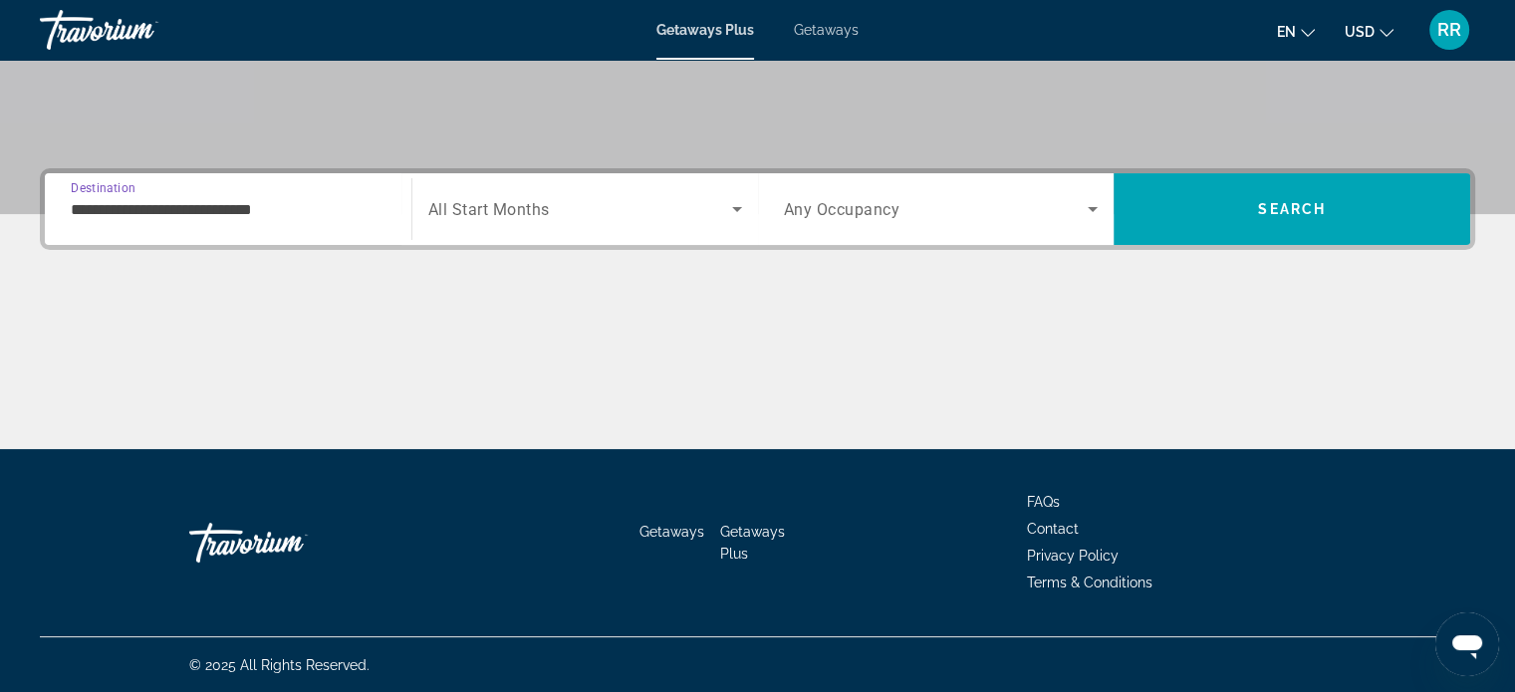
click at [586, 214] on span "Search widget" at bounding box center [580, 209] width 304 height 24
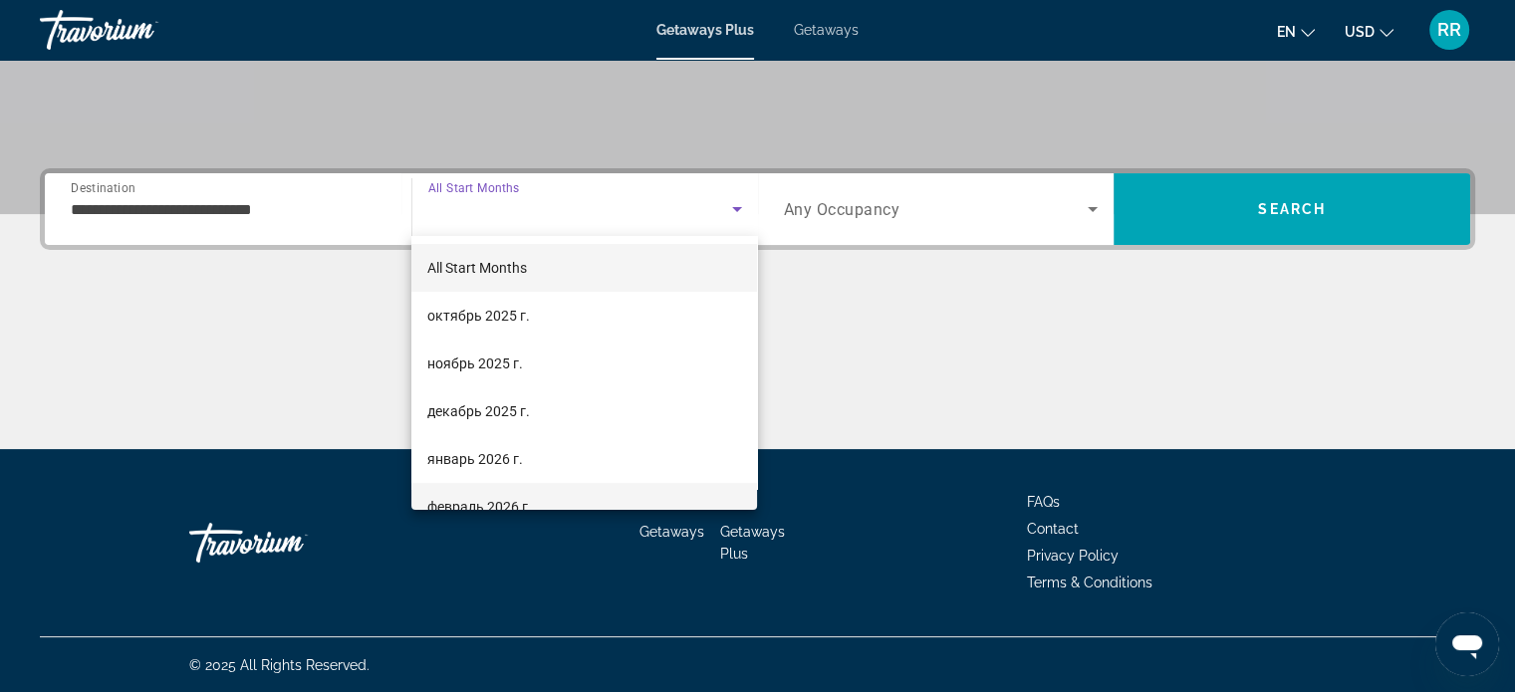
click at [507, 497] on span "февраль 2026 г." at bounding box center [479, 507] width 105 height 24
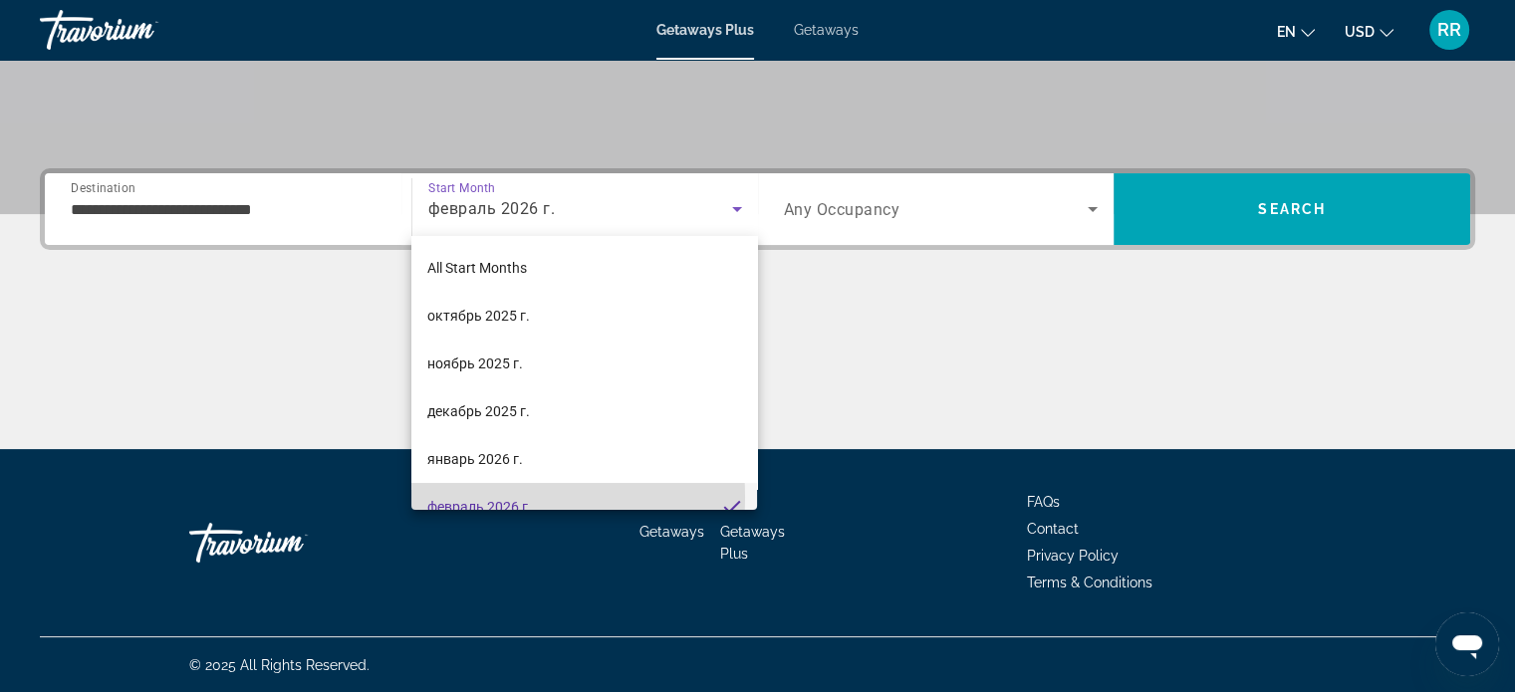
scroll to position [0, 0]
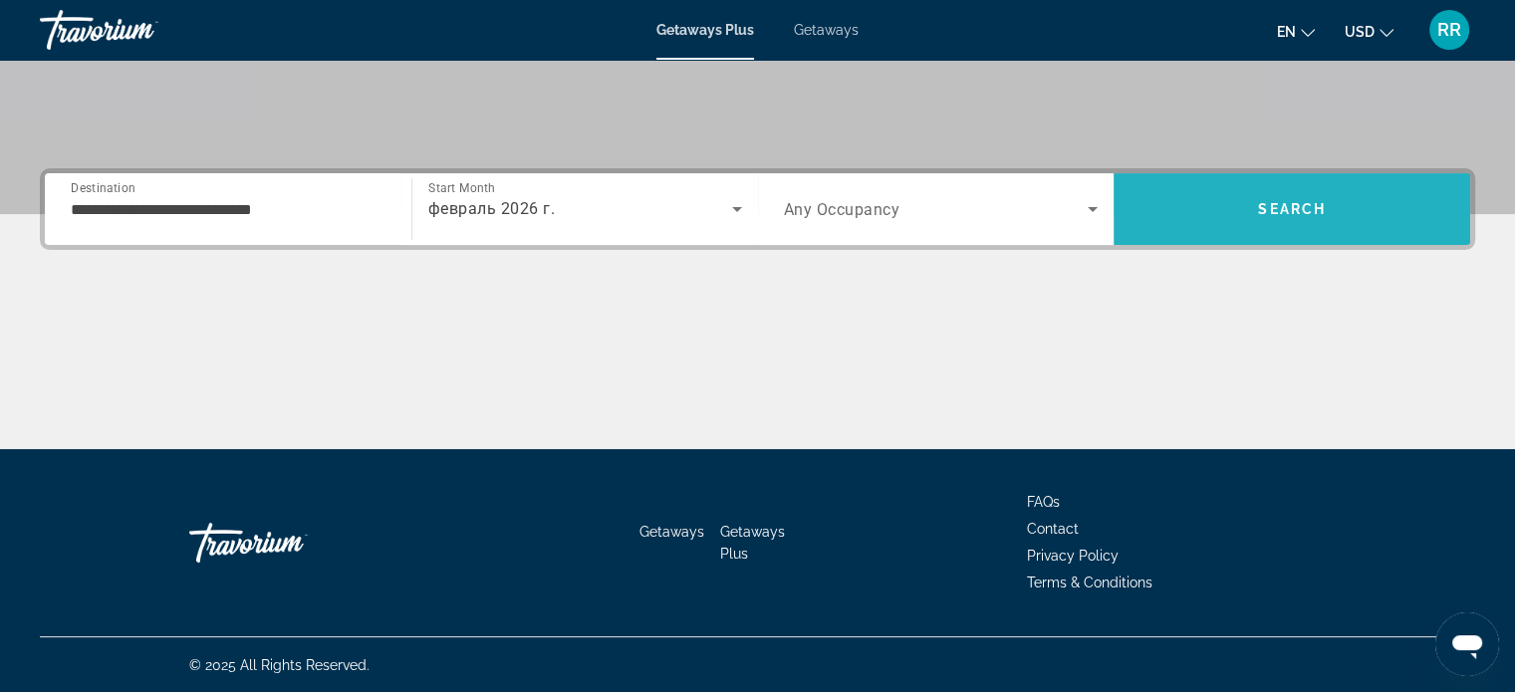
click at [1239, 196] on span "Search" at bounding box center [1291, 209] width 357 height 48
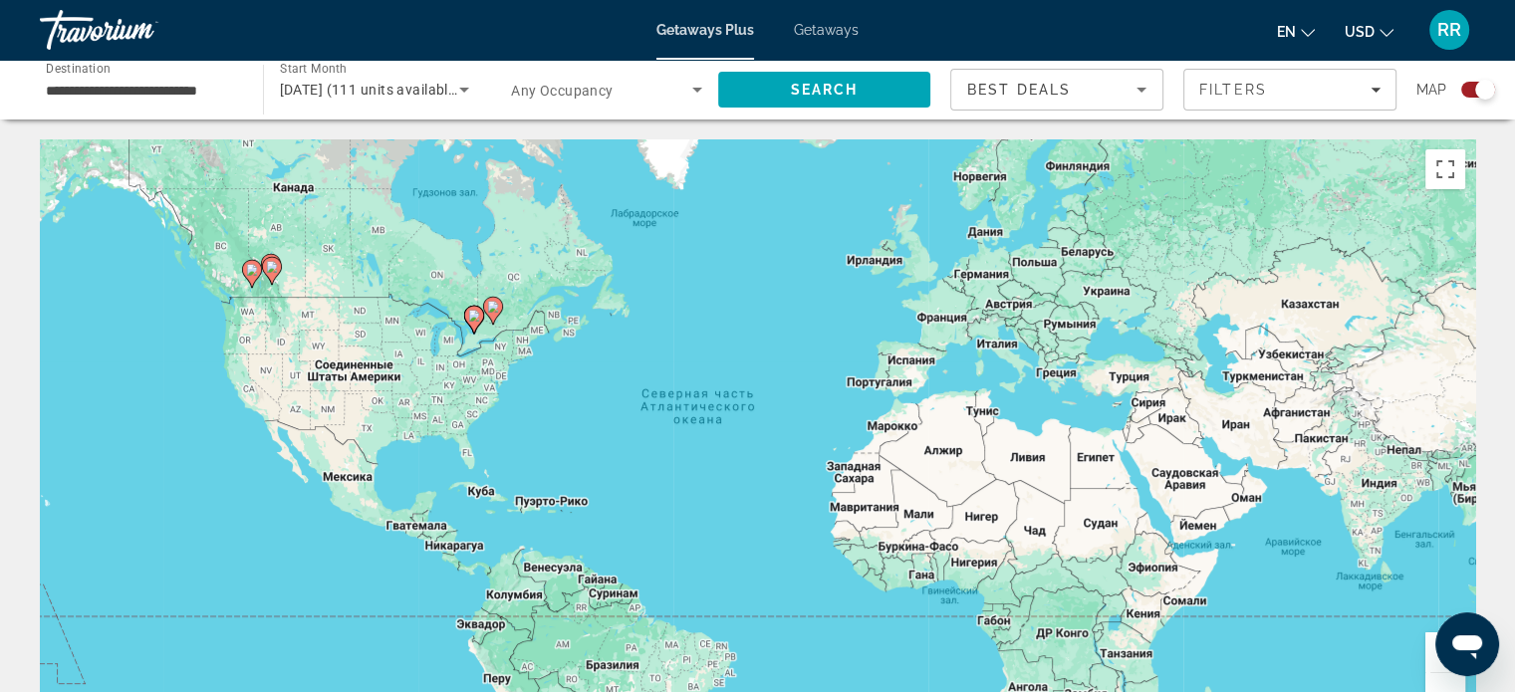
click at [1431, 652] on button "Увеличить" at bounding box center [1445, 652] width 40 height 40
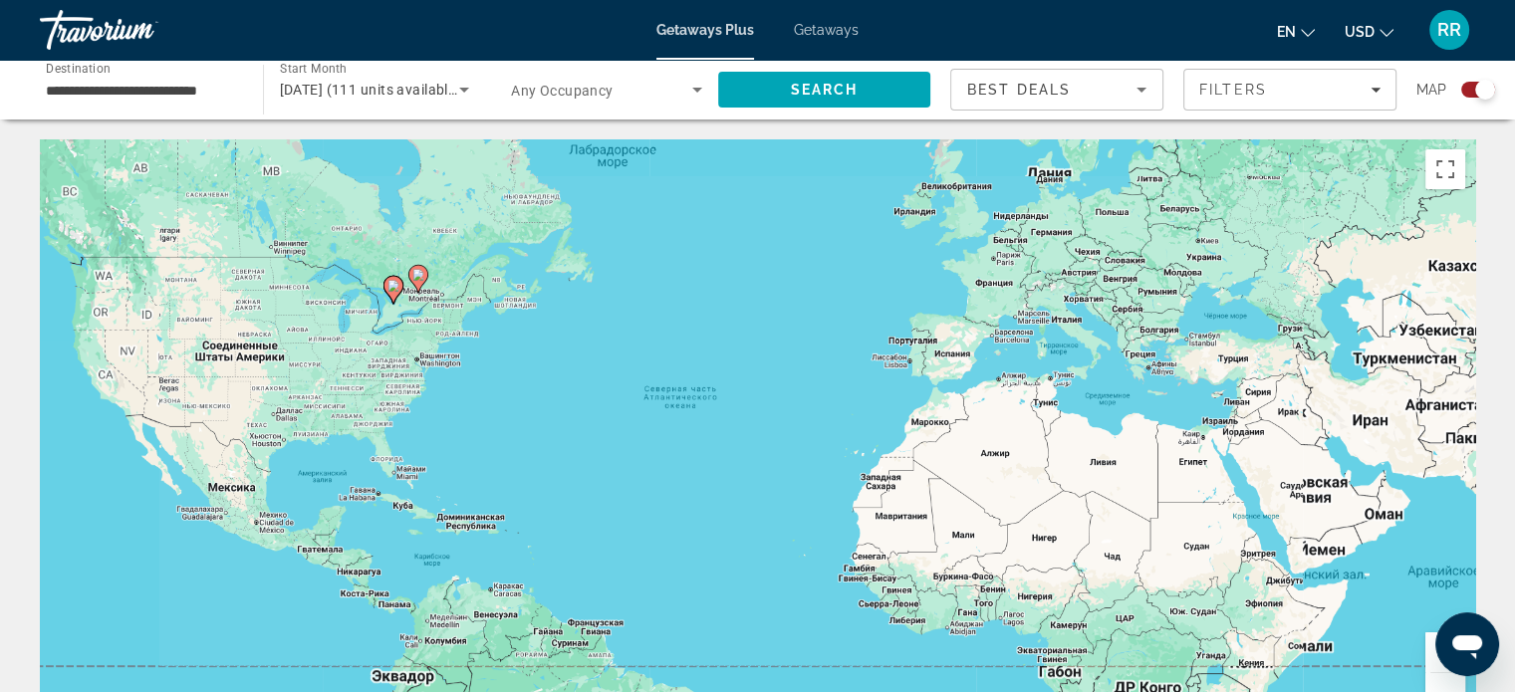
click at [1431, 652] on button "Увеличить" at bounding box center [1445, 652] width 40 height 40
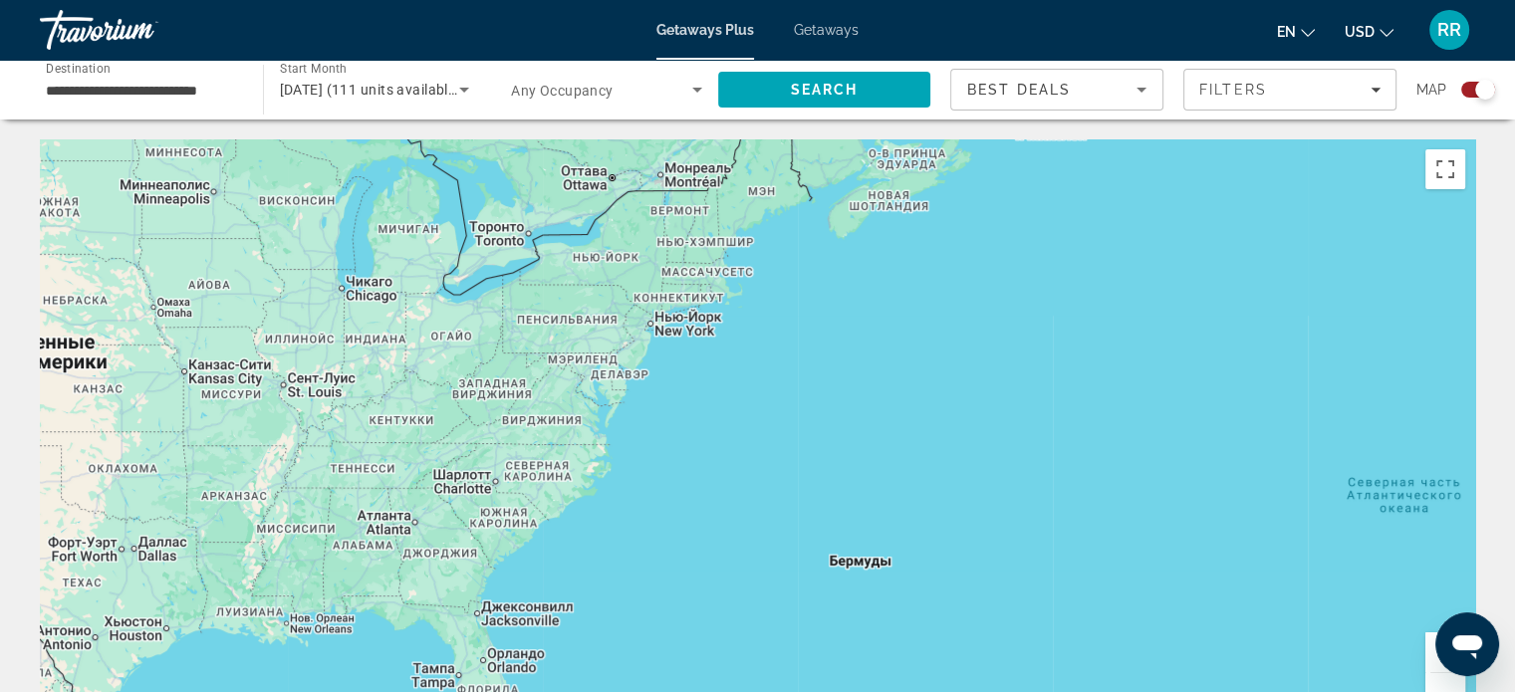
drag, startPoint x: 344, startPoint y: 318, endPoint x: 1237, endPoint y: 502, distance: 912.0
click at [1237, 502] on div "Main content" at bounding box center [757, 437] width 1435 height 597
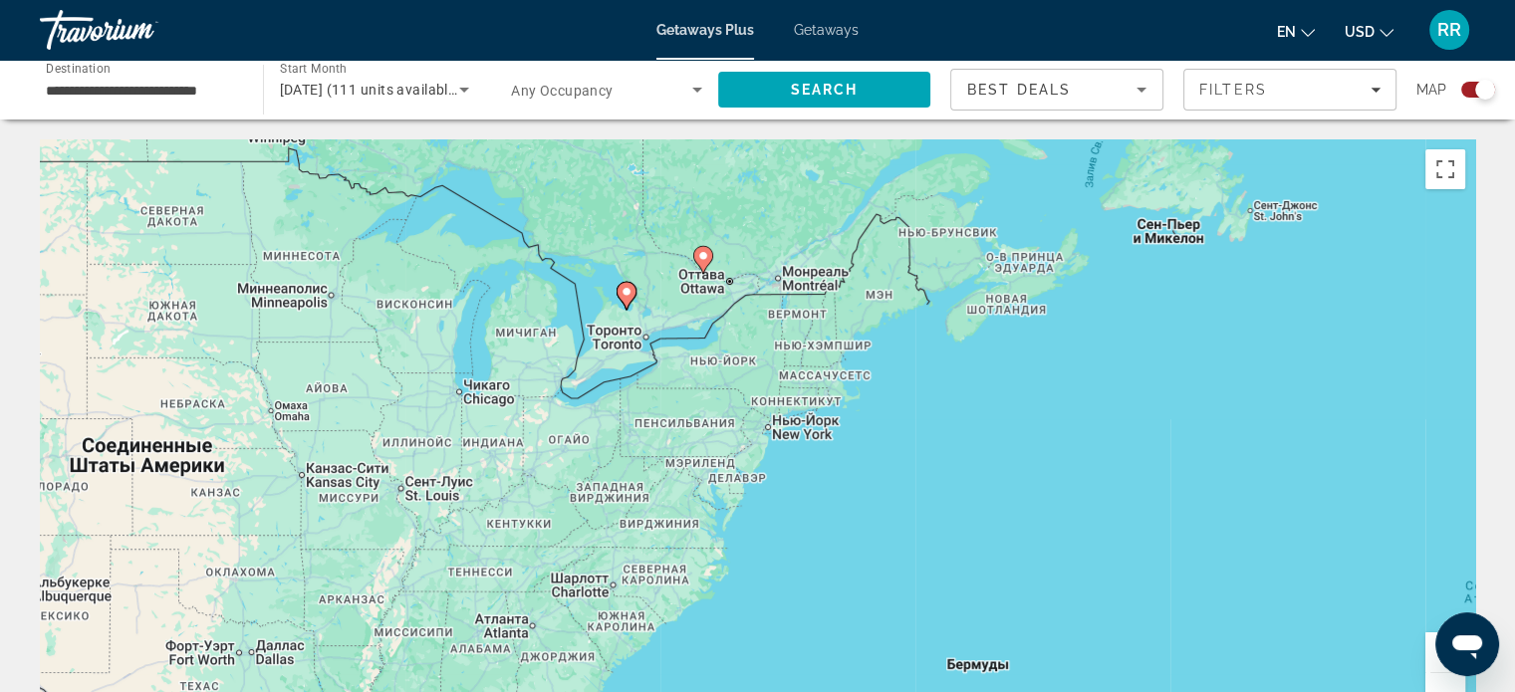
click at [928, 401] on div "Чтобы активировать перетаскивание с помощью клавиатуры, нажмите Alt + Ввод. Пос…" at bounding box center [757, 437] width 1435 height 597
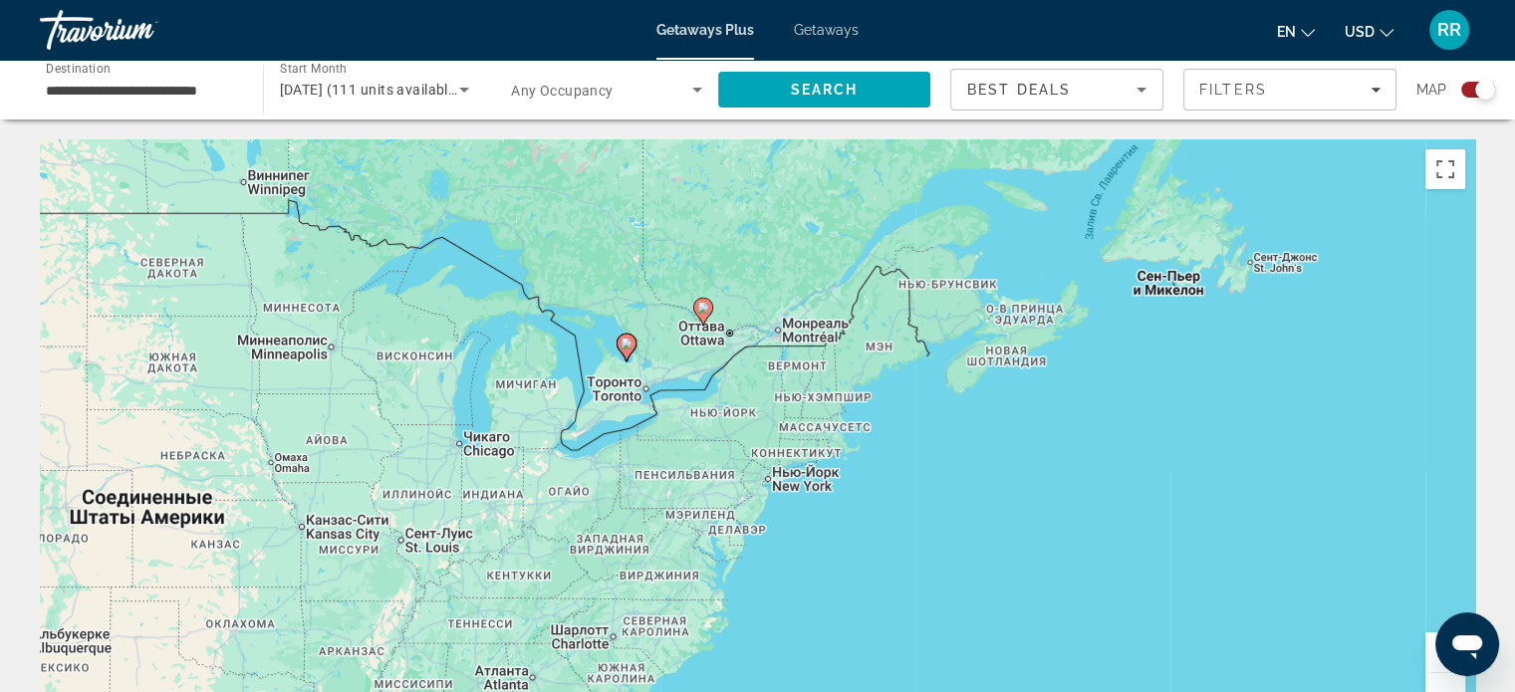
drag, startPoint x: 785, startPoint y: 371, endPoint x: 690, endPoint y: 393, distance: 97.1
click at [690, 393] on div "Чтобы активировать перетаскивание с помощью клавиатуры, нажмите Alt + Ввод. Пос…" at bounding box center [757, 437] width 1435 height 597
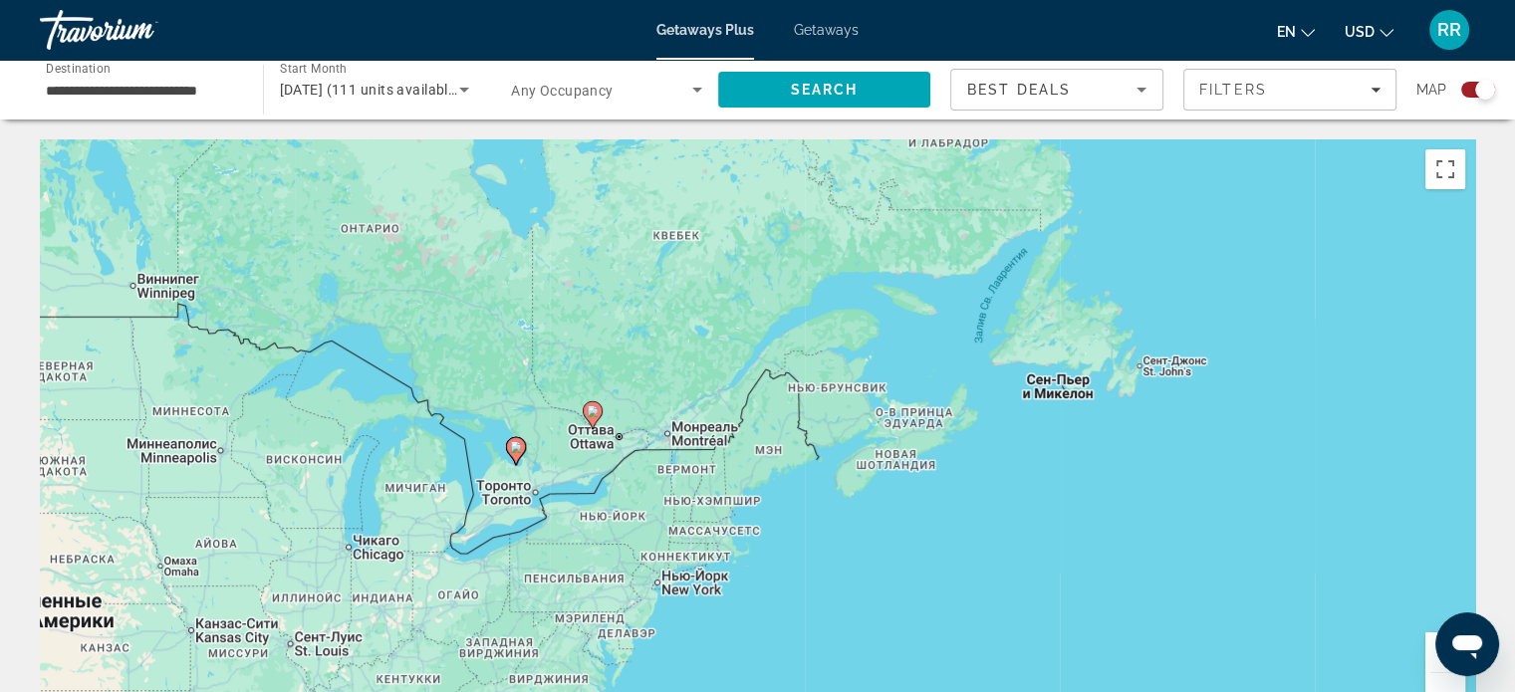
click at [729, 471] on div "Чтобы активировать перетаскивание с помощью клавиатуры, нажмите Alt + Ввод. Пос…" at bounding box center [757, 437] width 1435 height 597
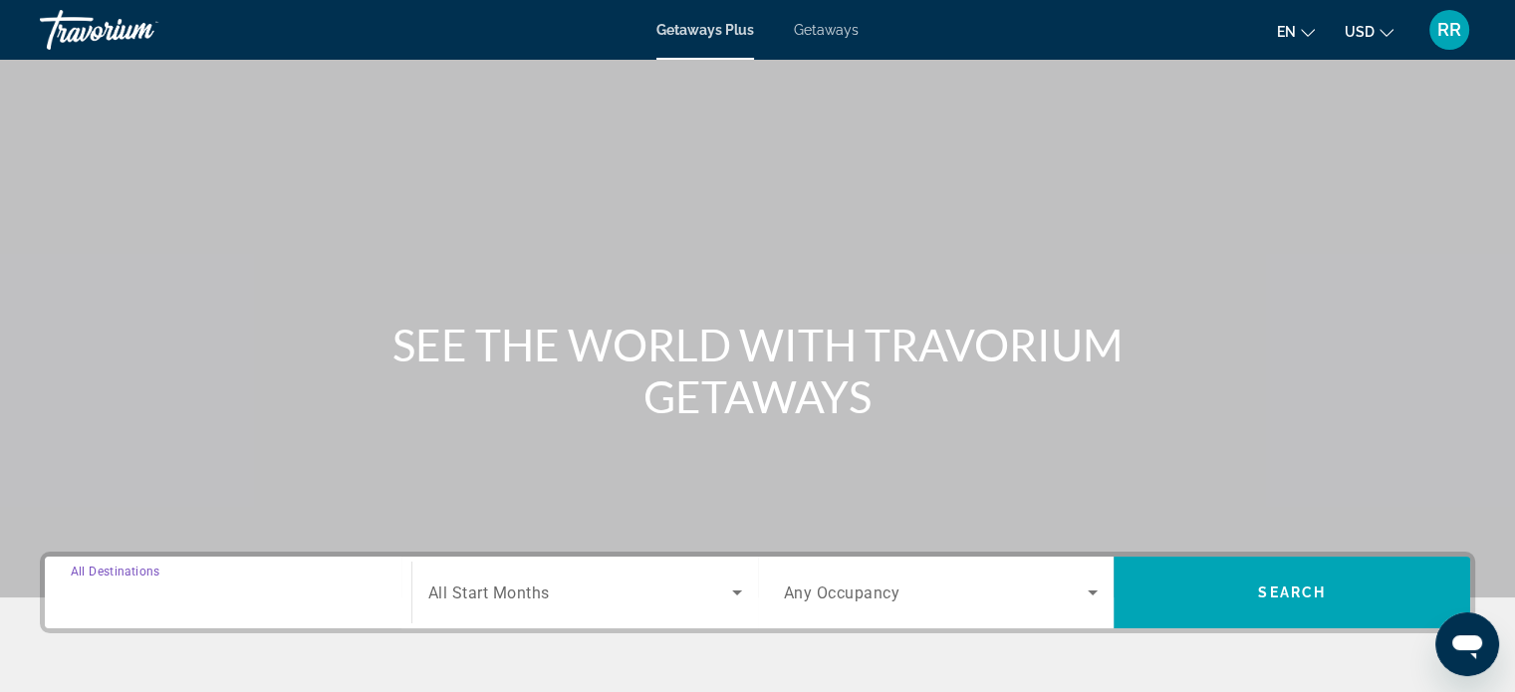
click at [199, 584] on input "Destination All Destinations" at bounding box center [228, 594] width 315 height 24
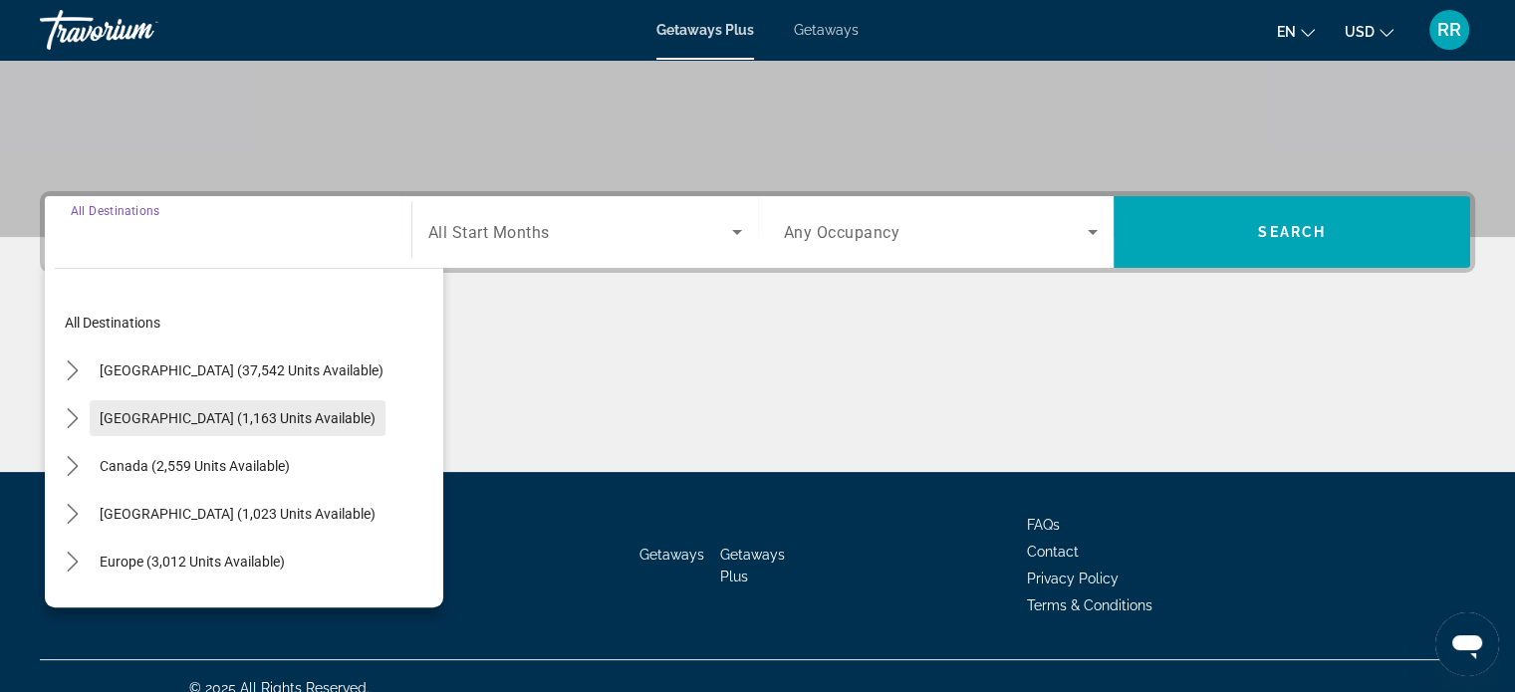
scroll to position [383, 0]
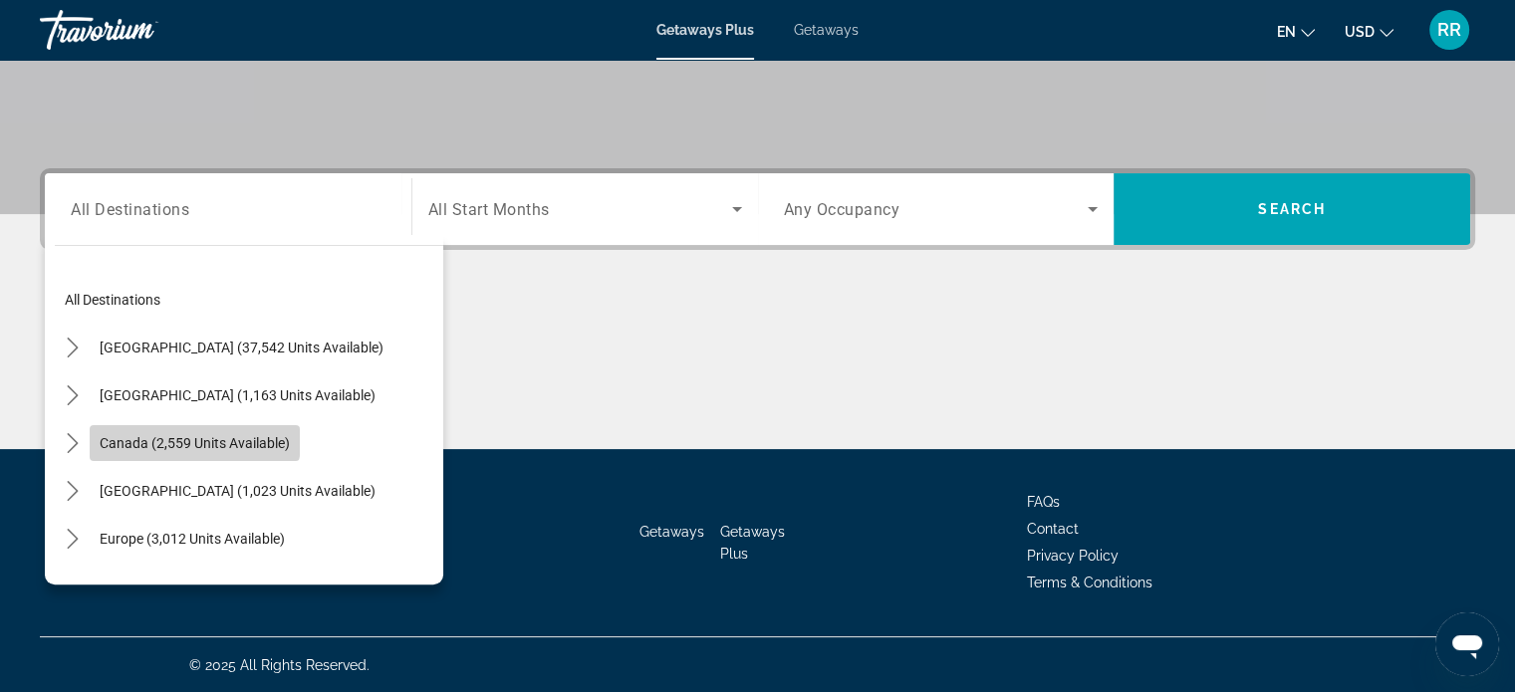
click at [187, 435] on span "Canada (2,559 units available)" at bounding box center [195, 443] width 190 height 16
type input "**********"
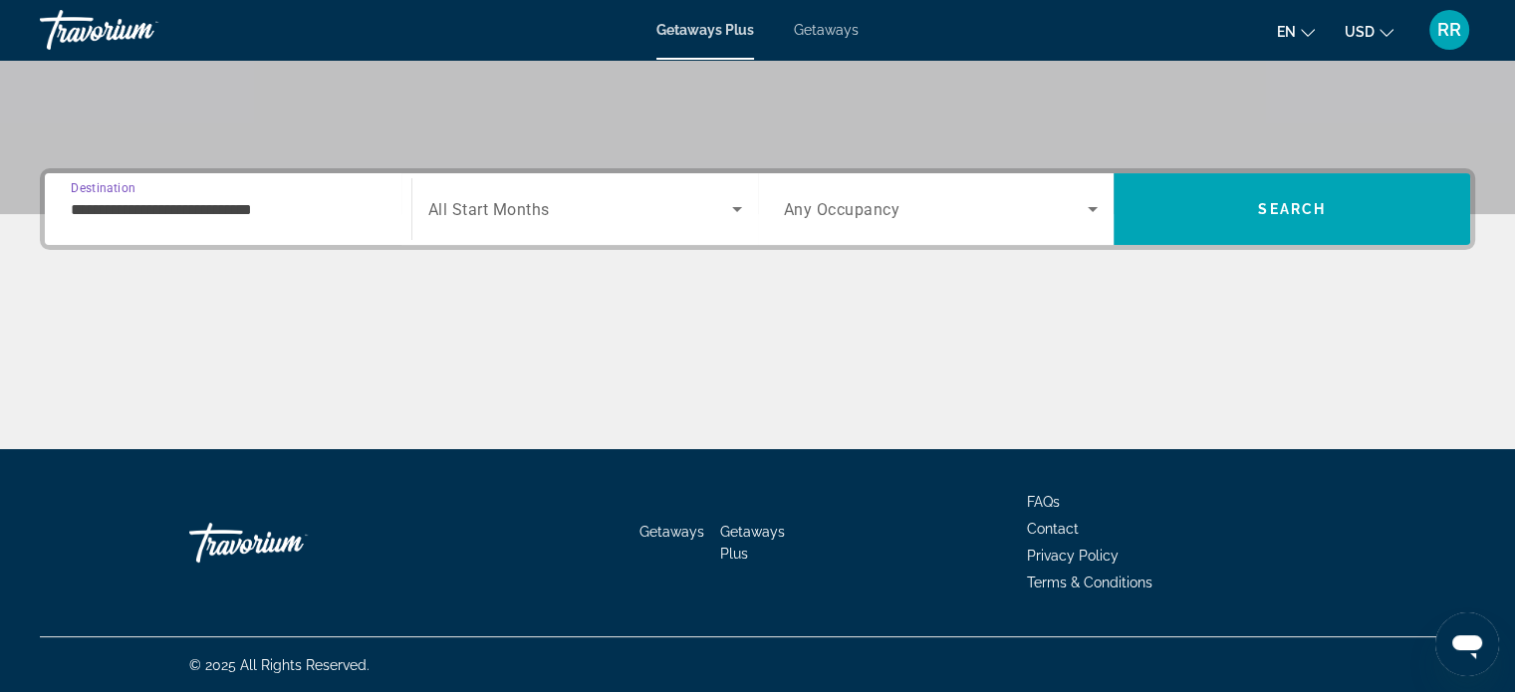
click at [510, 206] on span "All Start Months" at bounding box center [488, 209] width 121 height 19
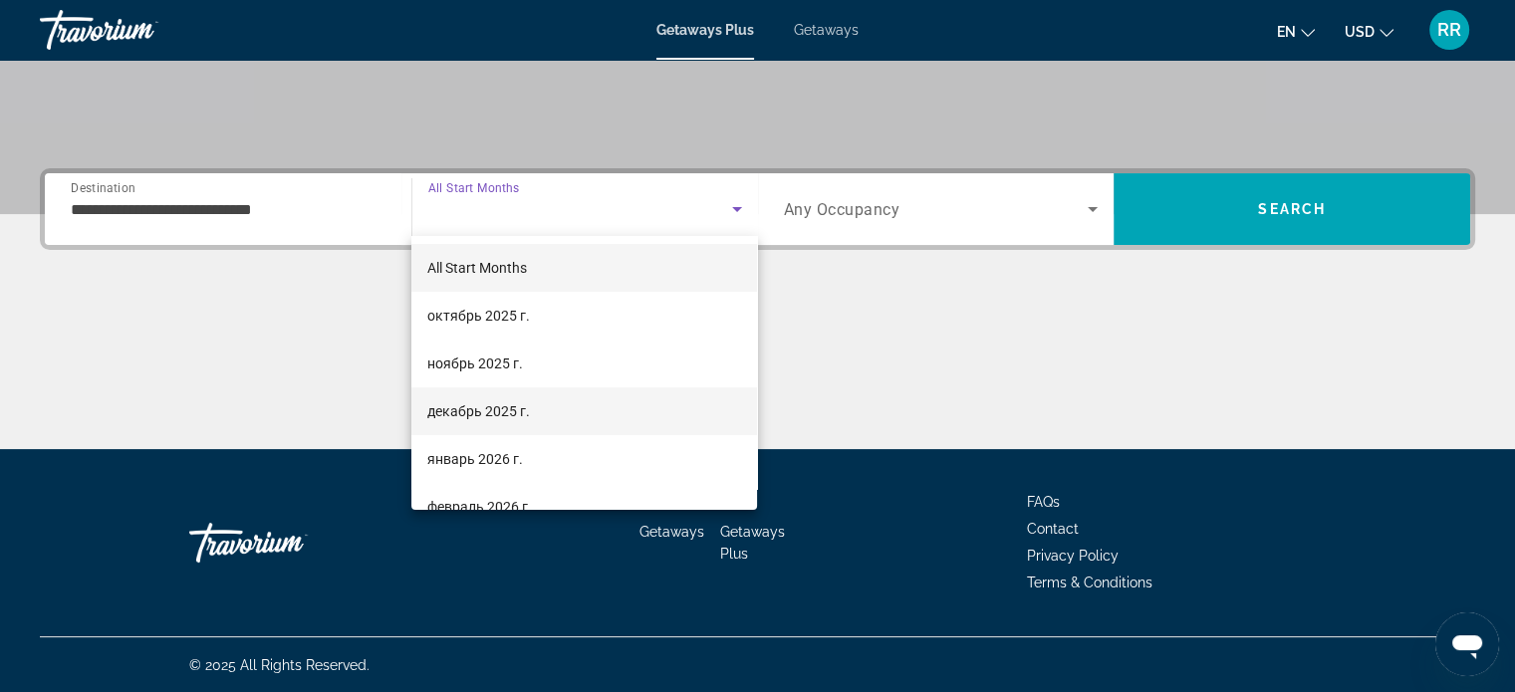
click at [487, 406] on span "декабрь 2025 г." at bounding box center [478, 411] width 103 height 24
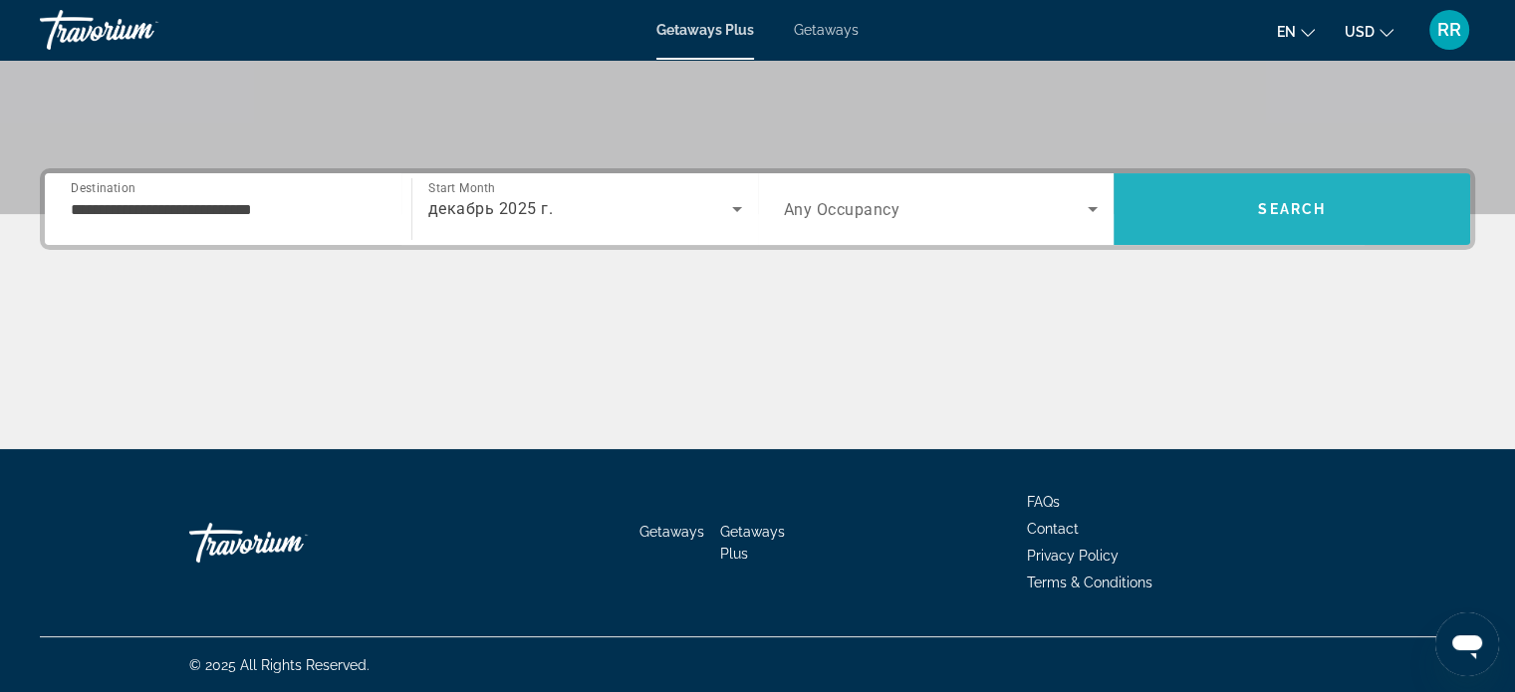
click at [1367, 212] on span "Search" at bounding box center [1291, 209] width 357 height 48
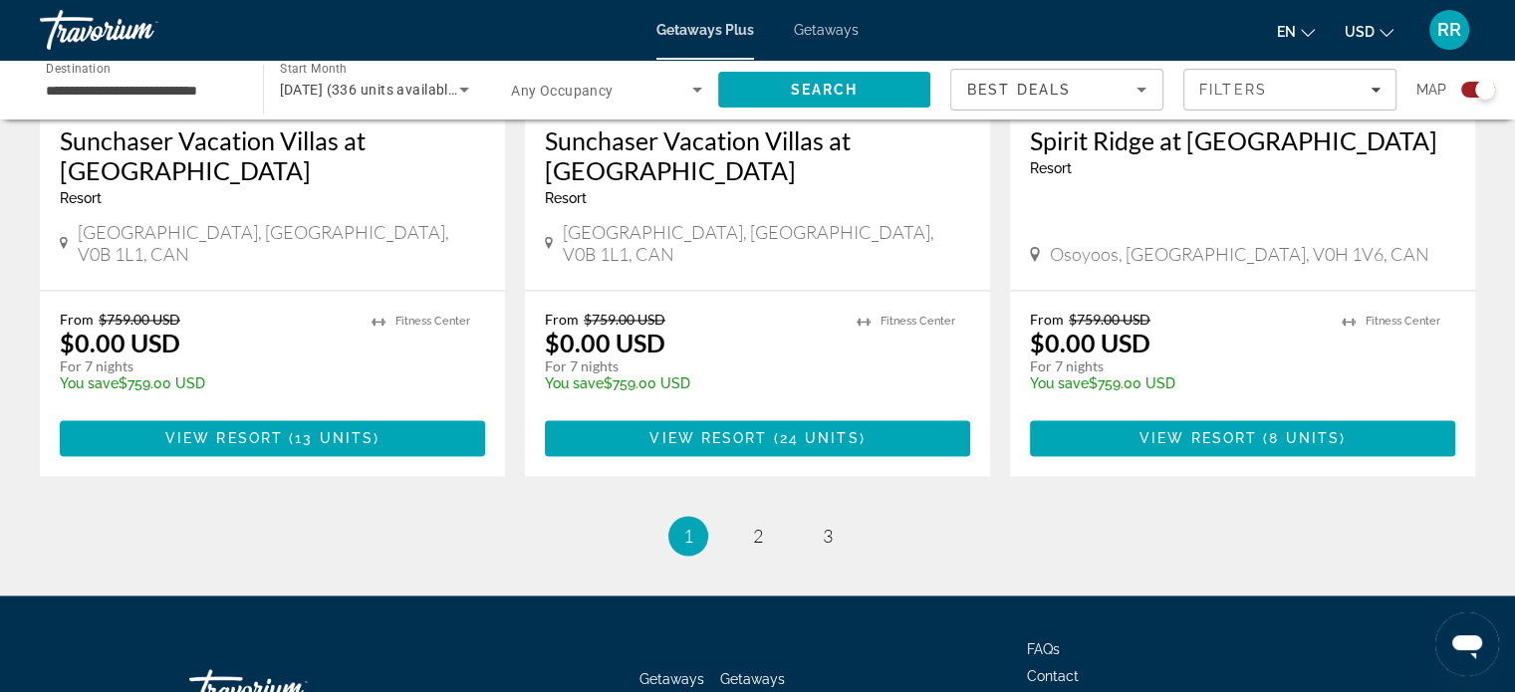
scroll to position [3187, 0]
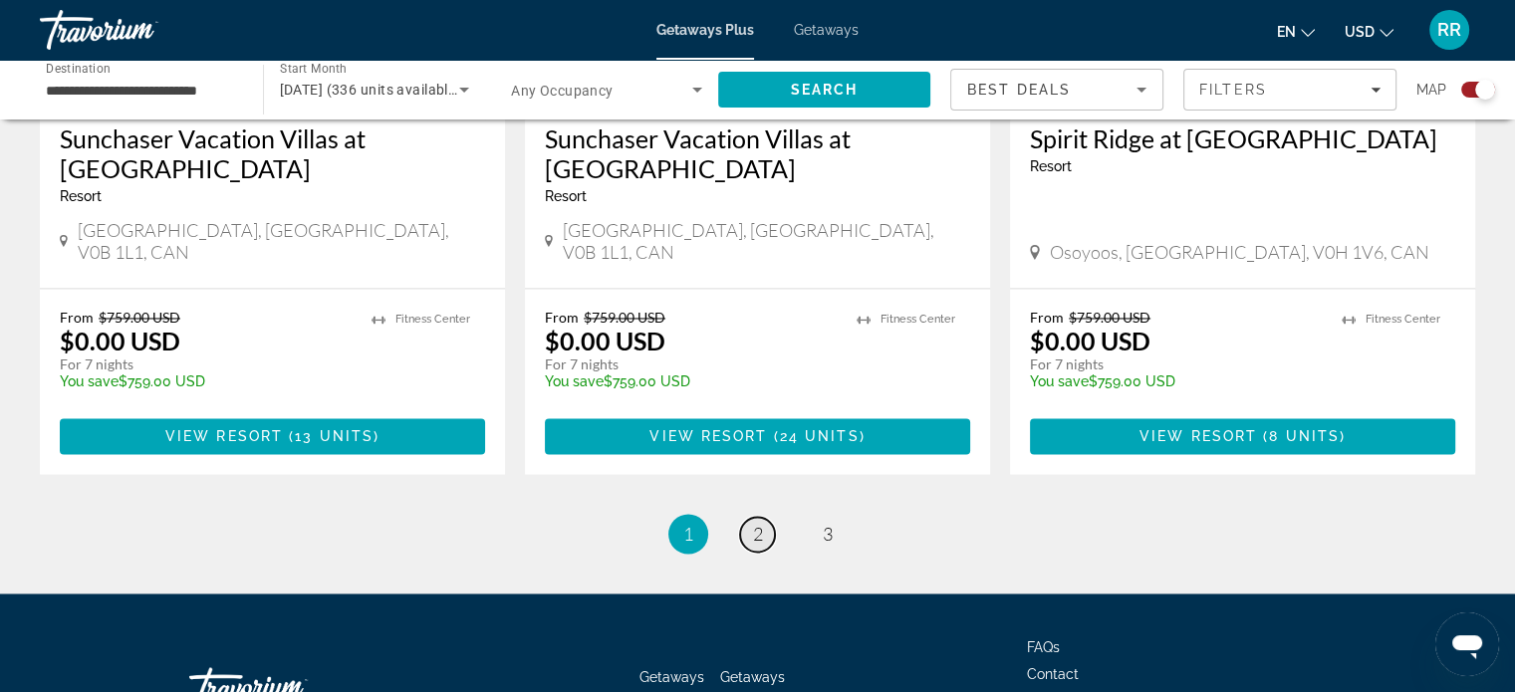
click at [760, 523] on span "2" at bounding box center [758, 534] width 10 height 22
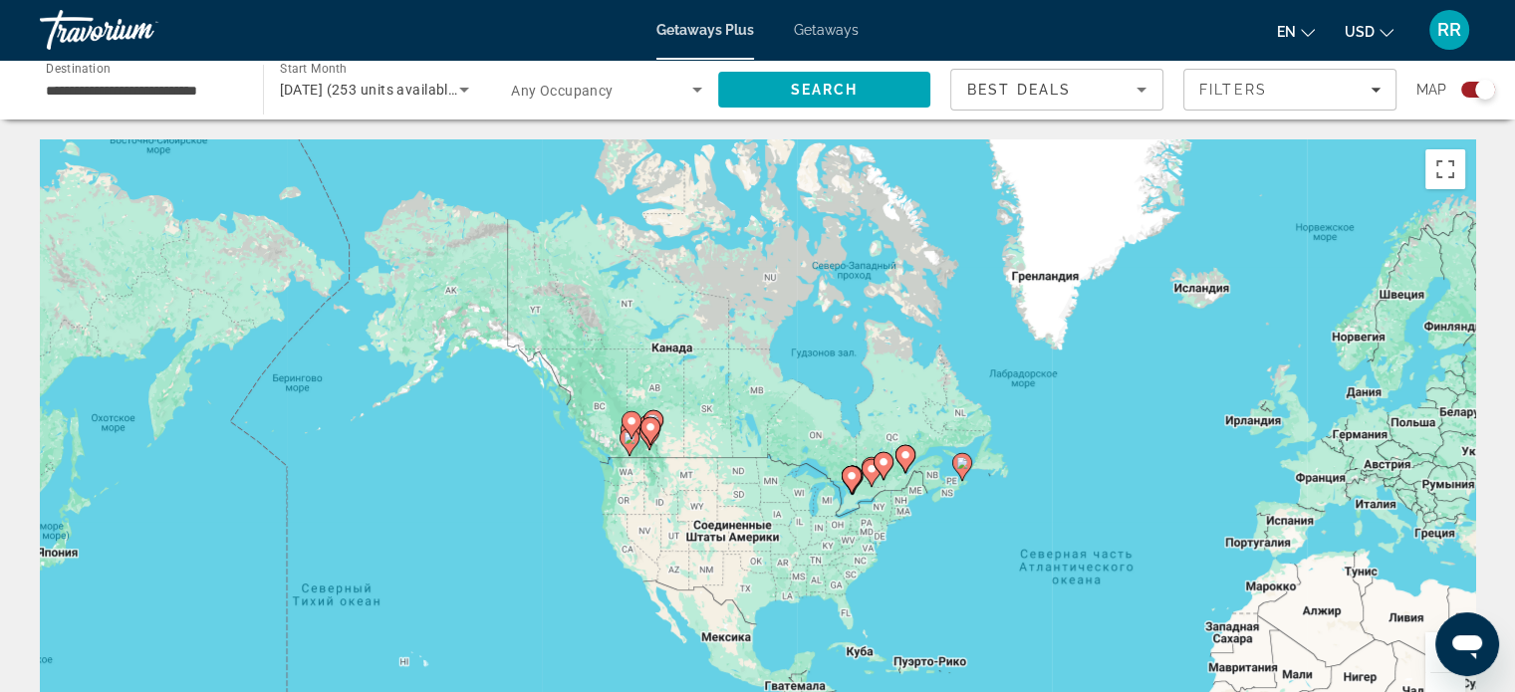
drag, startPoint x: 324, startPoint y: 319, endPoint x: 701, endPoint y: 478, distance: 409.7
click at [705, 480] on div "Чтобы активировать перетаскивание с помощью клавиатуры, нажмите Alt + Ввод. Пос…" at bounding box center [757, 437] width 1435 height 597
